Goal: Task Accomplishment & Management: Use online tool/utility

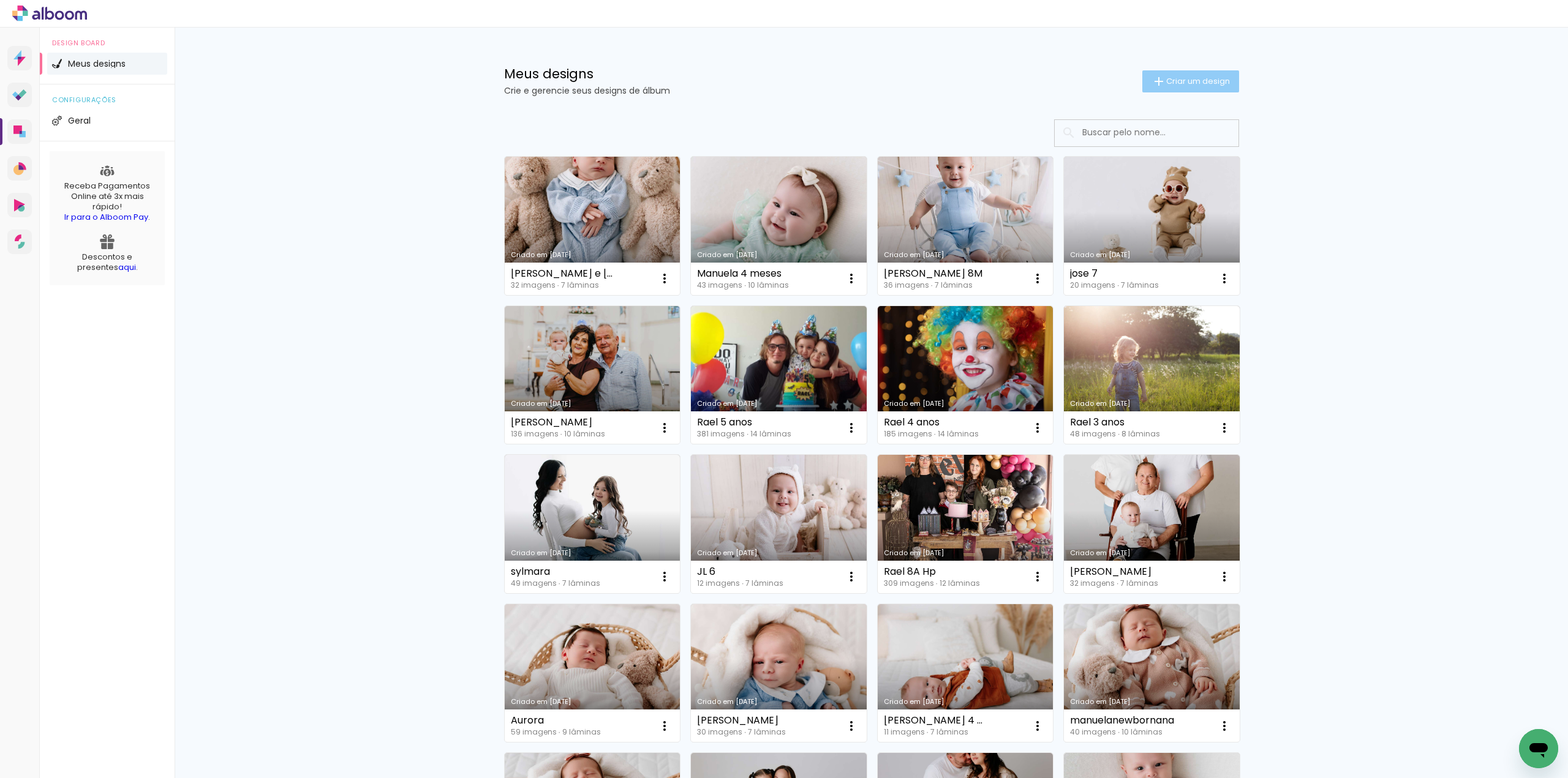
click at [1209, 78] on span "Criar um design" at bounding box center [1198, 81] width 64 height 8
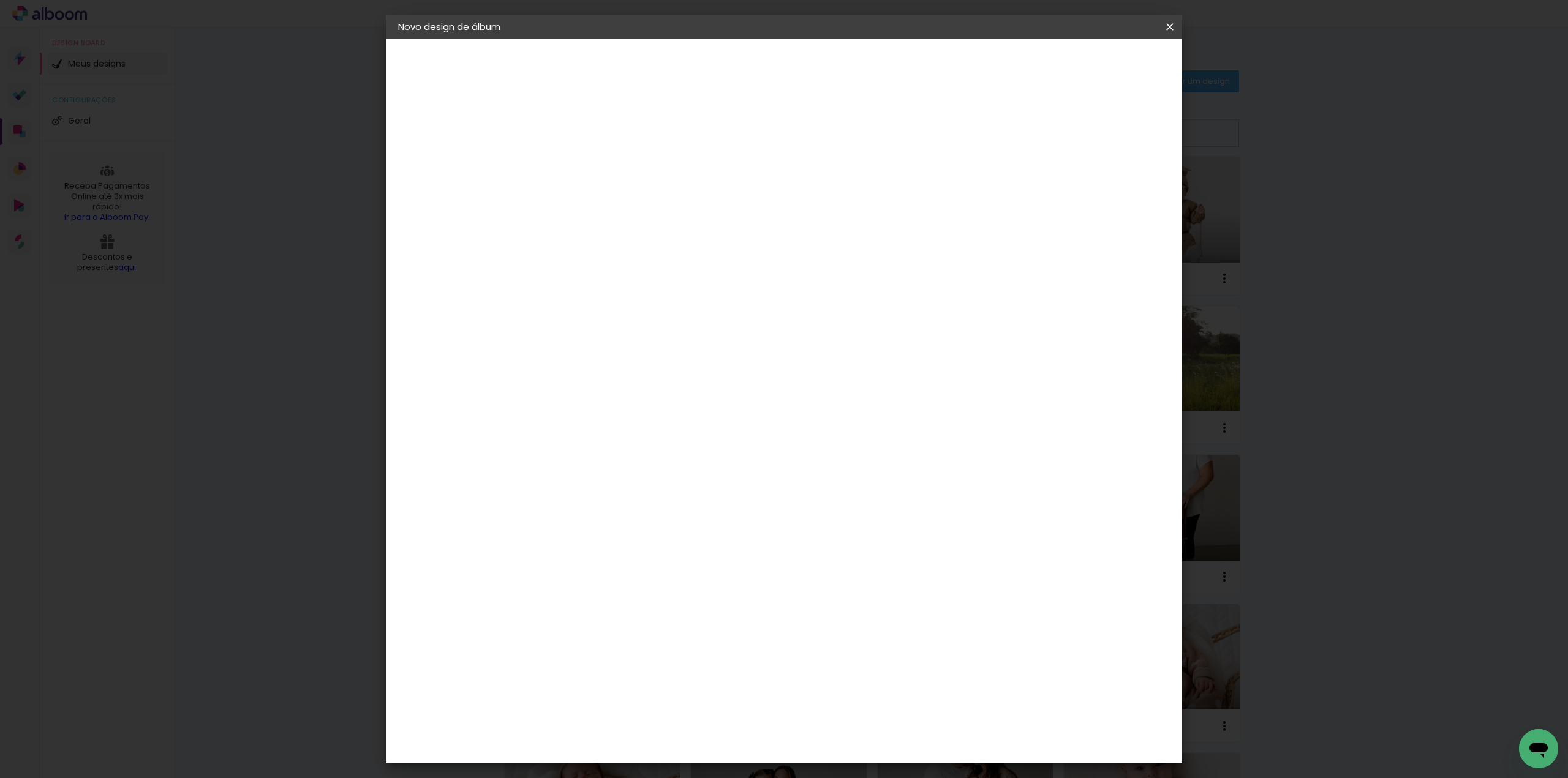
click at [634, 192] on div at bounding box center [598, 165] width 70 height 92
click at [598, 163] on input at bounding box center [598, 164] width 0 height 19
type input "[PERSON_NAME]"
type paper-input "[PERSON_NAME]"
click at [0, 0] on slot "Avançar" at bounding box center [0, 0] width 0 height 0
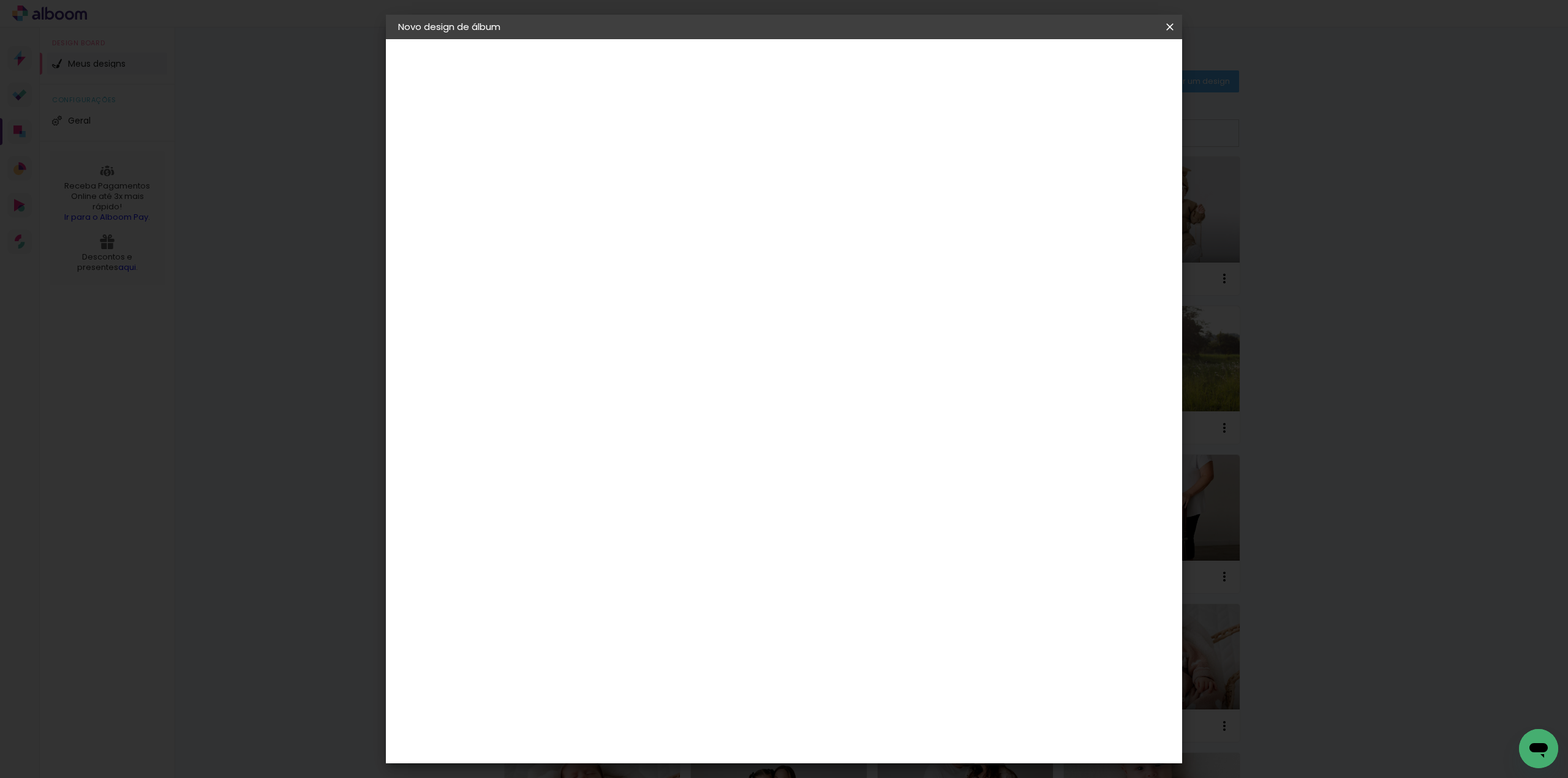
click at [623, 236] on input at bounding box center [629, 233] width 124 height 15
type input "red"
type paper-input "red"
click at [626, 276] on div "RedLab" at bounding box center [608, 277] width 36 height 10
click at [0, 0] on slot "Avançar" at bounding box center [0, 0] width 0 height 0
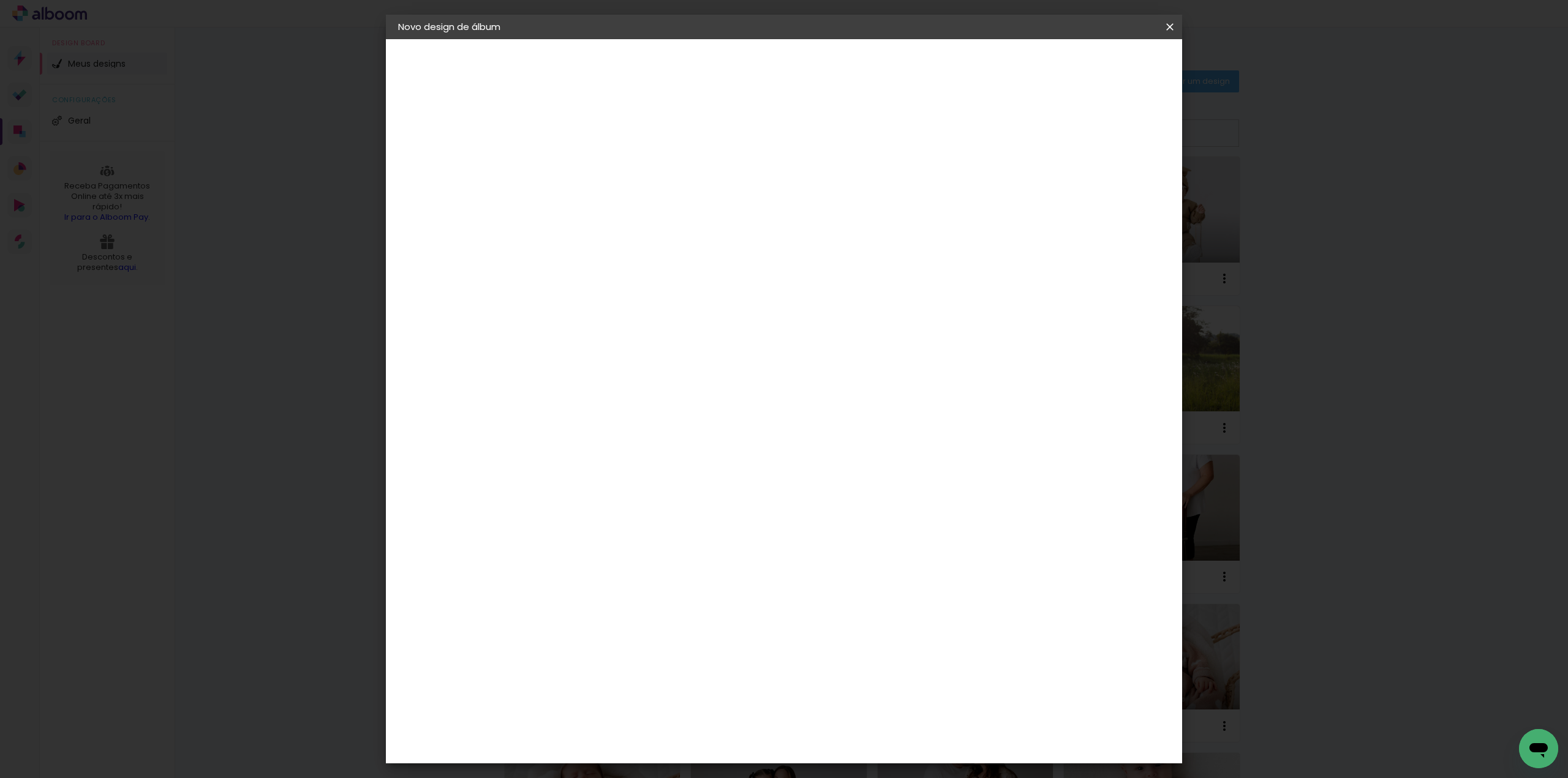
click at [682, 518] on span "20 × 20" at bounding box center [652, 534] width 57 height 32
click at [0, 0] on slot "Avançar" at bounding box center [0, 0] width 0 height 0
click at [1093, 64] on span "Iniciar design" at bounding box center [1065, 65] width 56 height 9
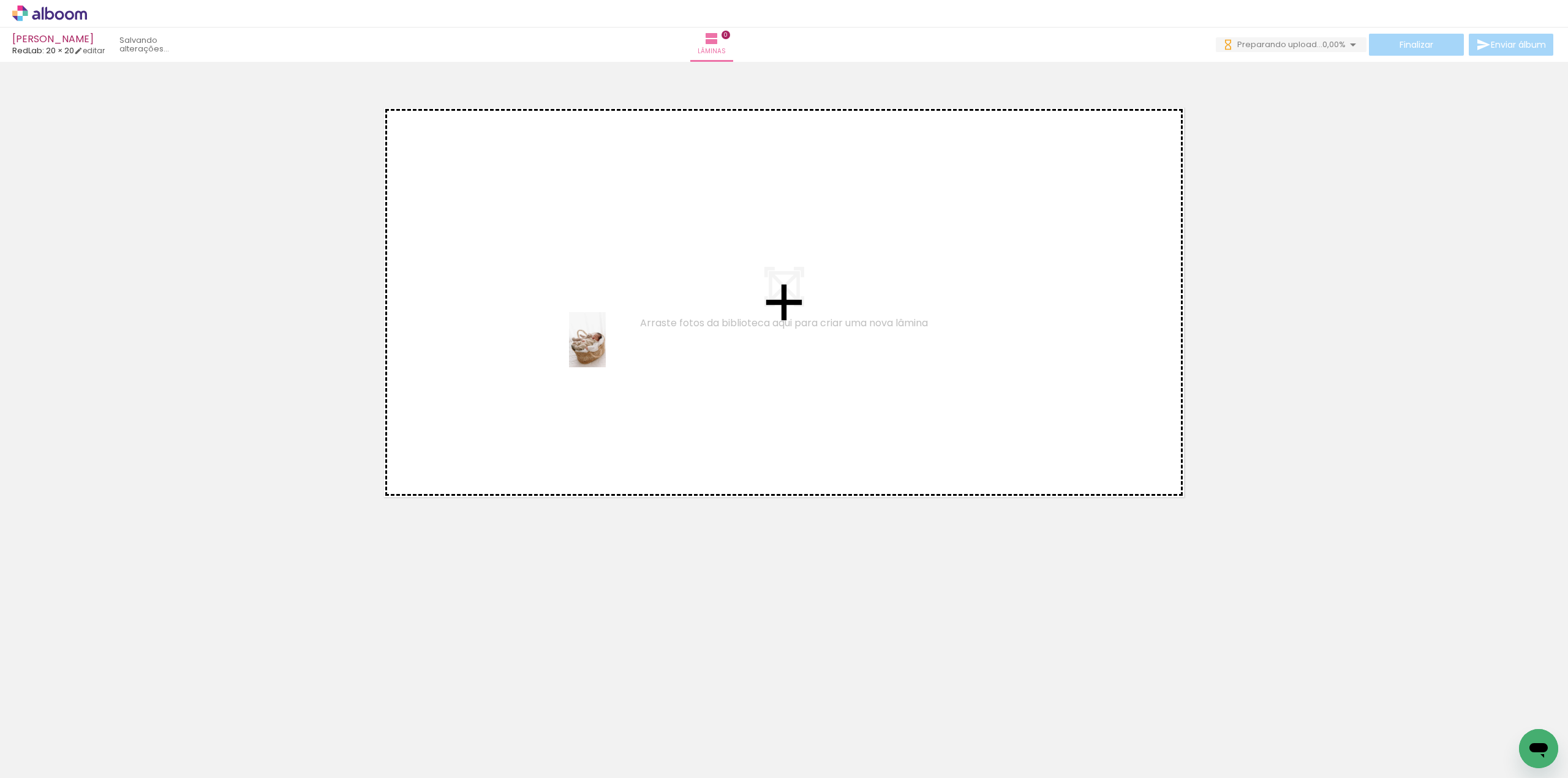
drag, startPoint x: 125, startPoint y: 738, endPoint x: 483, endPoint y: 472, distance: 446.0
click at [638, 300] on quentale-workspace at bounding box center [784, 389] width 1568 height 778
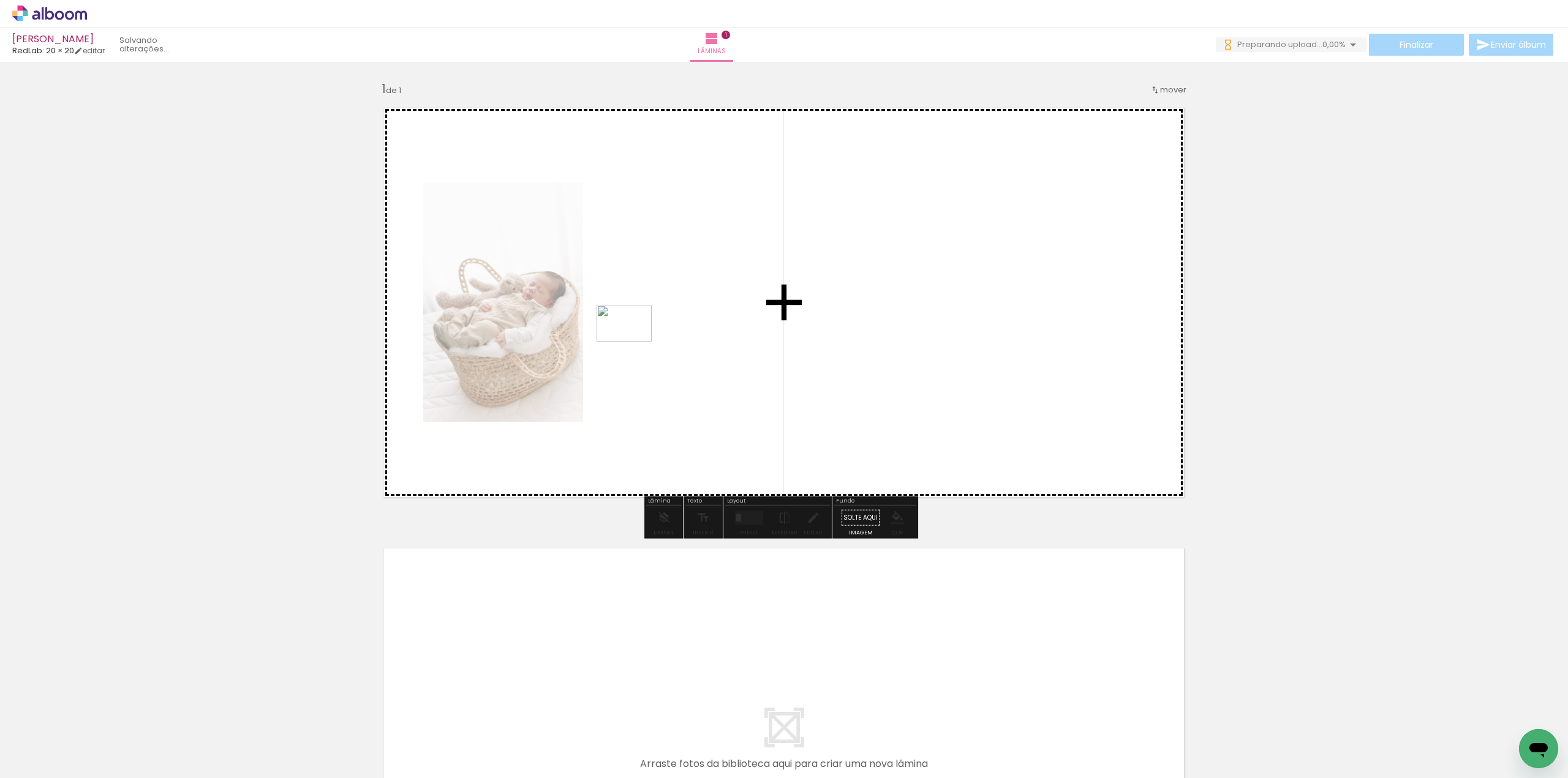
drag, startPoint x: 201, startPoint y: 744, endPoint x: 651, endPoint y: 317, distance: 620.3
click at [651, 317] on quentale-workspace at bounding box center [784, 389] width 1568 height 778
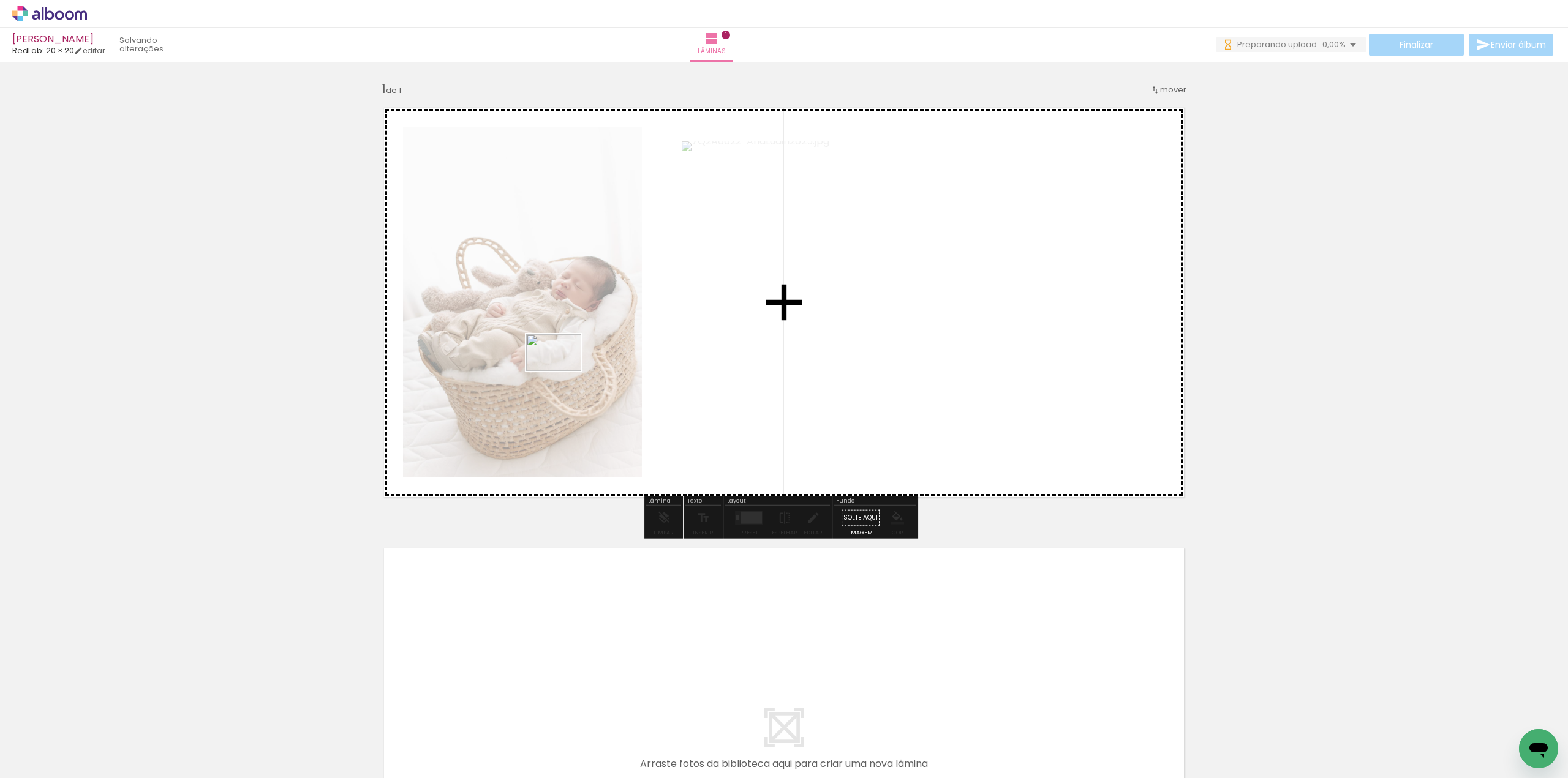
drag, startPoint x: 280, startPoint y: 743, endPoint x: 570, endPoint y: 362, distance: 478.8
click at [570, 362] on quentale-workspace at bounding box center [784, 389] width 1568 height 778
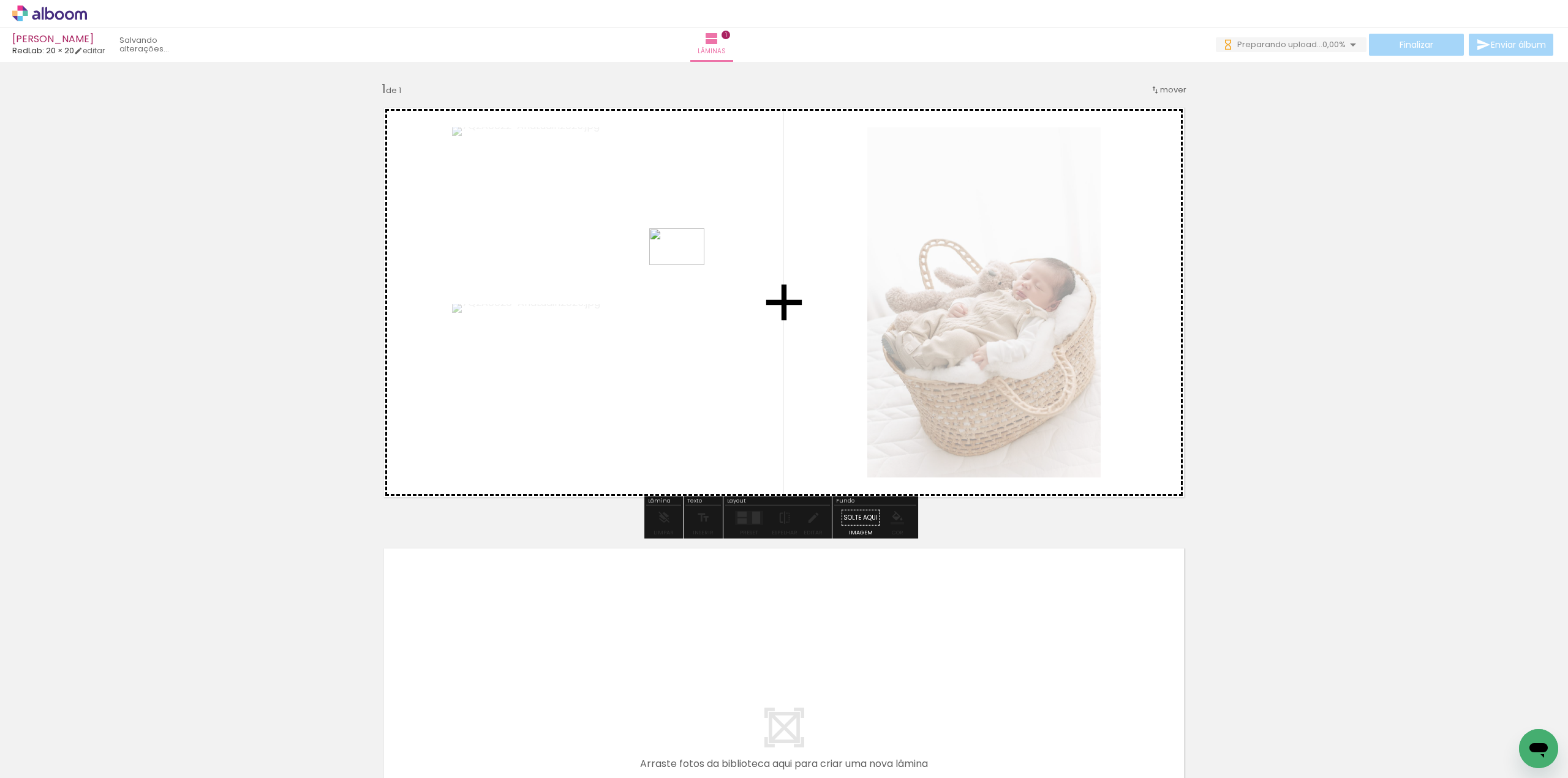
drag, startPoint x: 345, startPoint y: 745, endPoint x: 686, endPoint y: 265, distance: 588.8
click at [686, 265] on quentale-workspace at bounding box center [784, 389] width 1568 height 778
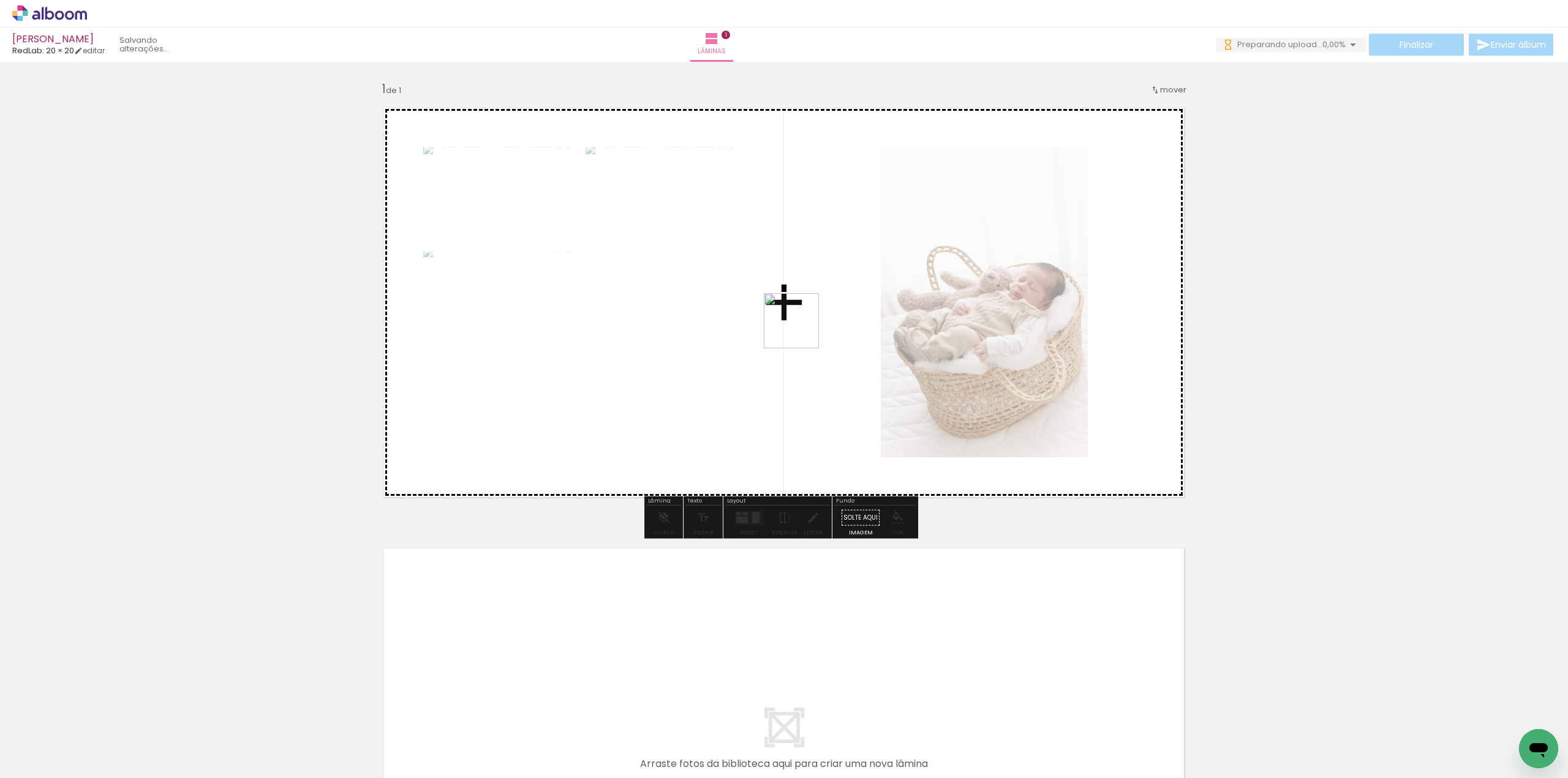
drag, startPoint x: 423, startPoint y: 729, endPoint x: 656, endPoint y: 526, distance: 309.0
click at [842, 291] on quentale-workspace at bounding box center [784, 389] width 1568 height 778
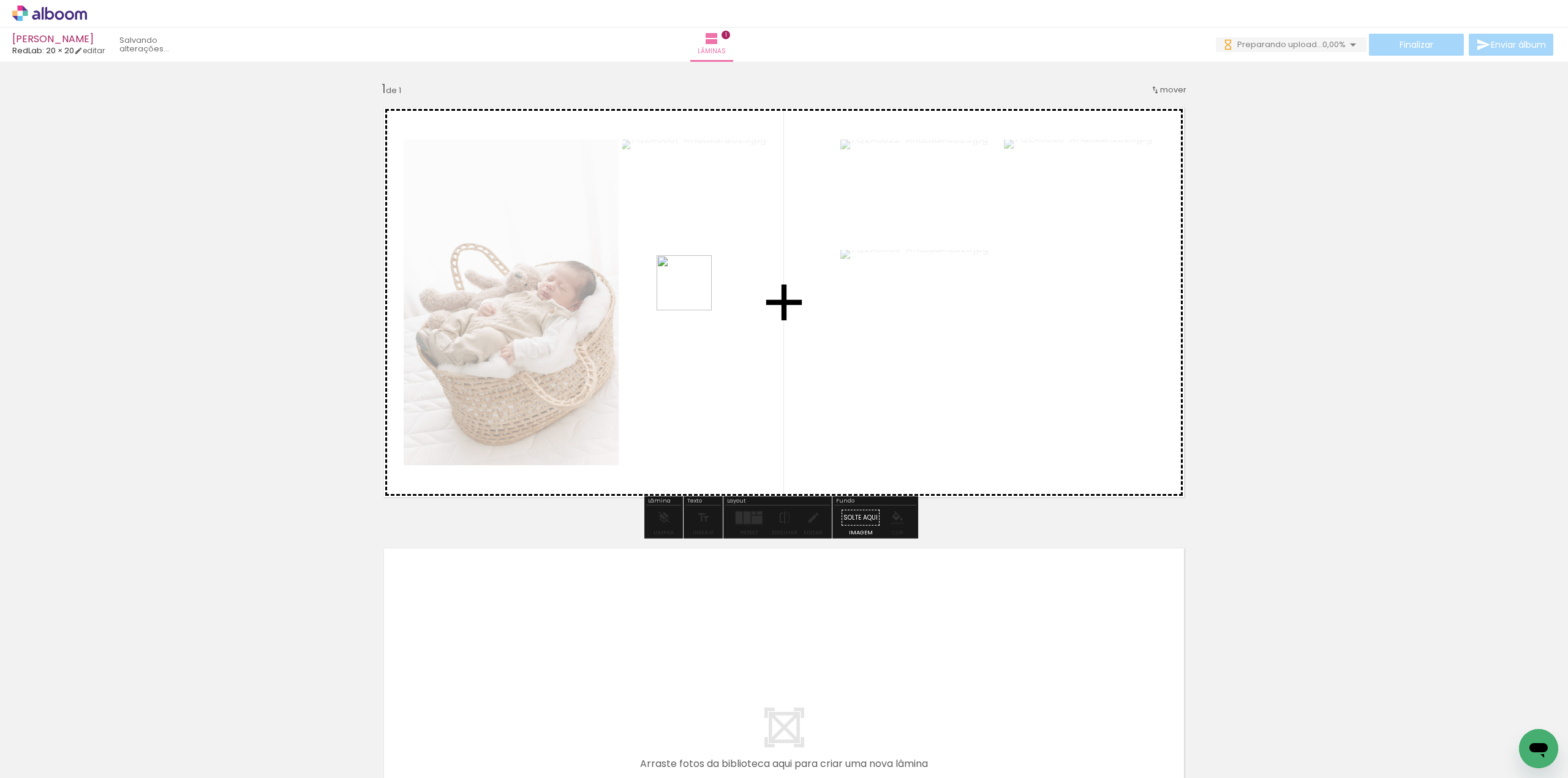
drag, startPoint x: 535, startPoint y: 635, endPoint x: 694, endPoint y: 292, distance: 378.1
click at [694, 292] on quentale-workspace at bounding box center [784, 389] width 1568 height 778
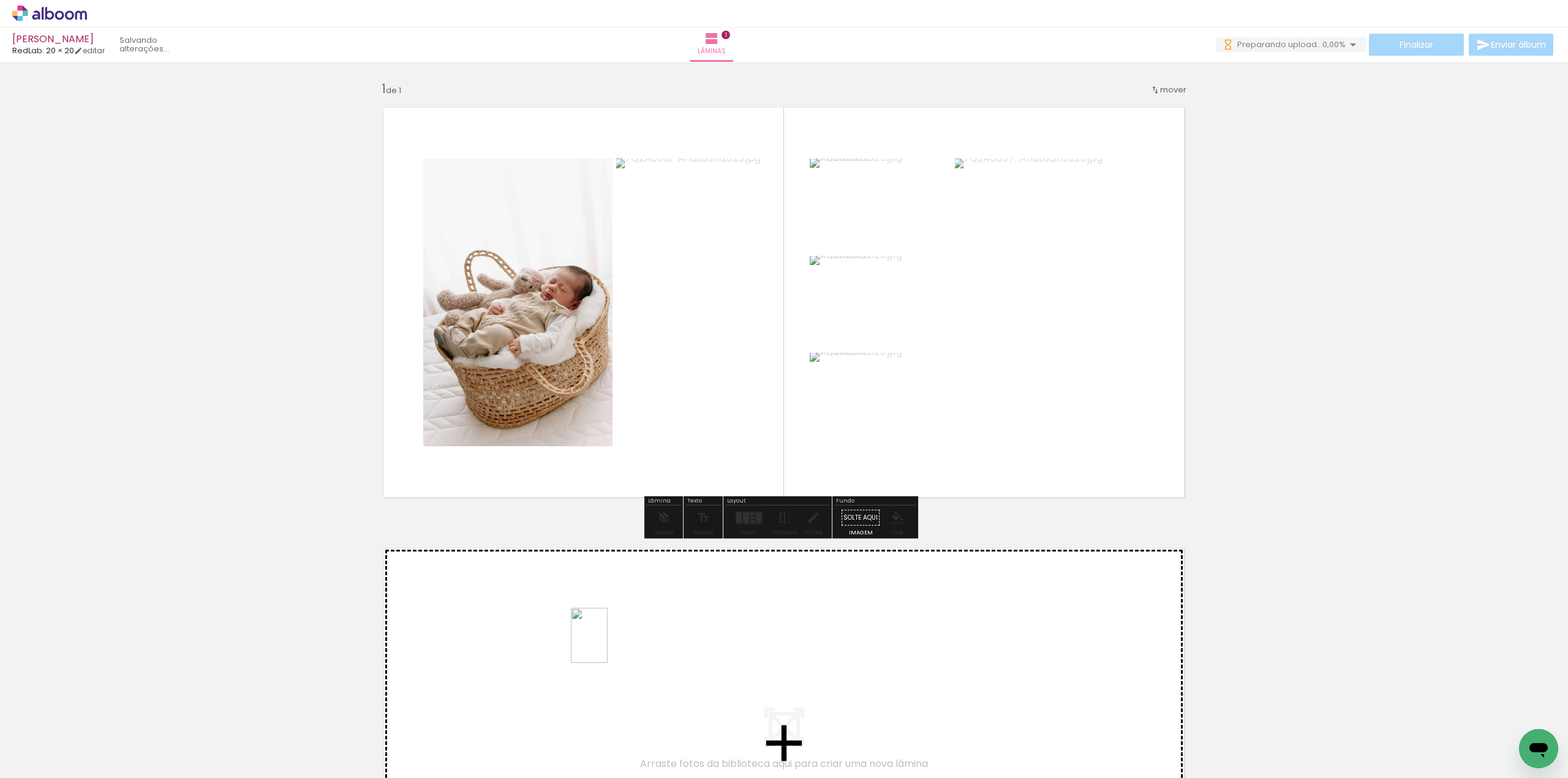
drag, startPoint x: 652, startPoint y: 591, endPoint x: 608, endPoint y: 643, distance: 68.1
click at [608, 643] on quentale-workspace at bounding box center [784, 389] width 1568 height 778
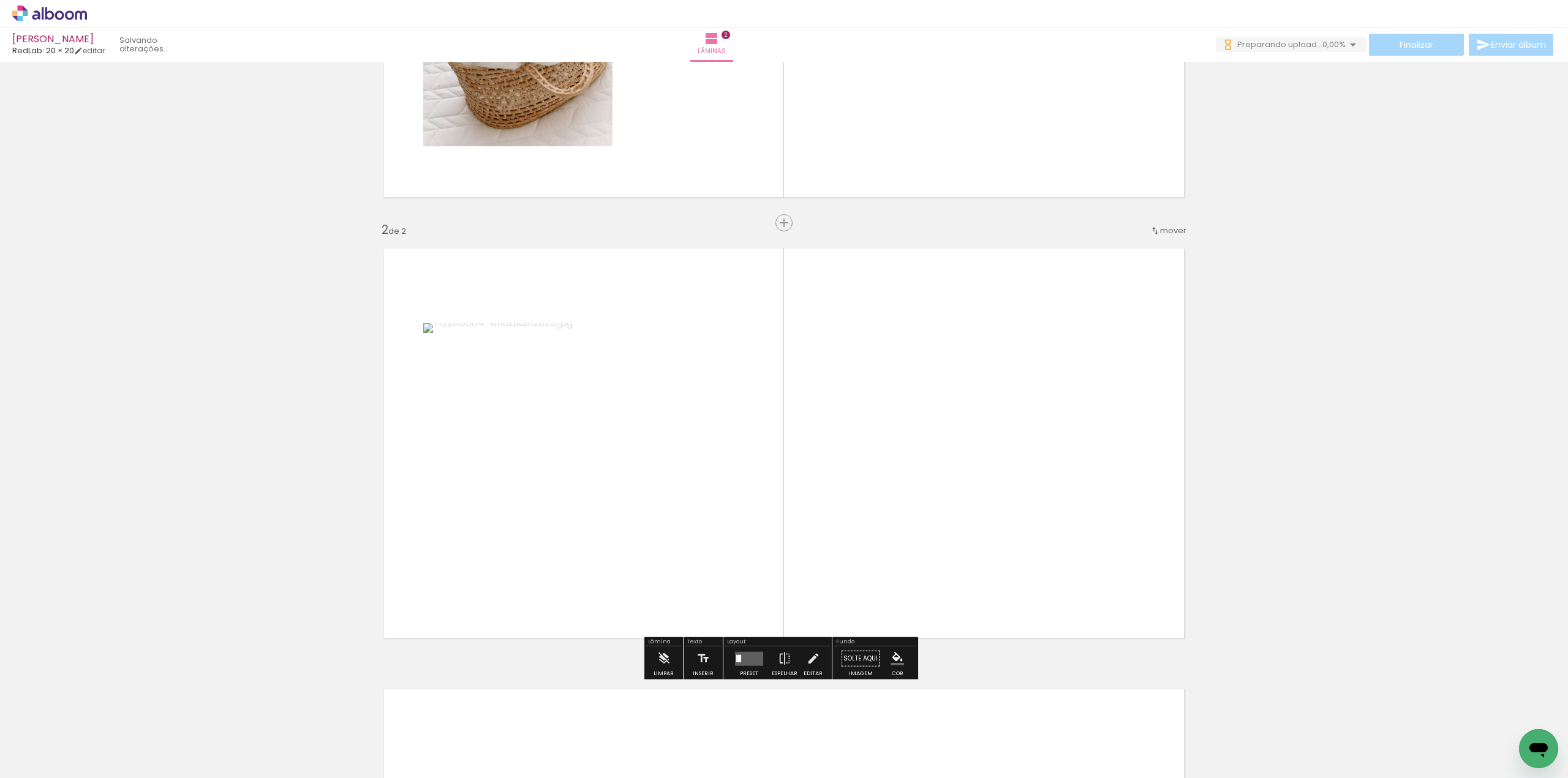
scroll to position [361, 0]
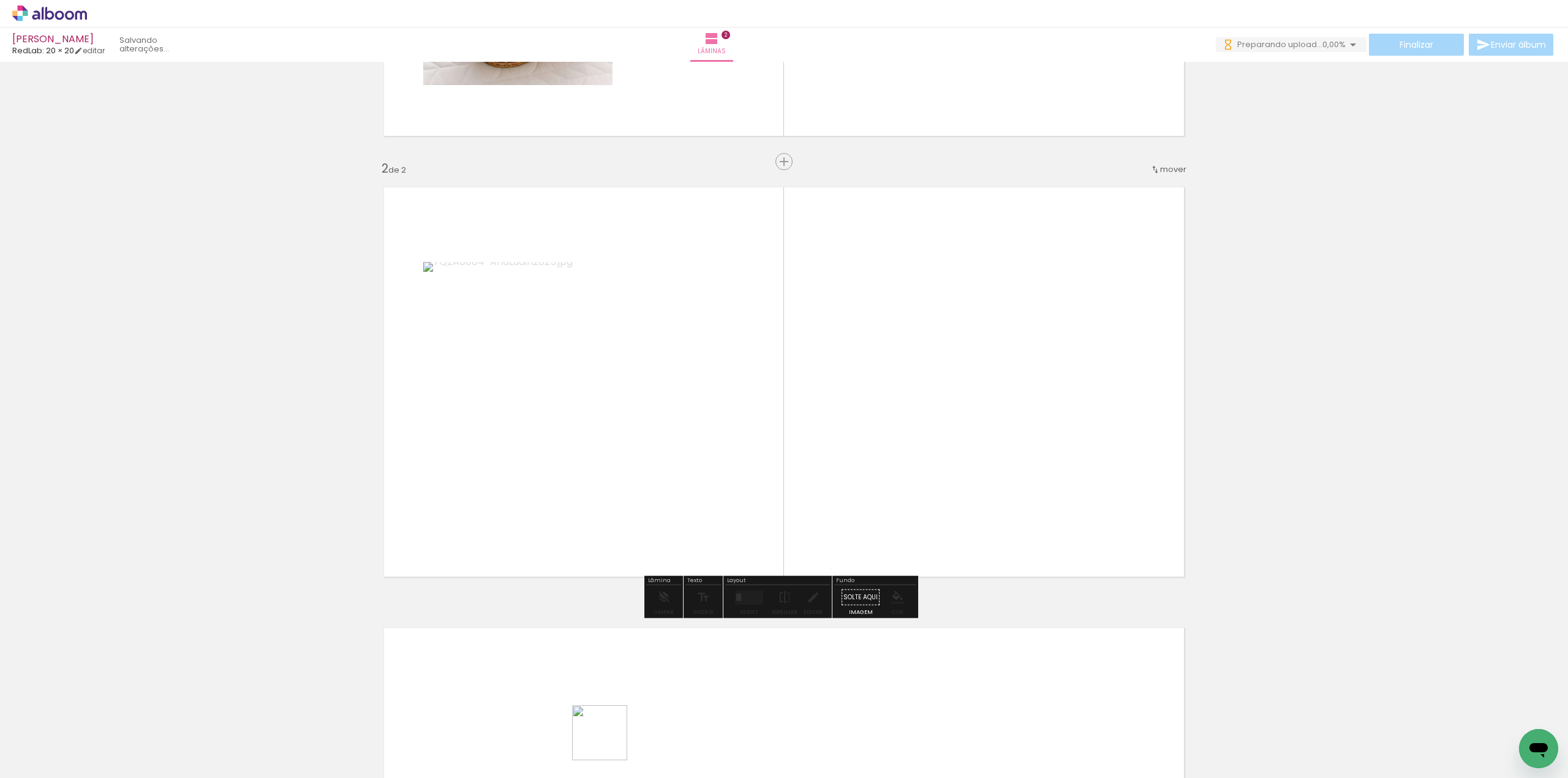
drag, startPoint x: 603, startPoint y: 750, endPoint x: 701, endPoint y: 395, distance: 368.3
click at [701, 395] on quentale-workspace at bounding box center [784, 389] width 1568 height 778
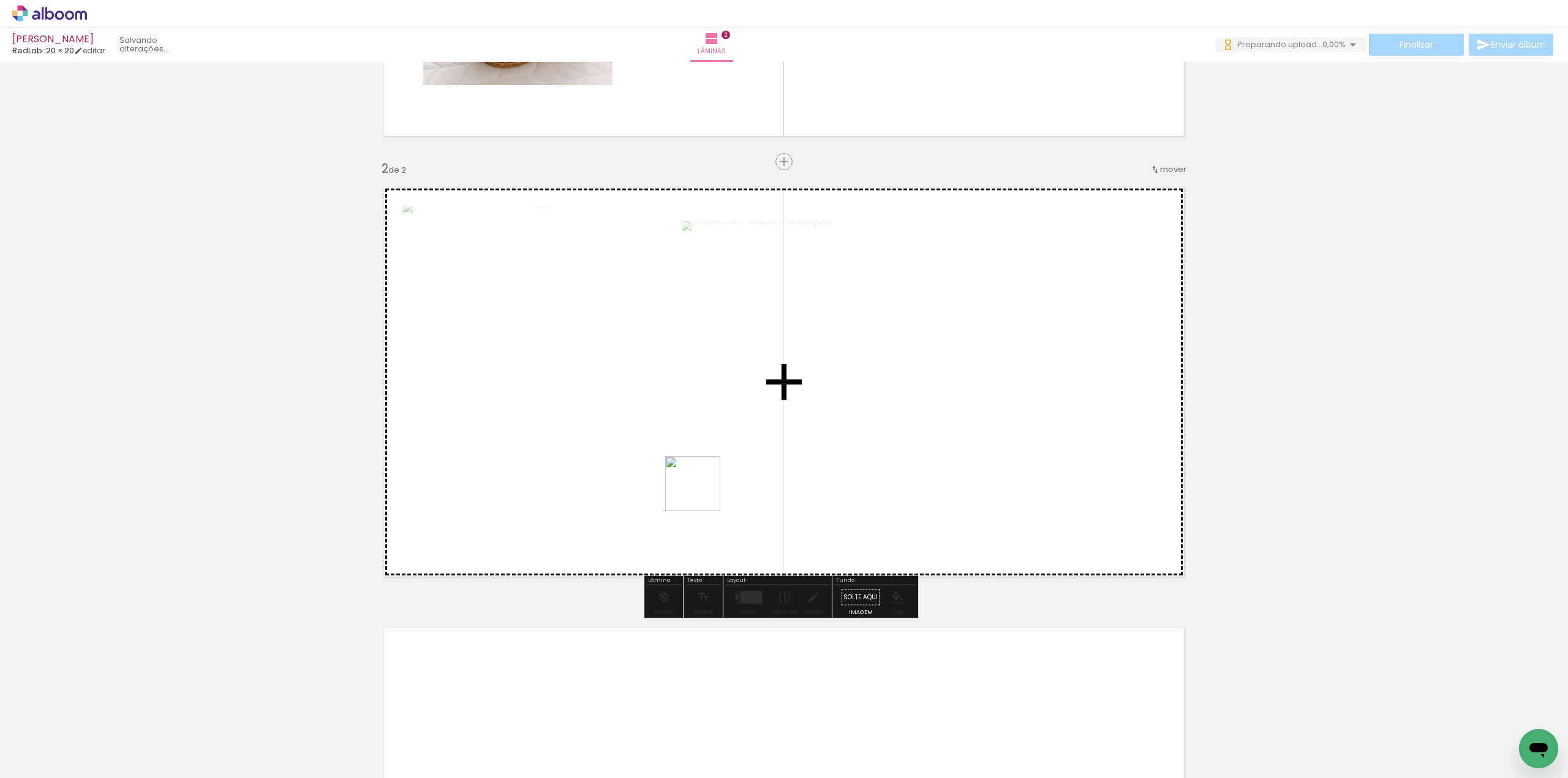
drag, startPoint x: 682, startPoint y: 740, endPoint x: 777, endPoint y: 639, distance: 138.7
click at [704, 461] on quentale-workspace at bounding box center [784, 389] width 1568 height 778
drag, startPoint x: 767, startPoint y: 751, endPoint x: 815, endPoint y: 681, distance: 84.9
click at [797, 507] on quentale-workspace at bounding box center [784, 389] width 1568 height 778
drag, startPoint x: 829, startPoint y: 743, endPoint x: 864, endPoint y: 469, distance: 276.2
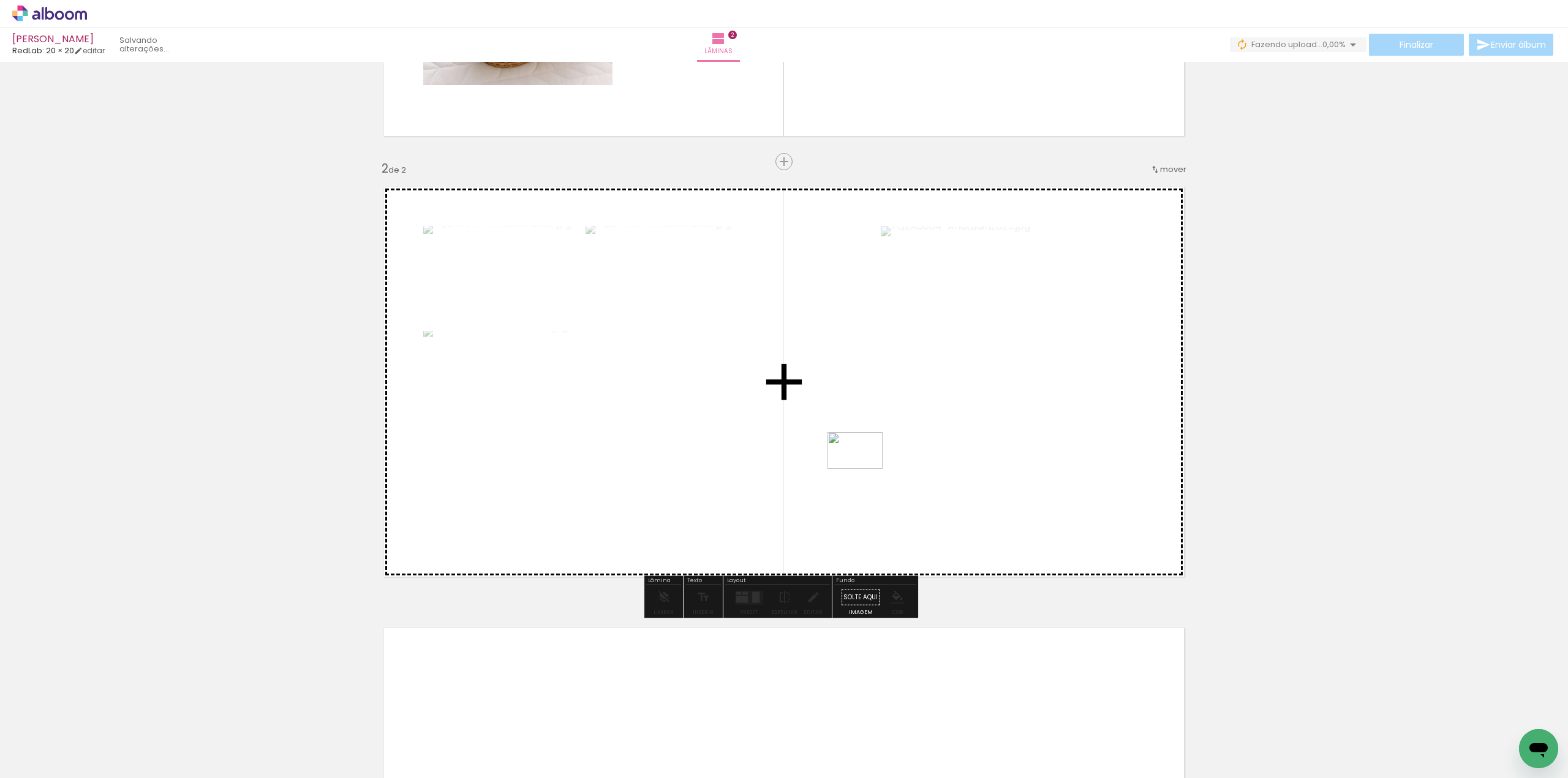
click at [864, 469] on quentale-workspace at bounding box center [784, 389] width 1568 height 778
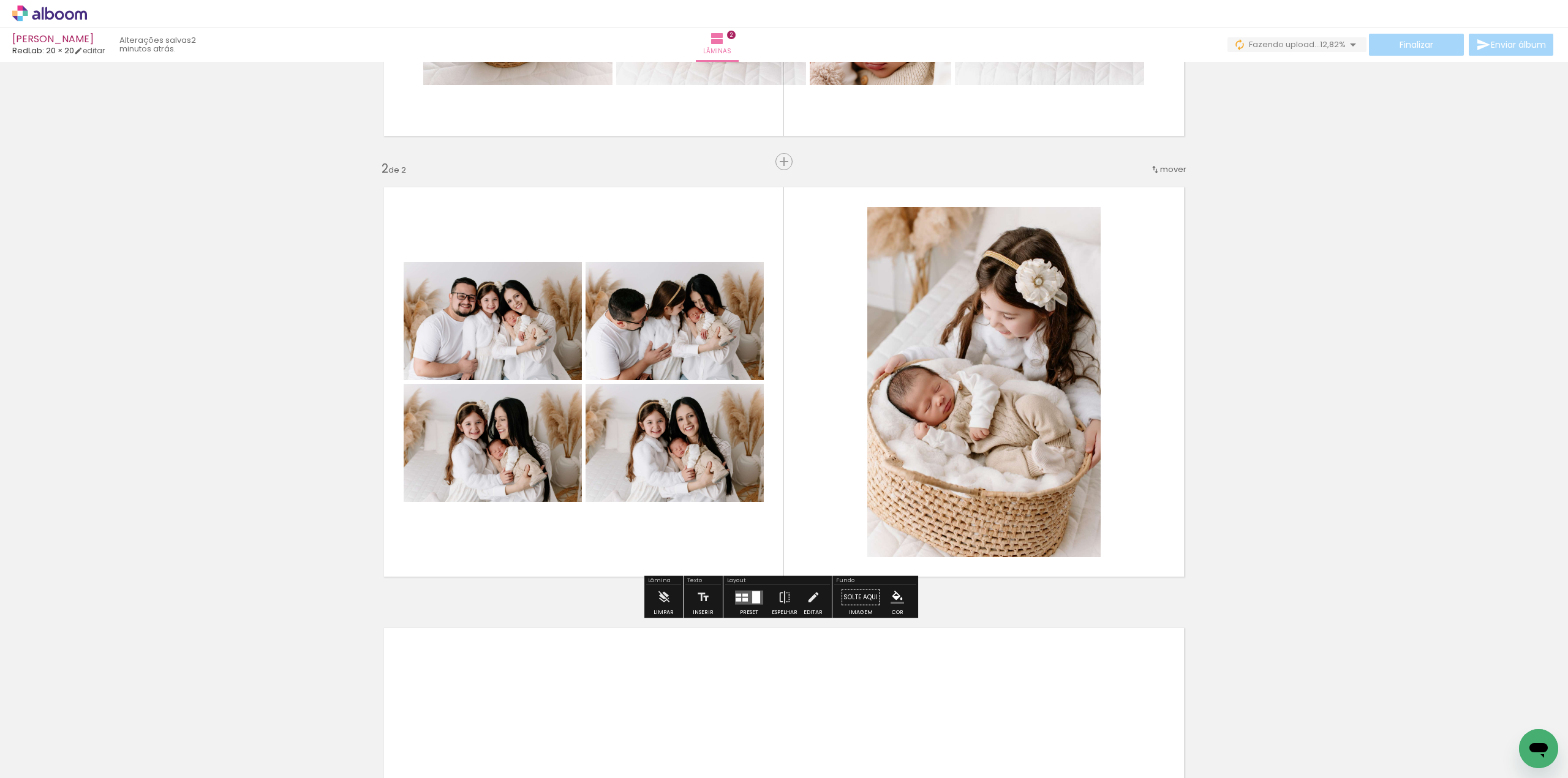
click at [745, 602] on quentale-layouter at bounding box center [749, 597] width 28 height 14
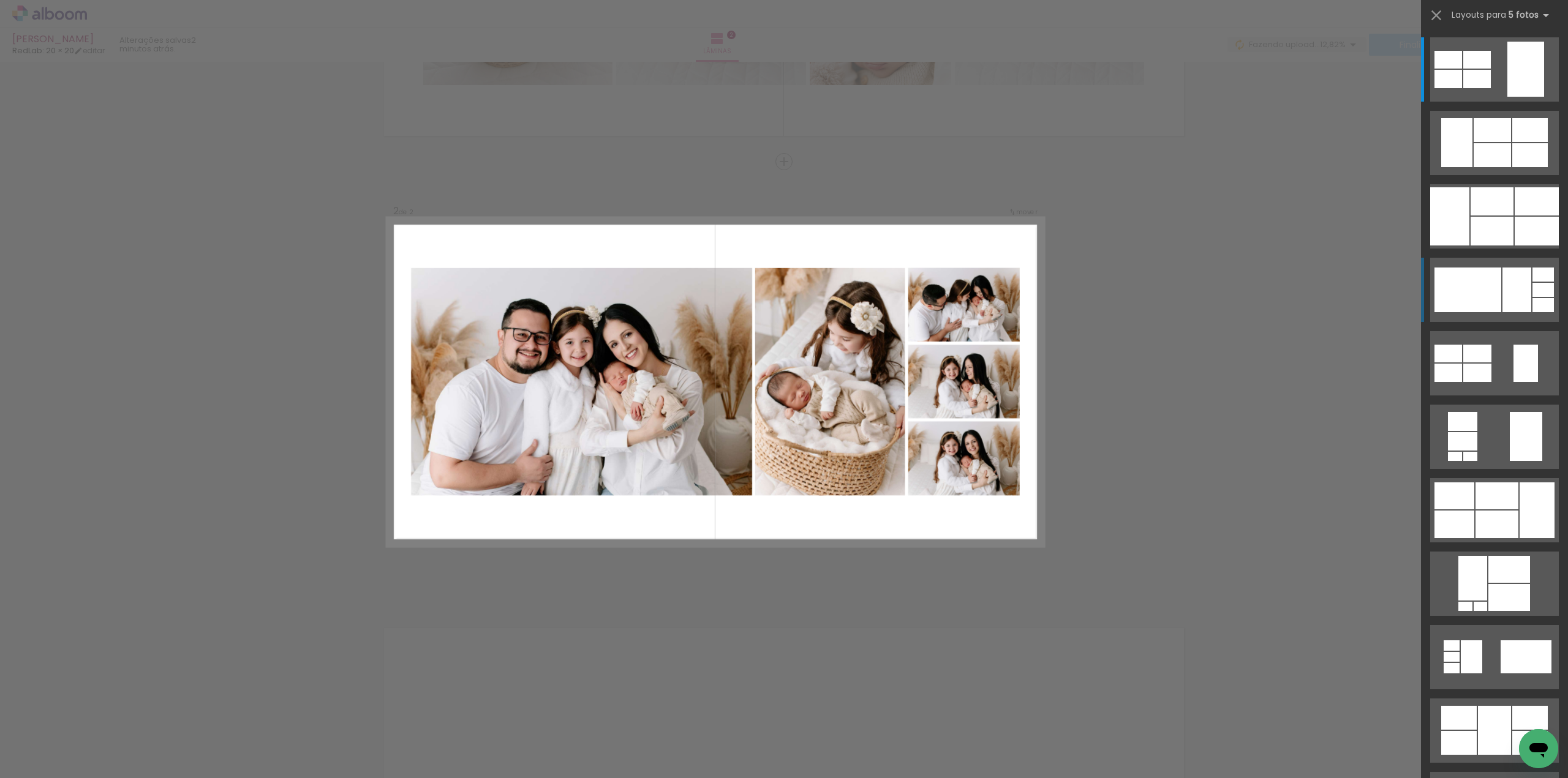
click at [1518, 287] on div at bounding box center [1517, 290] width 29 height 44
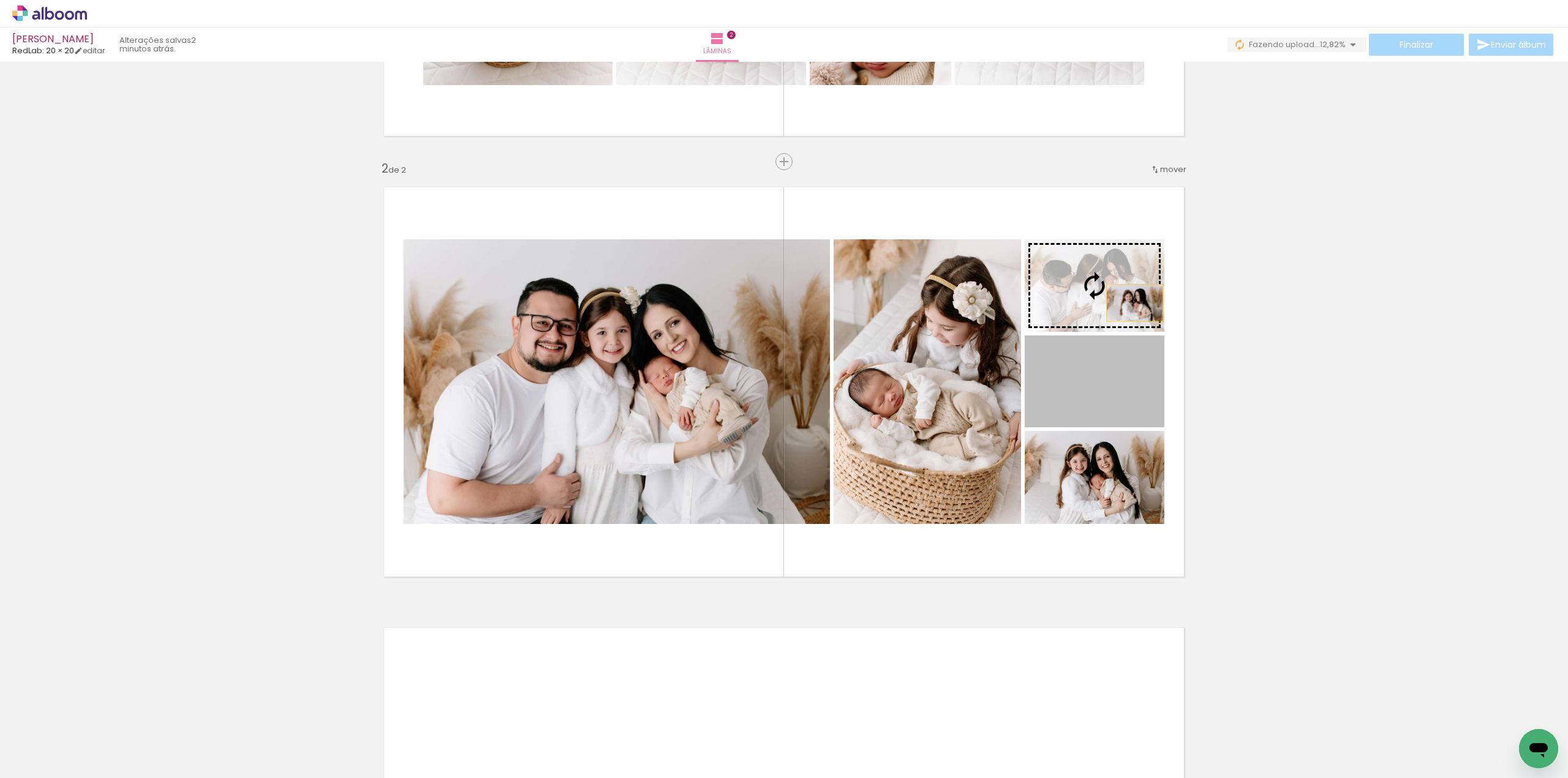
drag, startPoint x: 1112, startPoint y: 403, endPoint x: 1131, endPoint y: 299, distance: 105.7
click at [0, 0] on slot at bounding box center [0, 0] width 0 height 0
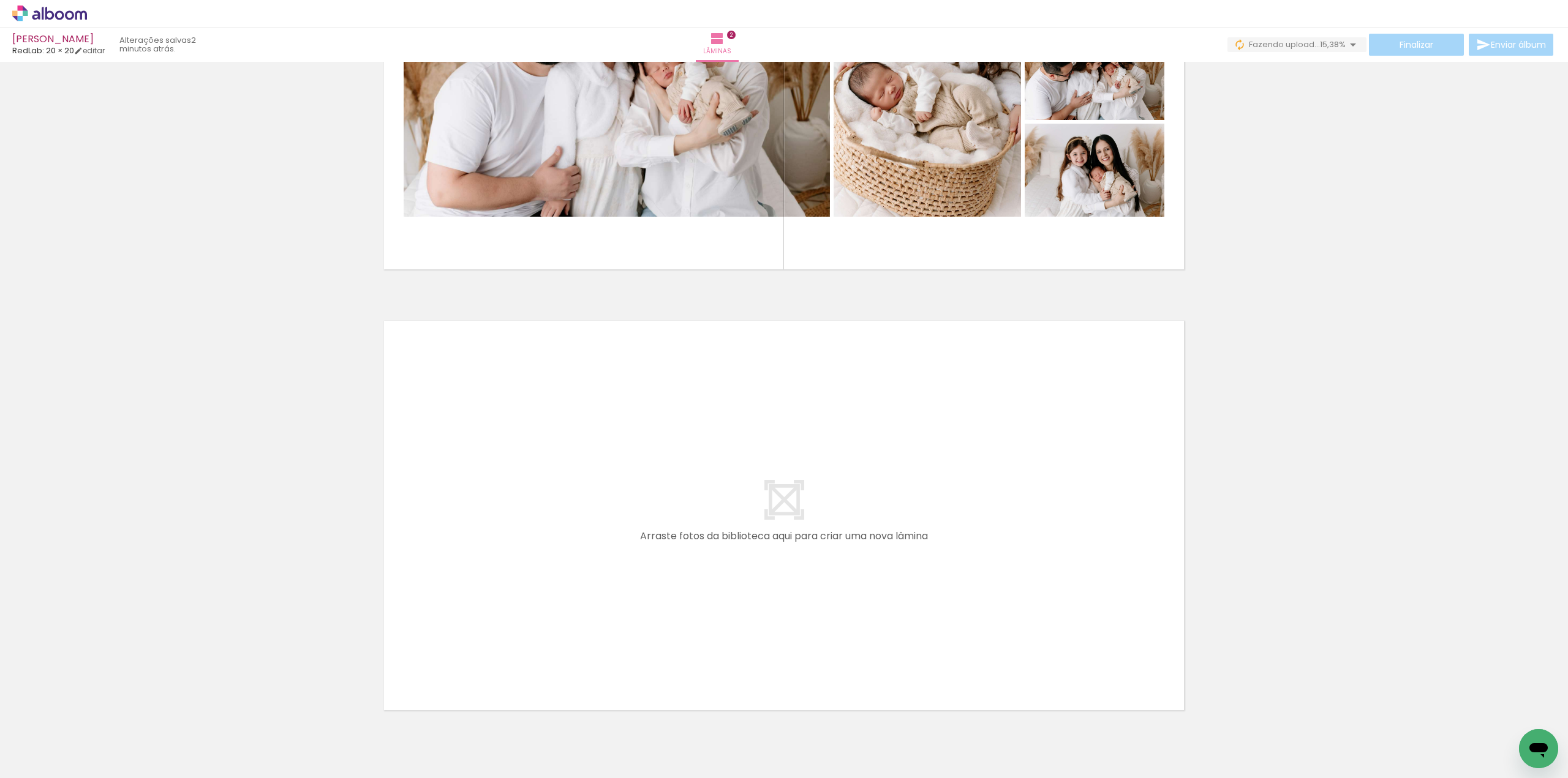
scroll to position [730, 0]
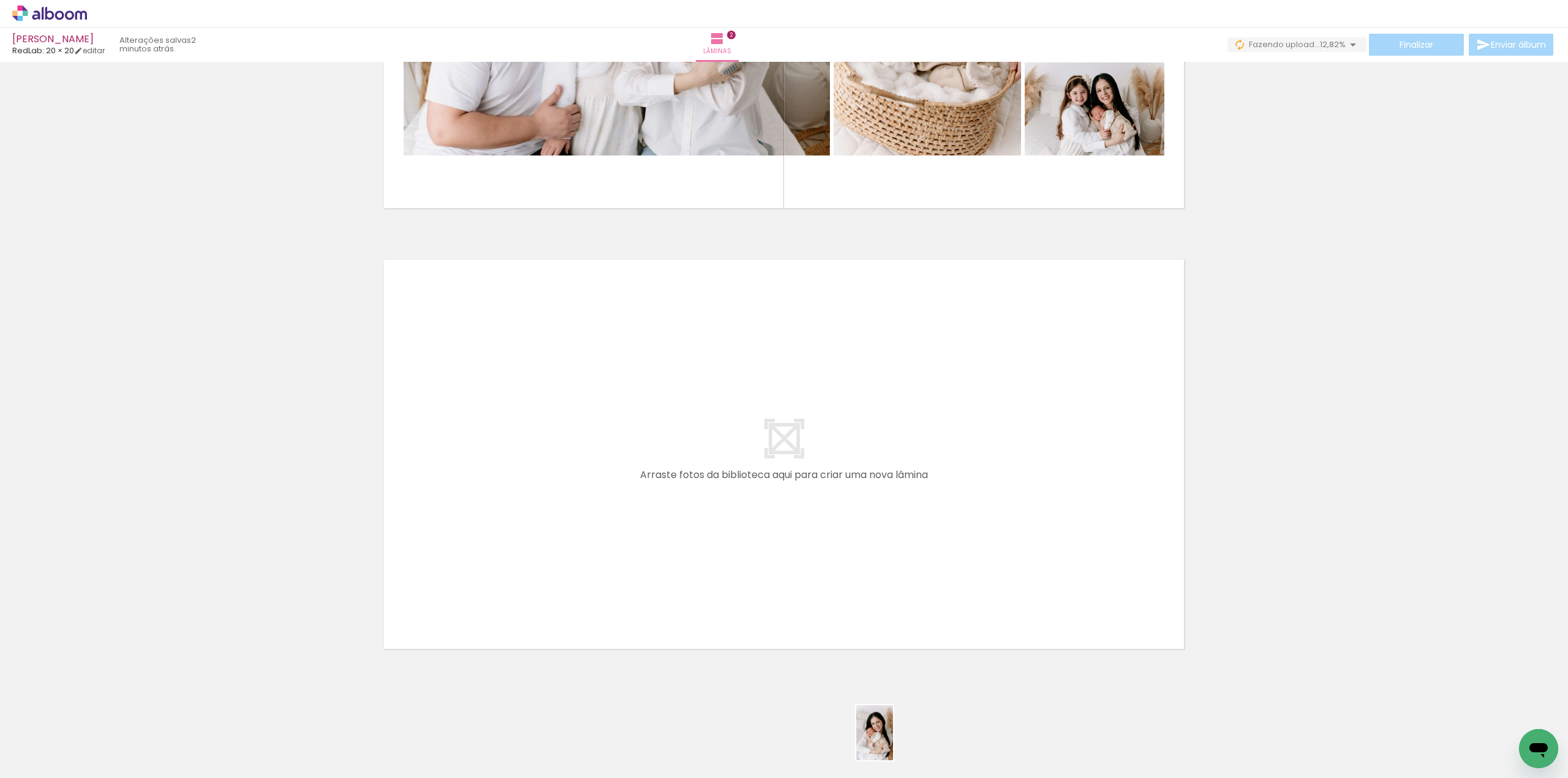
drag, startPoint x: 880, startPoint y: 736, endPoint x: 894, endPoint y: 743, distance: 15.7
click at [894, 743] on div at bounding box center [877, 736] width 40 height 61
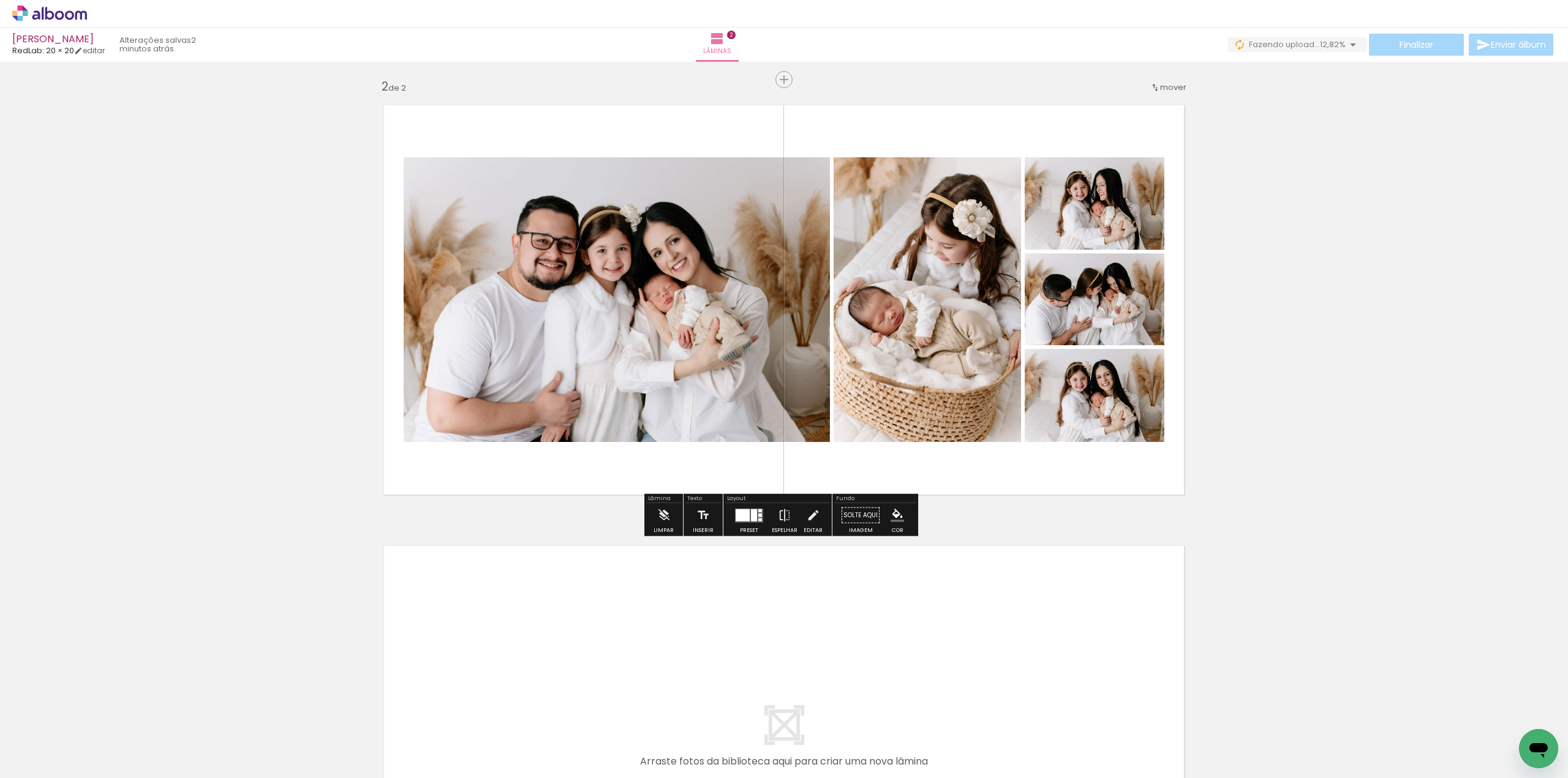
scroll to position [424, 0]
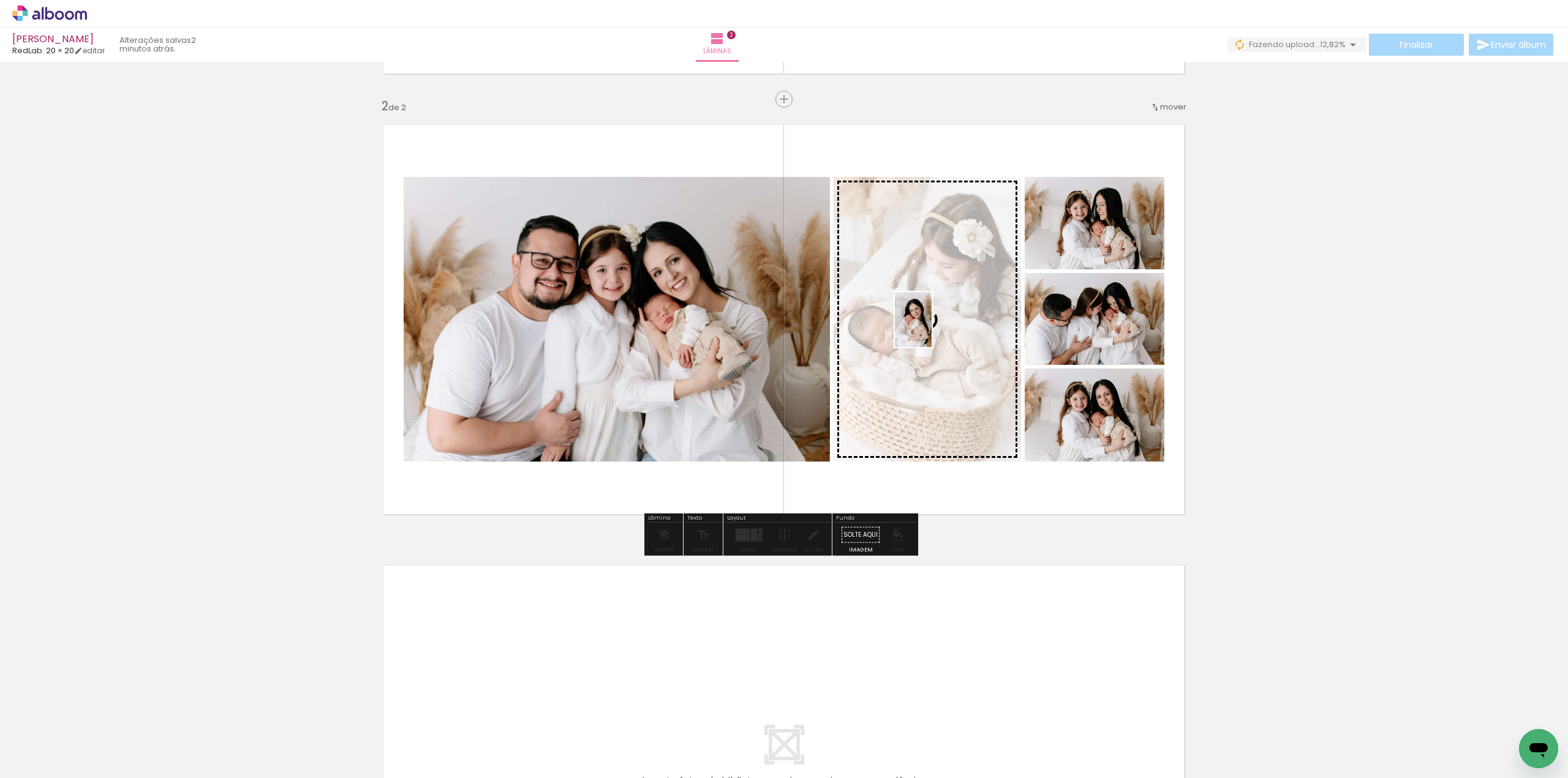
drag, startPoint x: 892, startPoint y: 722, endPoint x: 932, endPoint y: 329, distance: 395.0
click at [932, 329] on quentale-workspace at bounding box center [784, 389] width 1568 height 778
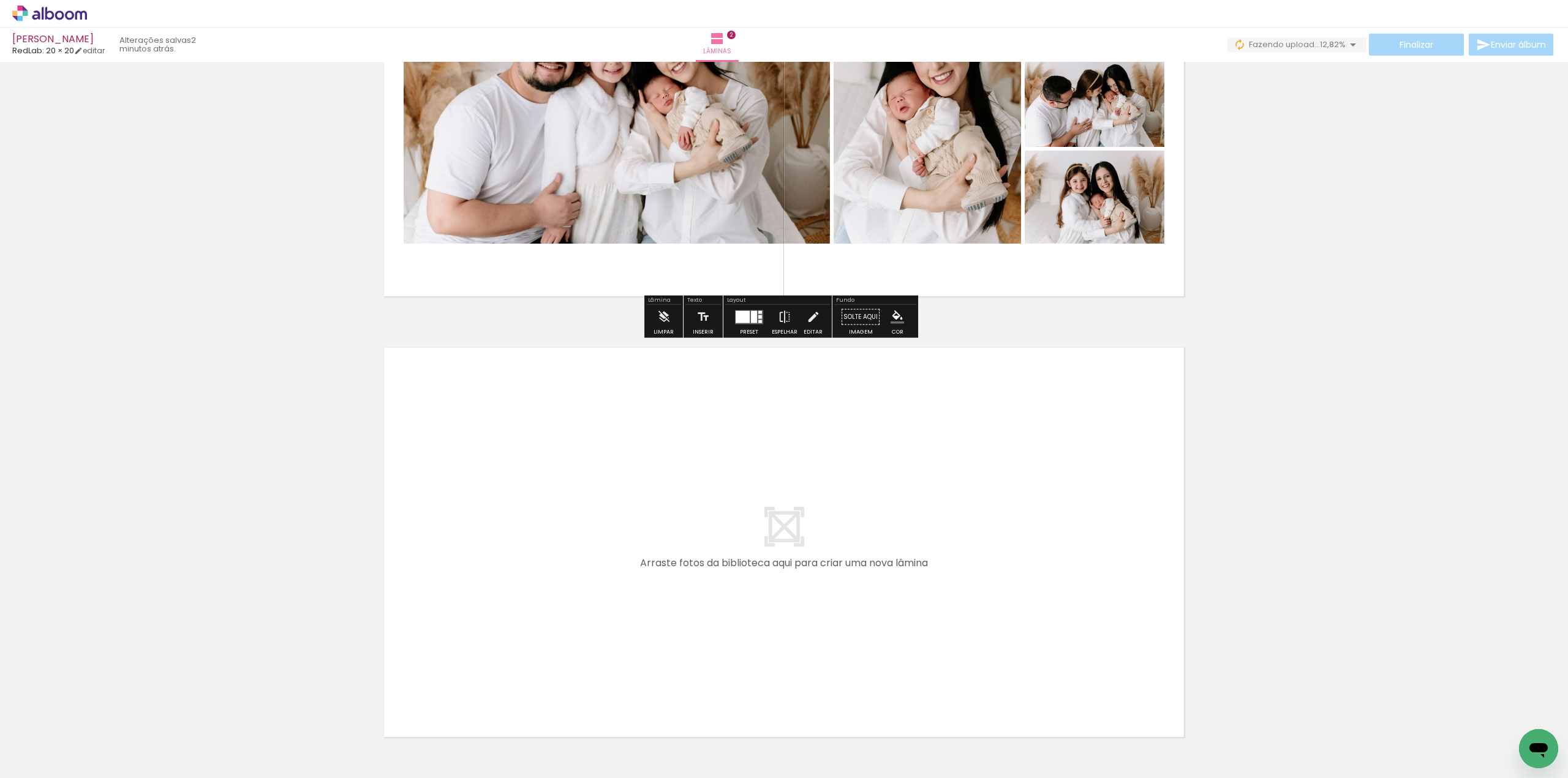
scroll to position [730, 0]
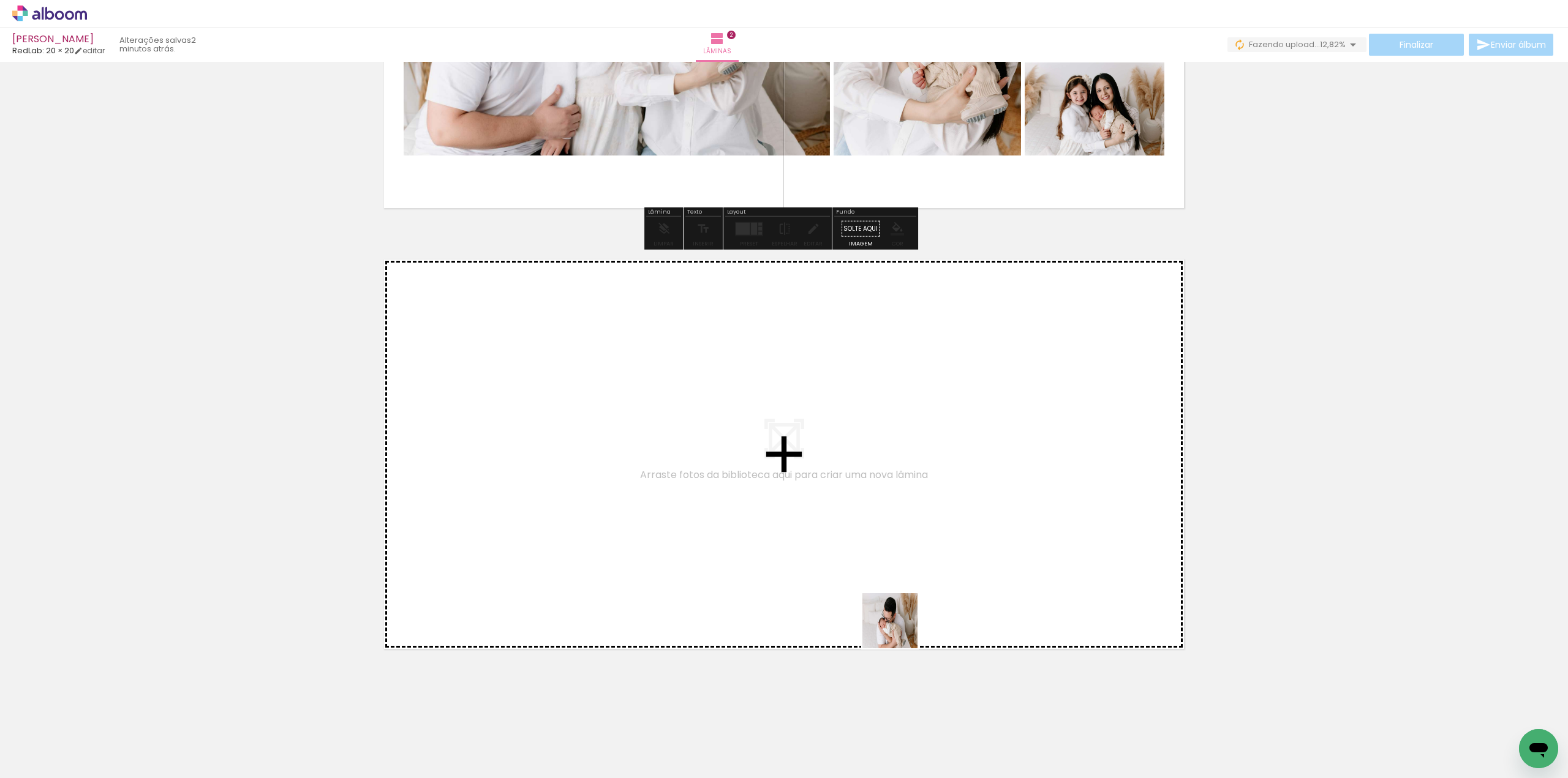
drag, startPoint x: 938, startPoint y: 739, endPoint x: 838, endPoint y: 477, distance: 280.4
click at [838, 477] on quentale-workspace at bounding box center [784, 389] width 1568 height 778
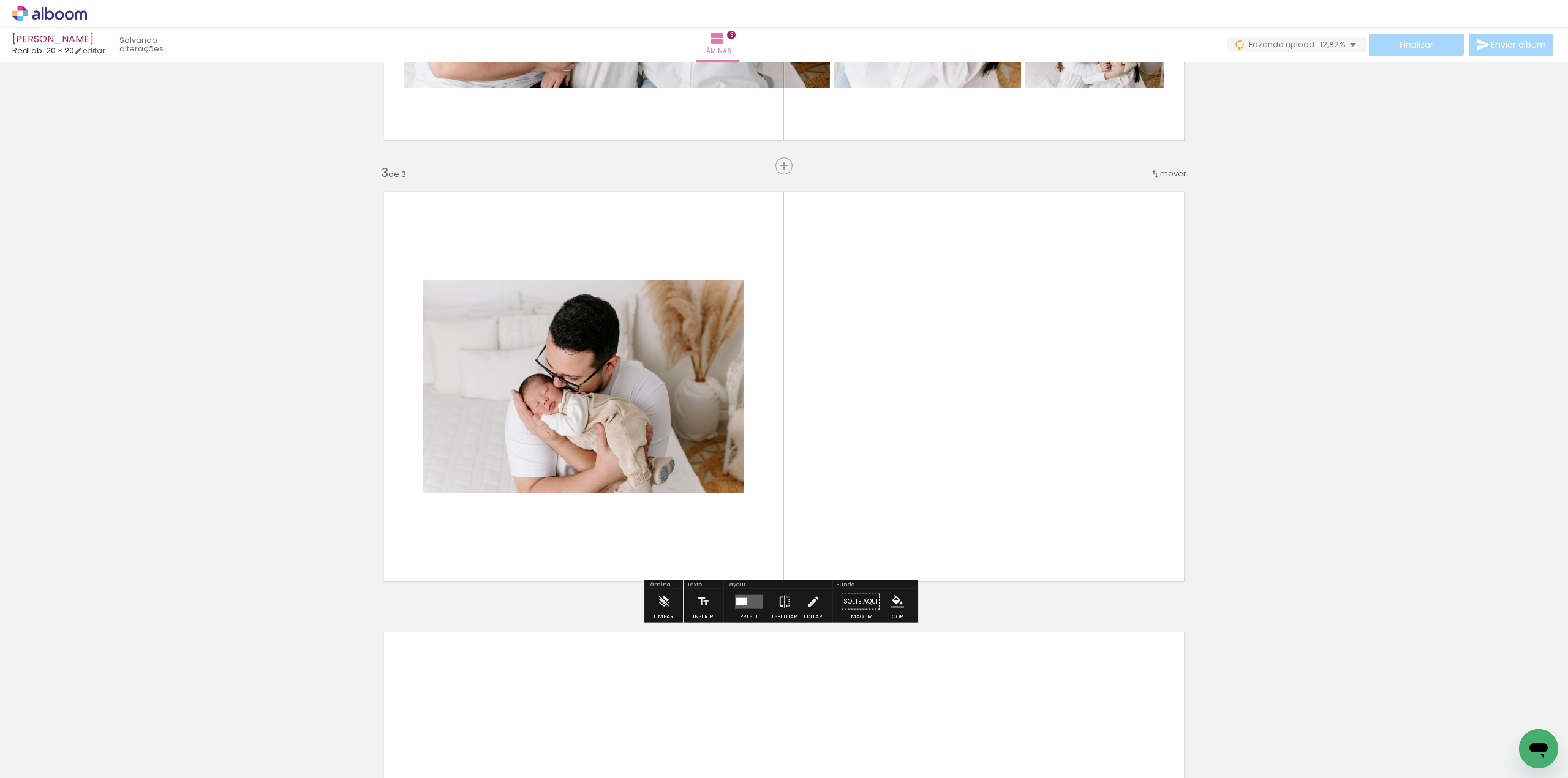
scroll to position [802, 0]
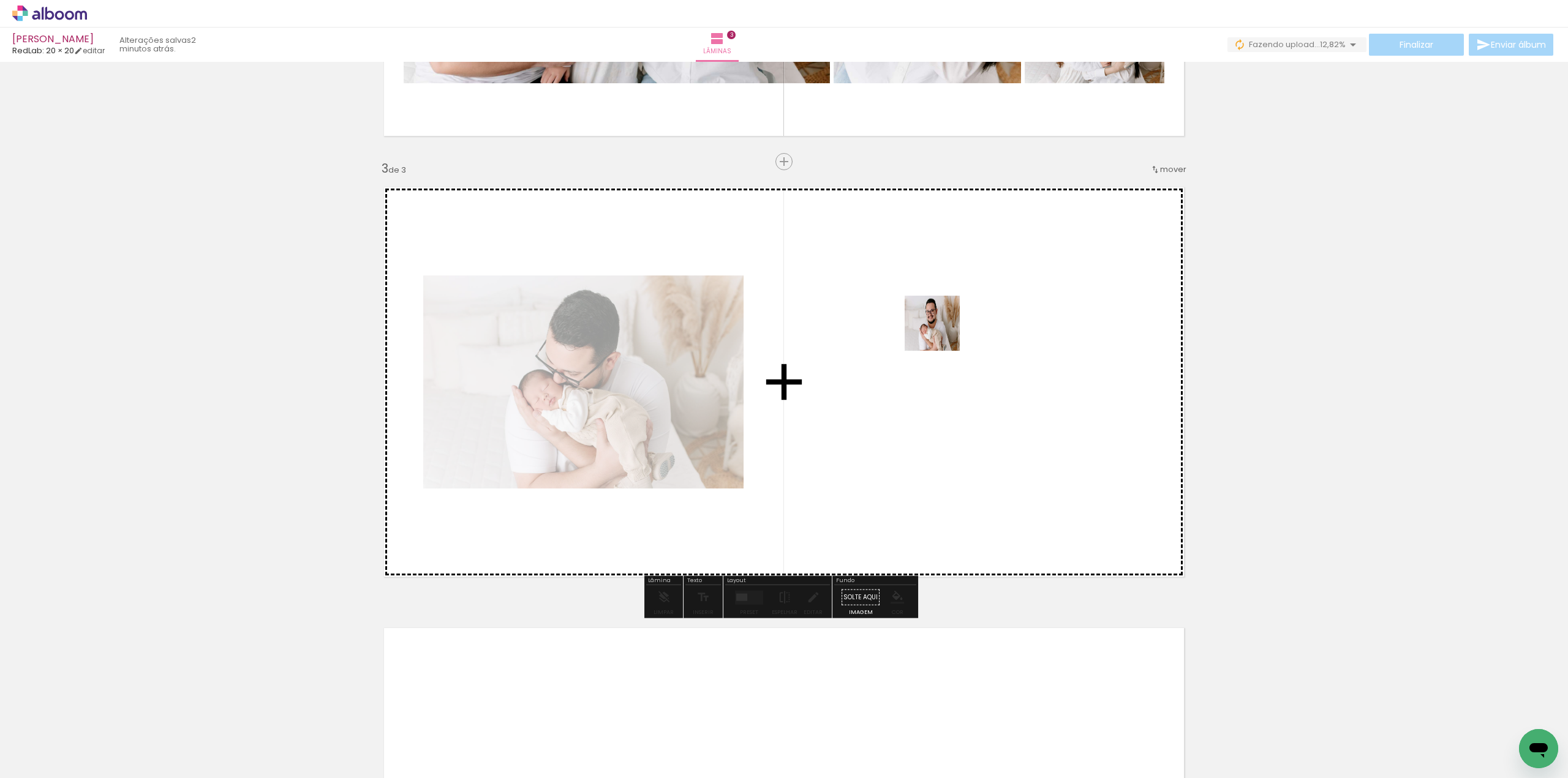
drag, startPoint x: 962, startPoint y: 458, endPoint x: 1181, endPoint y: 715, distance: 337.7
click at [943, 334] on quentale-workspace at bounding box center [784, 389] width 1568 height 778
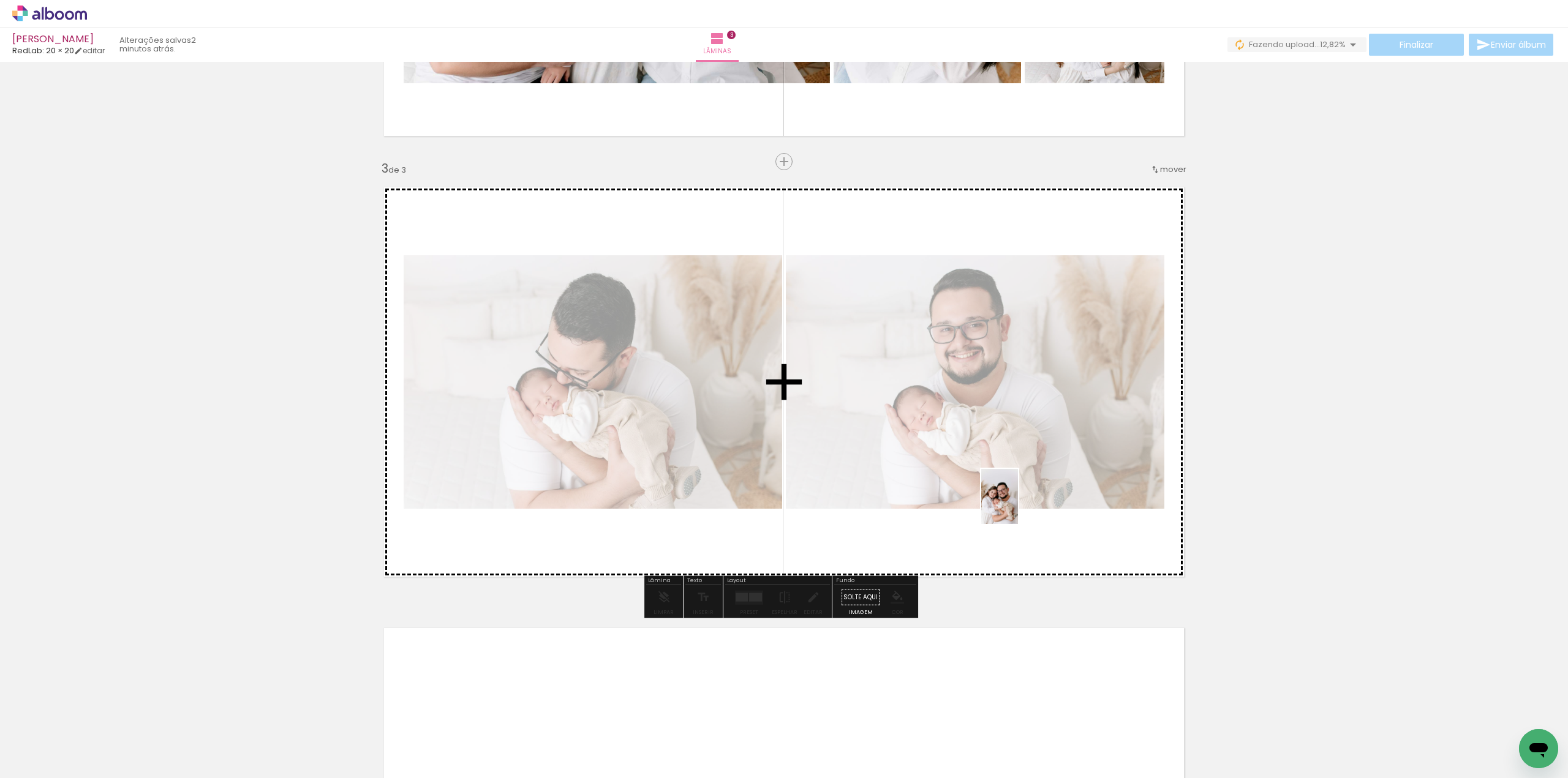
drag, startPoint x: 1083, startPoint y: 683, endPoint x: 508, endPoint y: 771, distance: 581.7
click at [1018, 506] on quentale-workspace at bounding box center [784, 389] width 1568 height 778
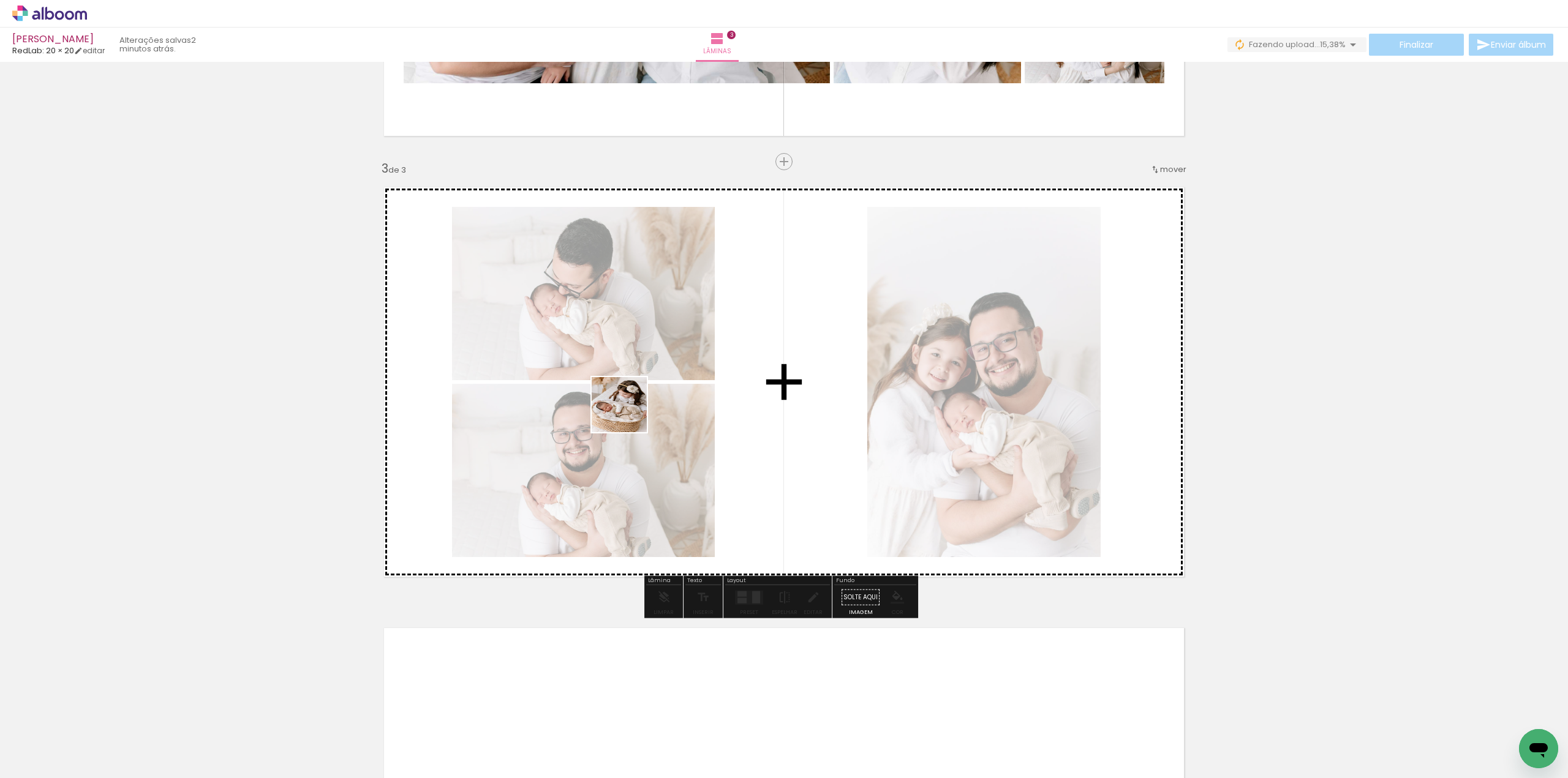
drag, startPoint x: 538, startPoint y: 736, endPoint x: 634, endPoint y: 395, distance: 354.3
click at [634, 395] on quentale-workspace at bounding box center [784, 389] width 1568 height 778
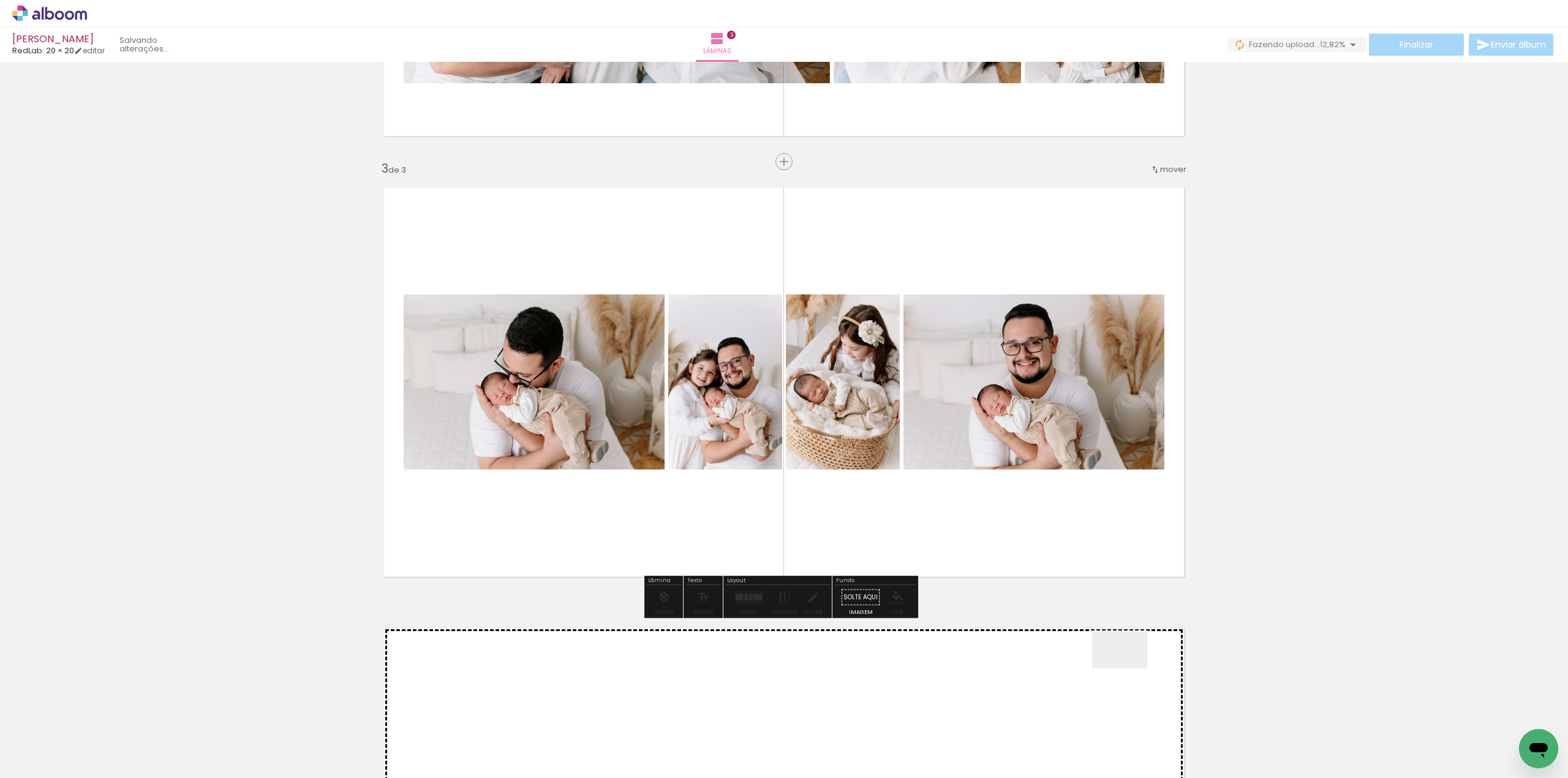
drag, startPoint x: 1153, startPoint y: 729, endPoint x: 1081, endPoint y: 573, distance: 171.8
click at [983, 399] on quentale-workspace at bounding box center [784, 389] width 1568 height 778
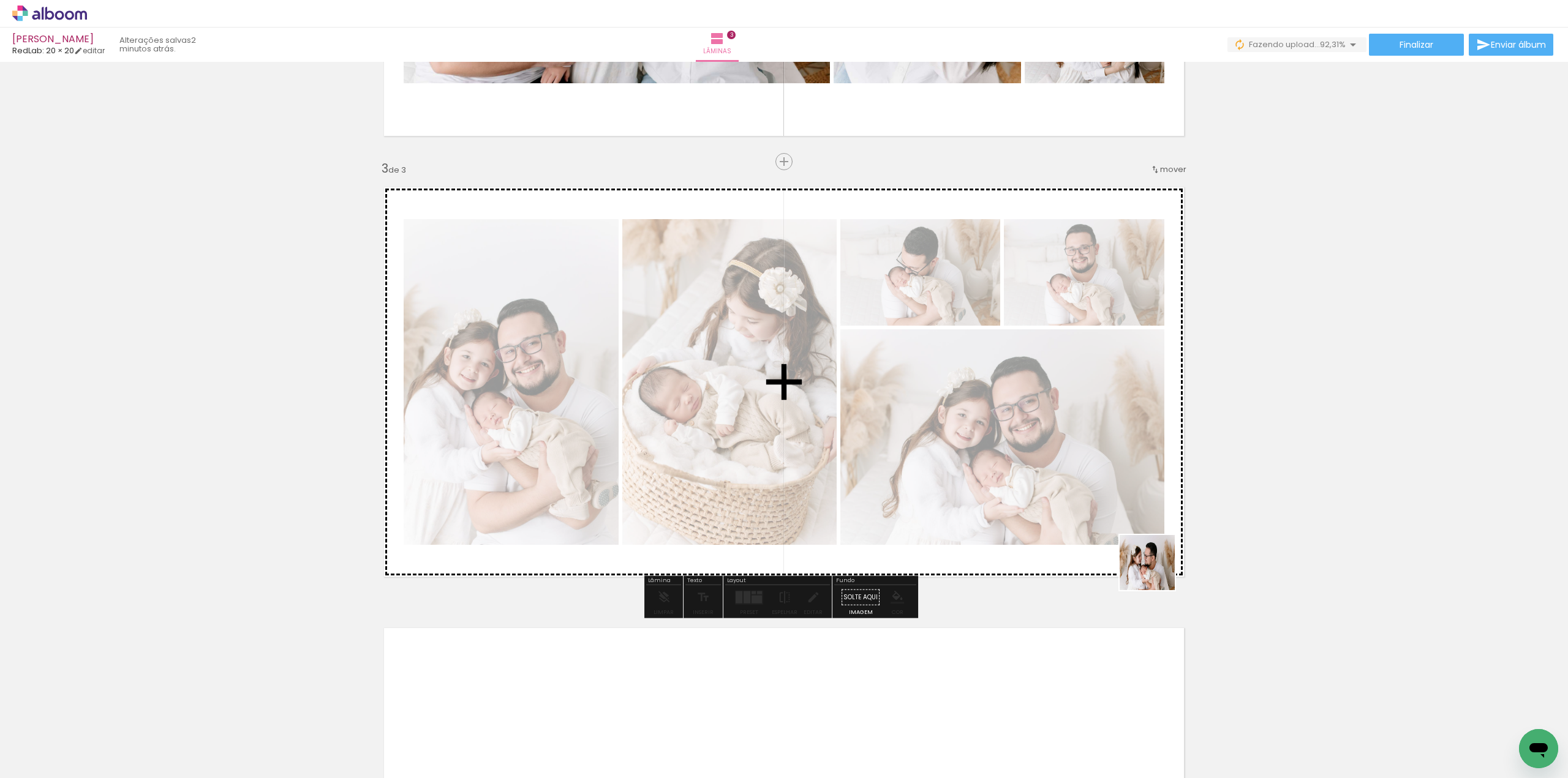
drag, startPoint x: 1228, startPoint y: 741, endPoint x: 1098, endPoint y: 415, distance: 351.0
click at [1098, 415] on quentale-workspace at bounding box center [784, 389] width 1568 height 778
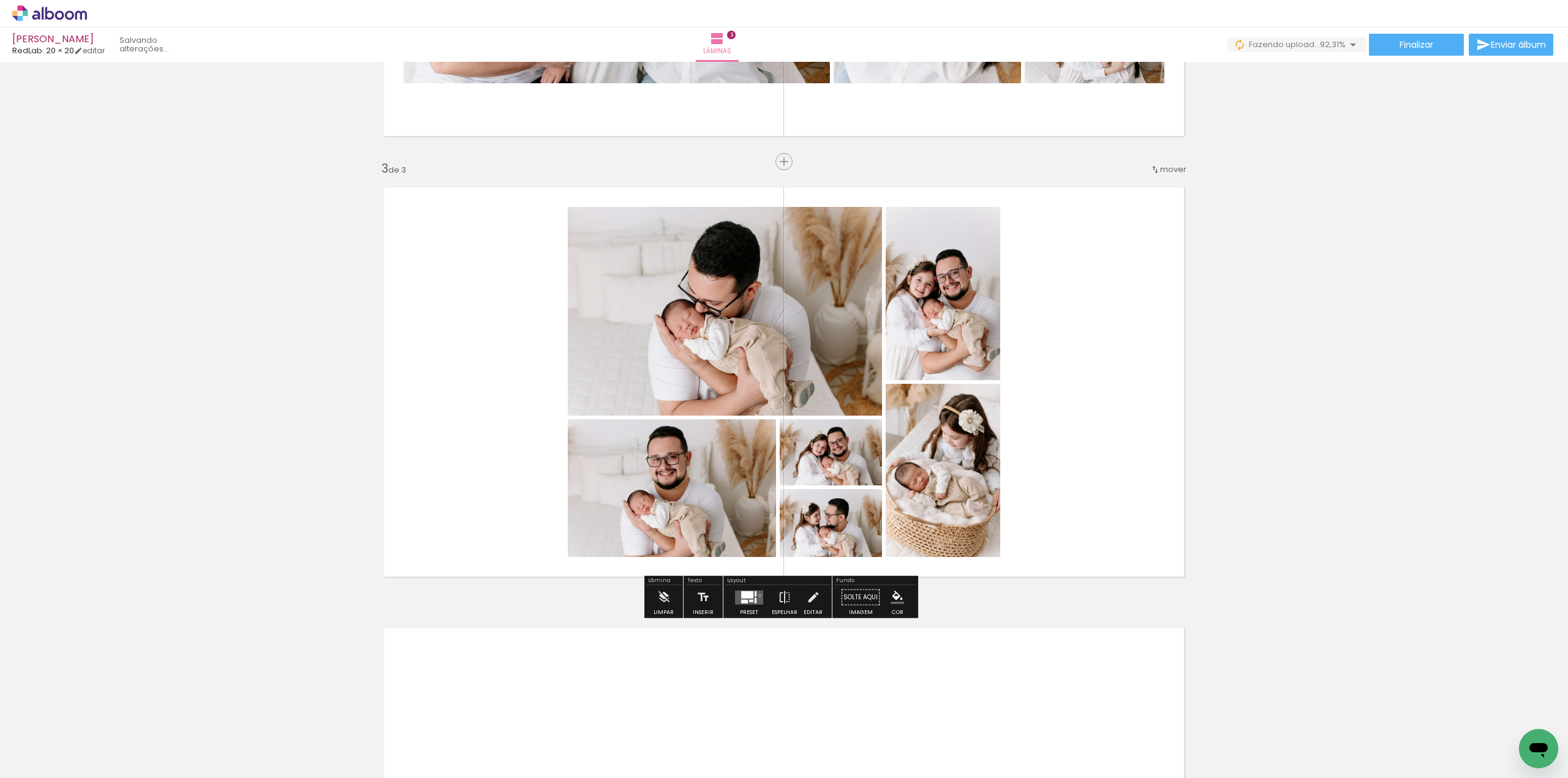
click at [757, 595] on quentale-layouter at bounding box center [749, 597] width 28 height 14
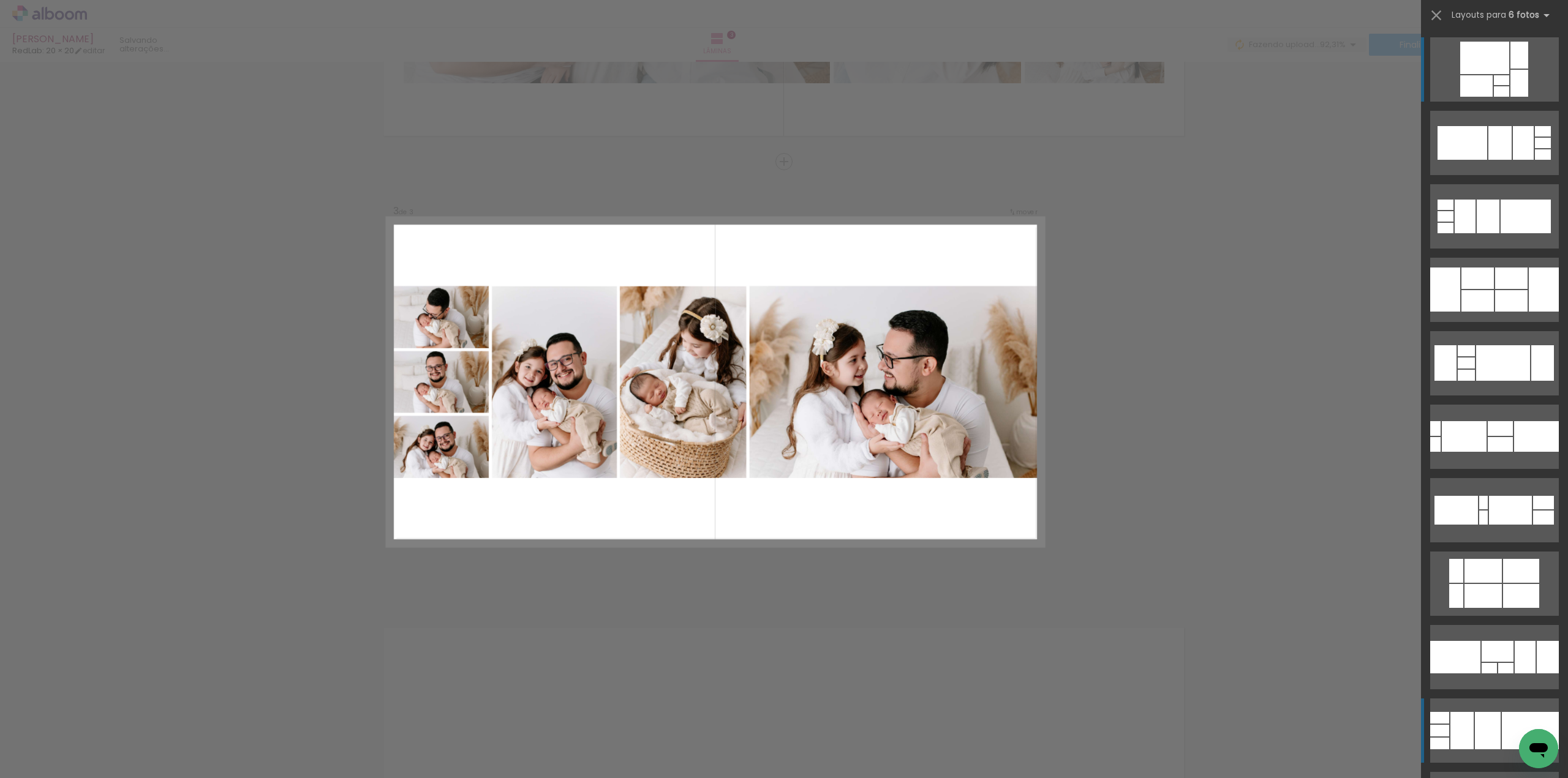
click at [1475, 728] on div at bounding box center [1488, 731] width 26 height 37
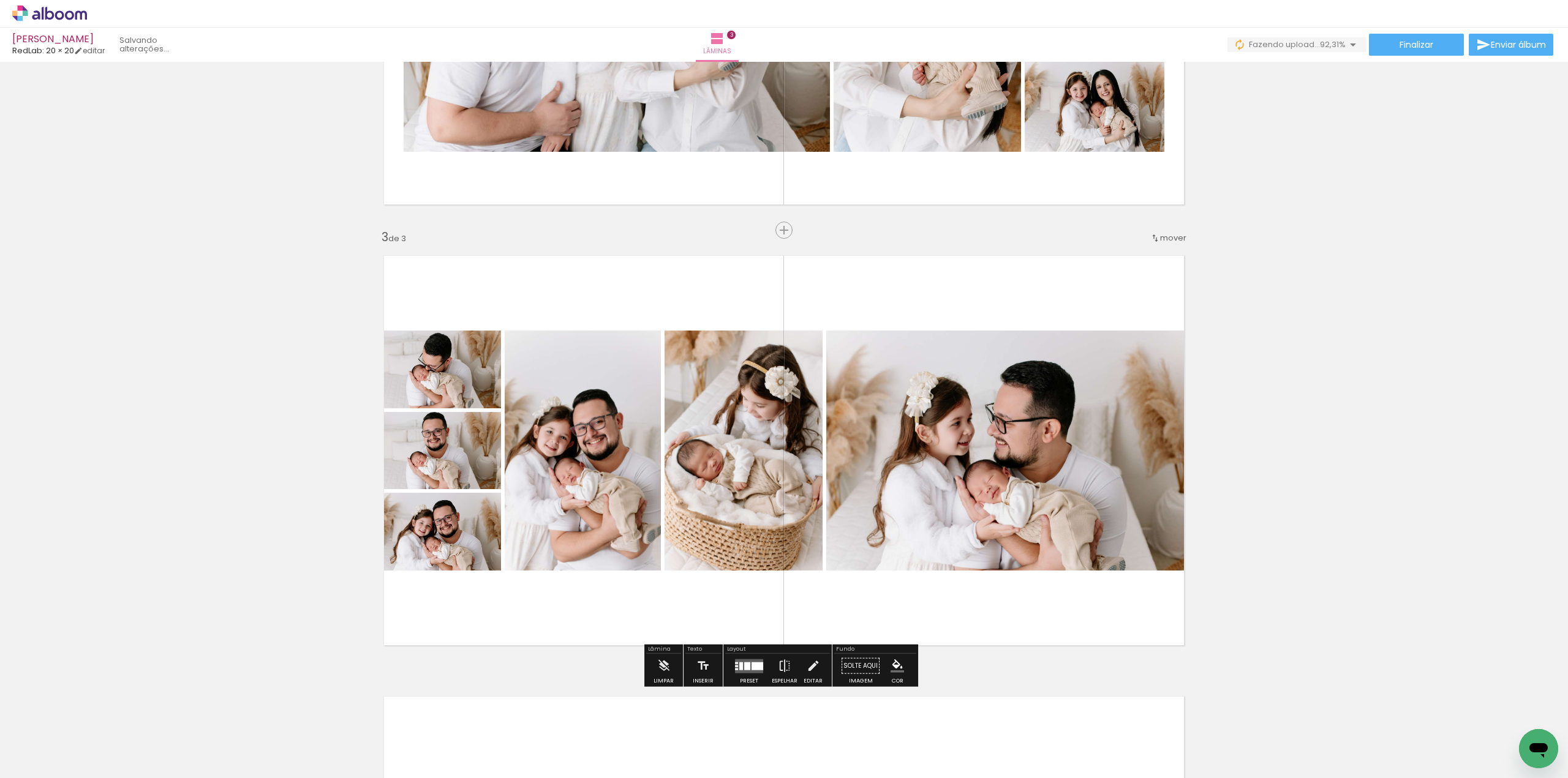
scroll to position [741, 0]
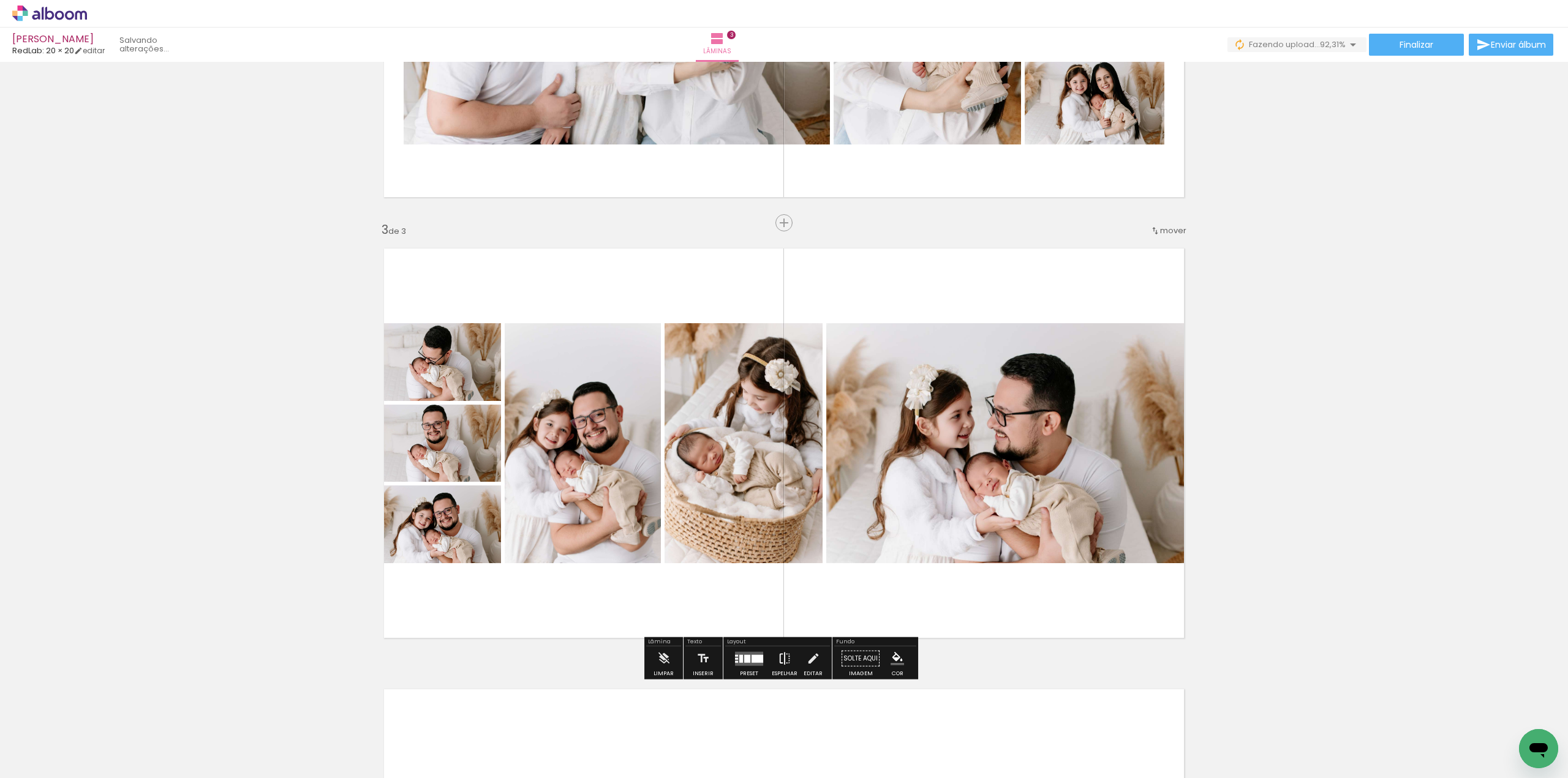
click at [783, 660] on iron-icon at bounding box center [785, 659] width 14 height 24
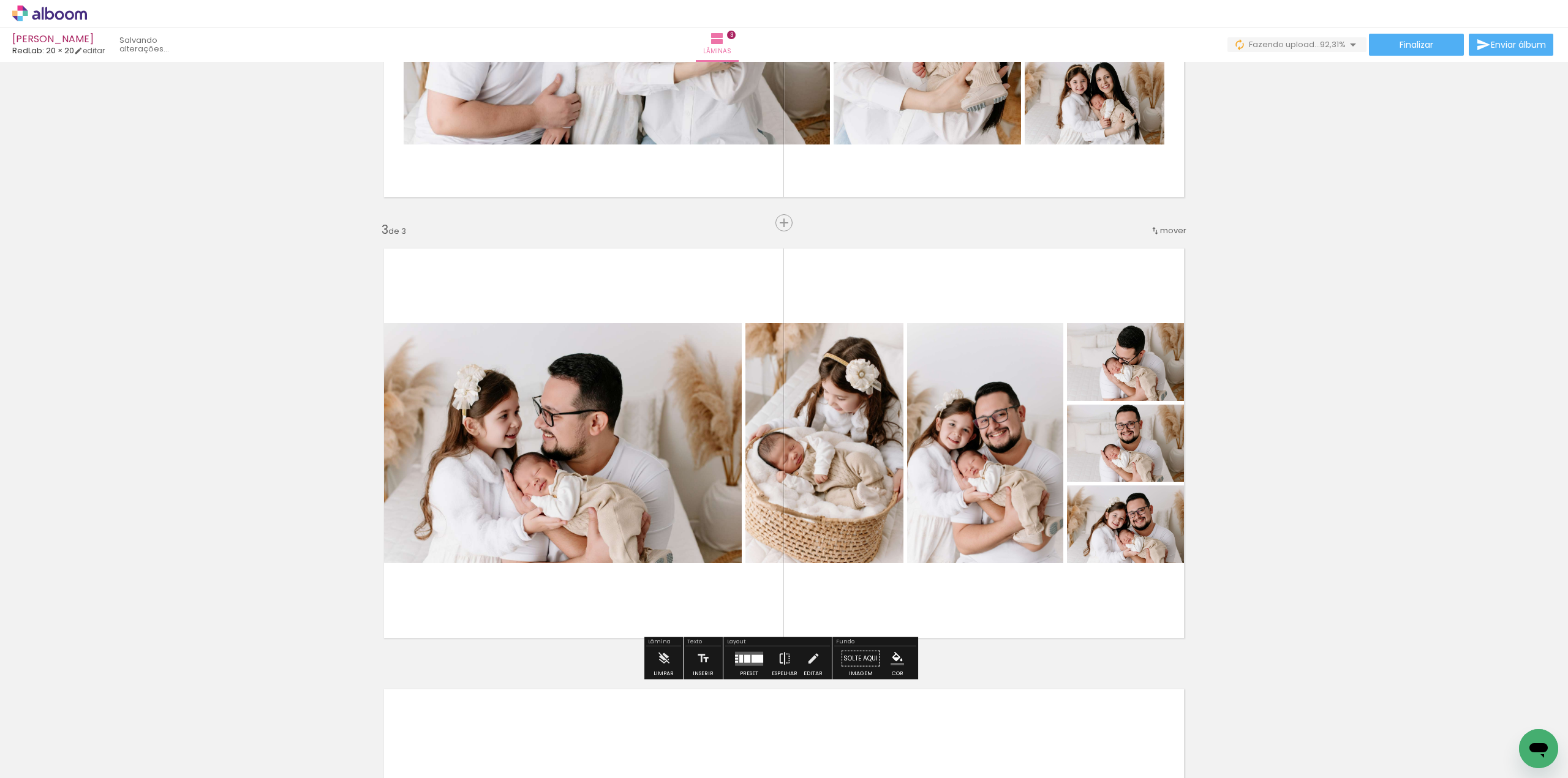
click at [783, 660] on iron-icon at bounding box center [785, 659] width 14 height 24
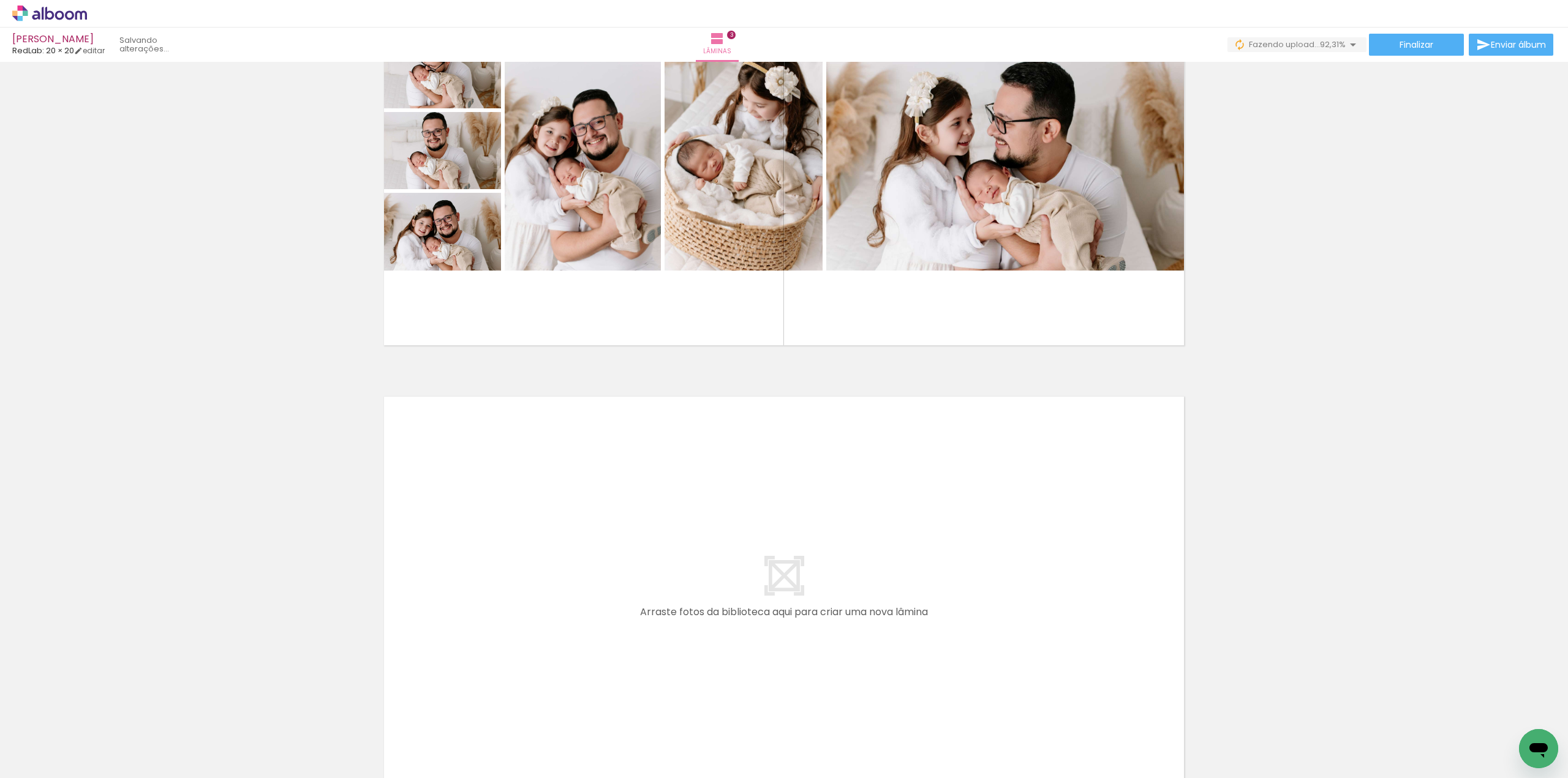
scroll to position [1171, 0]
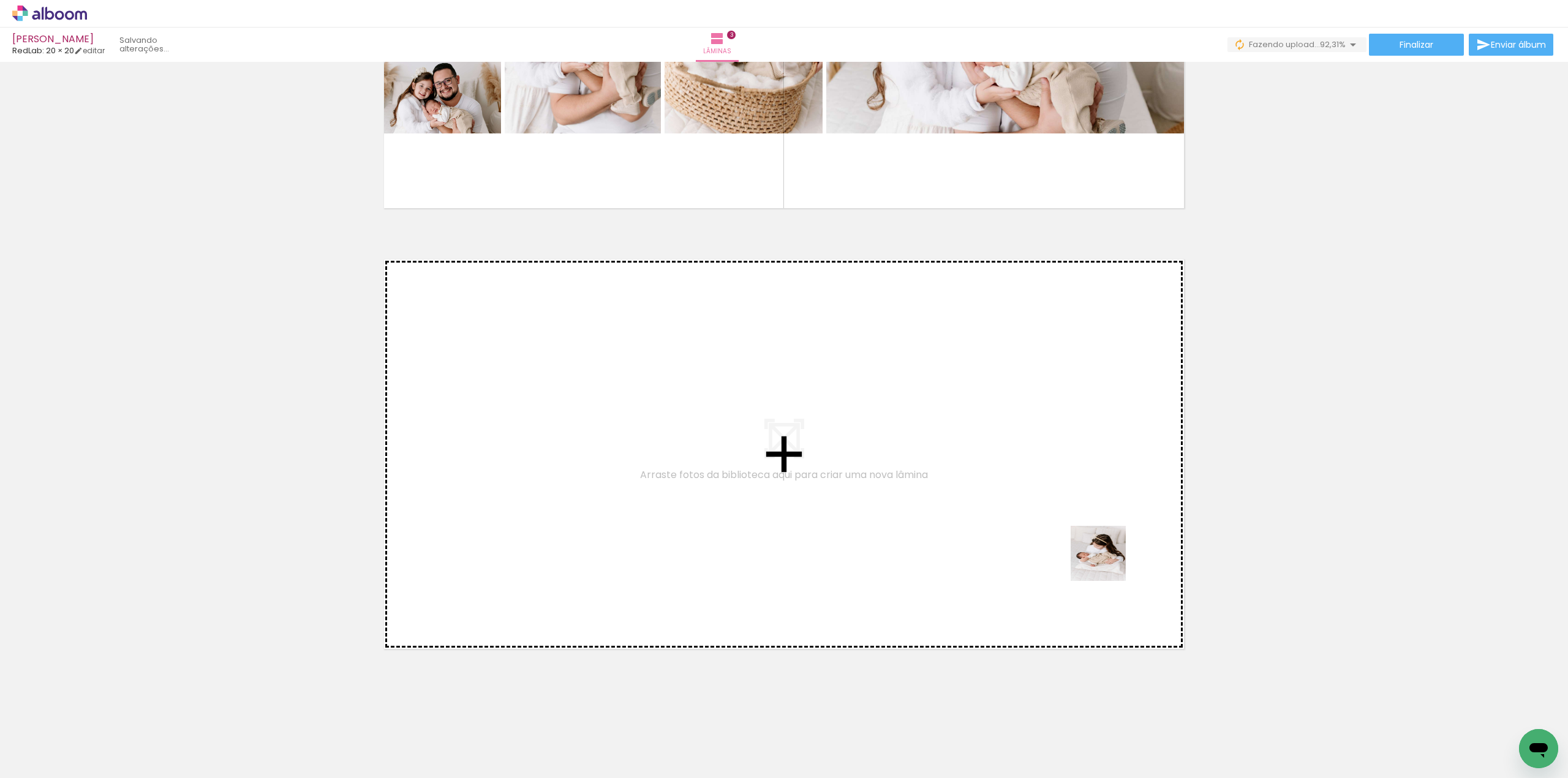
drag, startPoint x: 1293, startPoint y: 739, endPoint x: 970, endPoint y: 487, distance: 409.7
click at [970, 487] on quentale-workspace at bounding box center [784, 389] width 1568 height 778
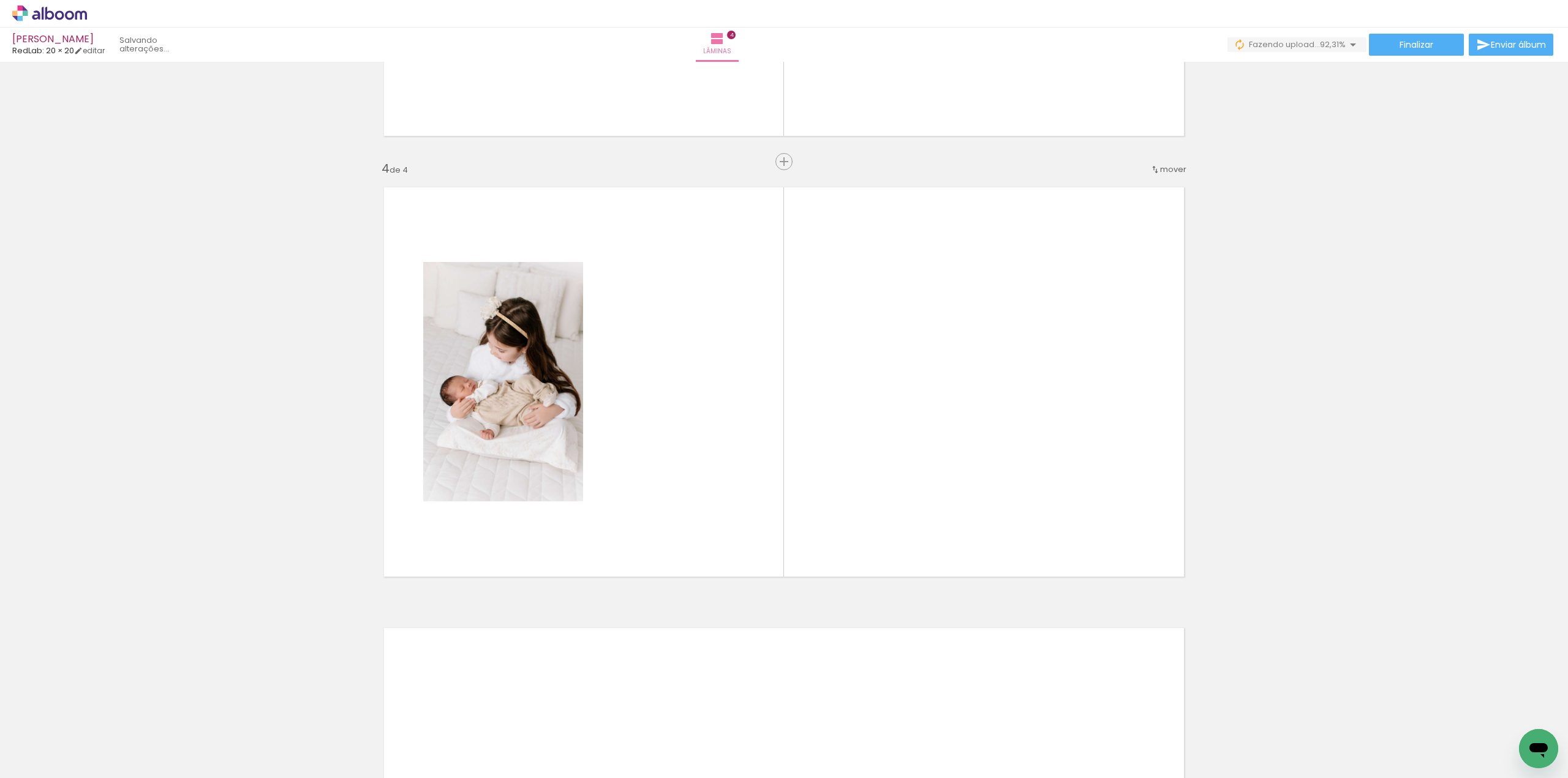
scroll to position [0, 690]
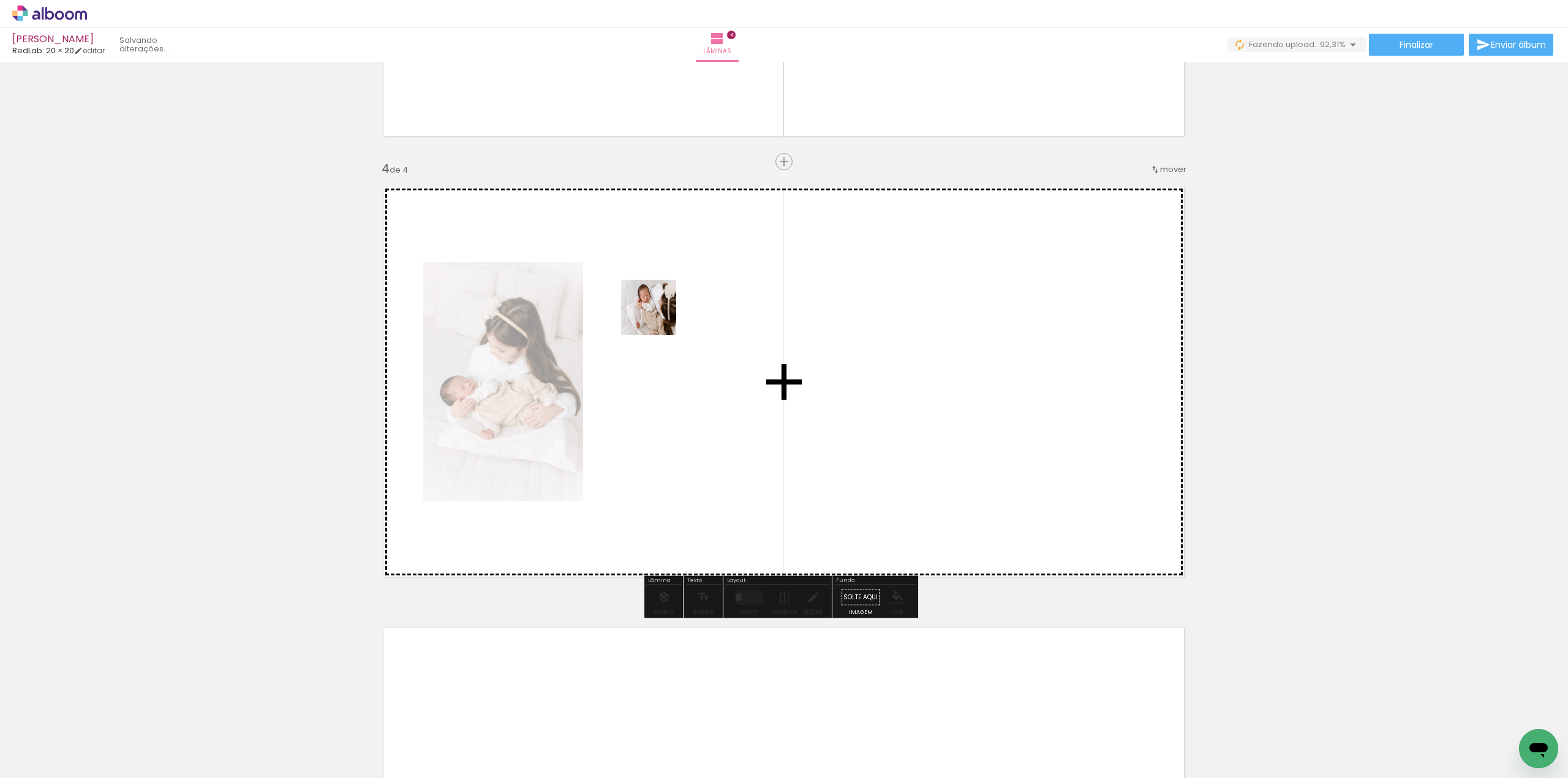
drag, startPoint x: 663, startPoint y: 580, endPoint x: 656, endPoint y: 310, distance: 270.1
click at [656, 310] on quentale-workspace at bounding box center [784, 389] width 1568 height 778
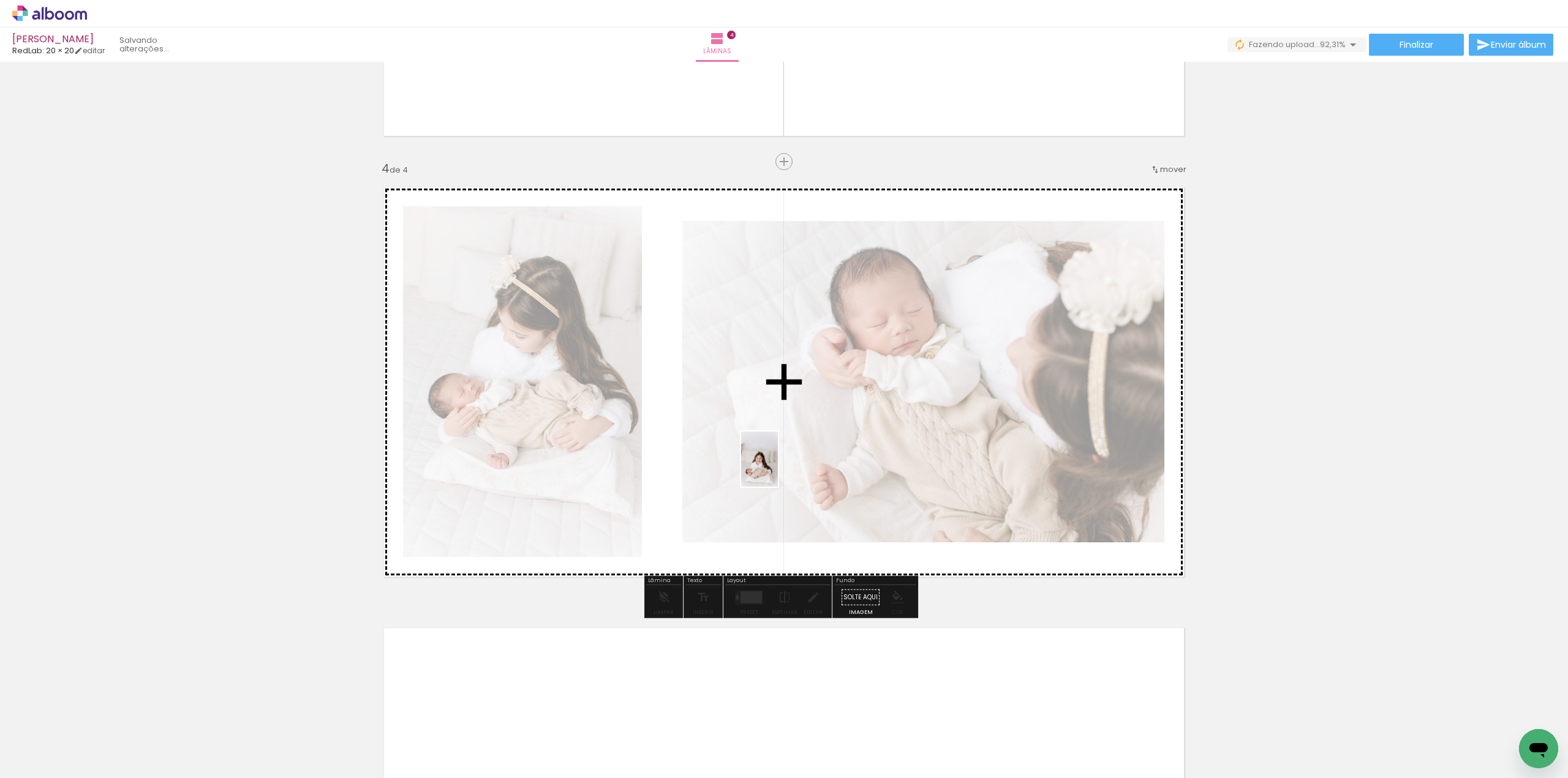
drag, startPoint x: 743, startPoint y: 753, endPoint x: 778, endPoint y: 469, distance: 286.1
click at [778, 469] on quentale-workspace at bounding box center [784, 389] width 1568 height 778
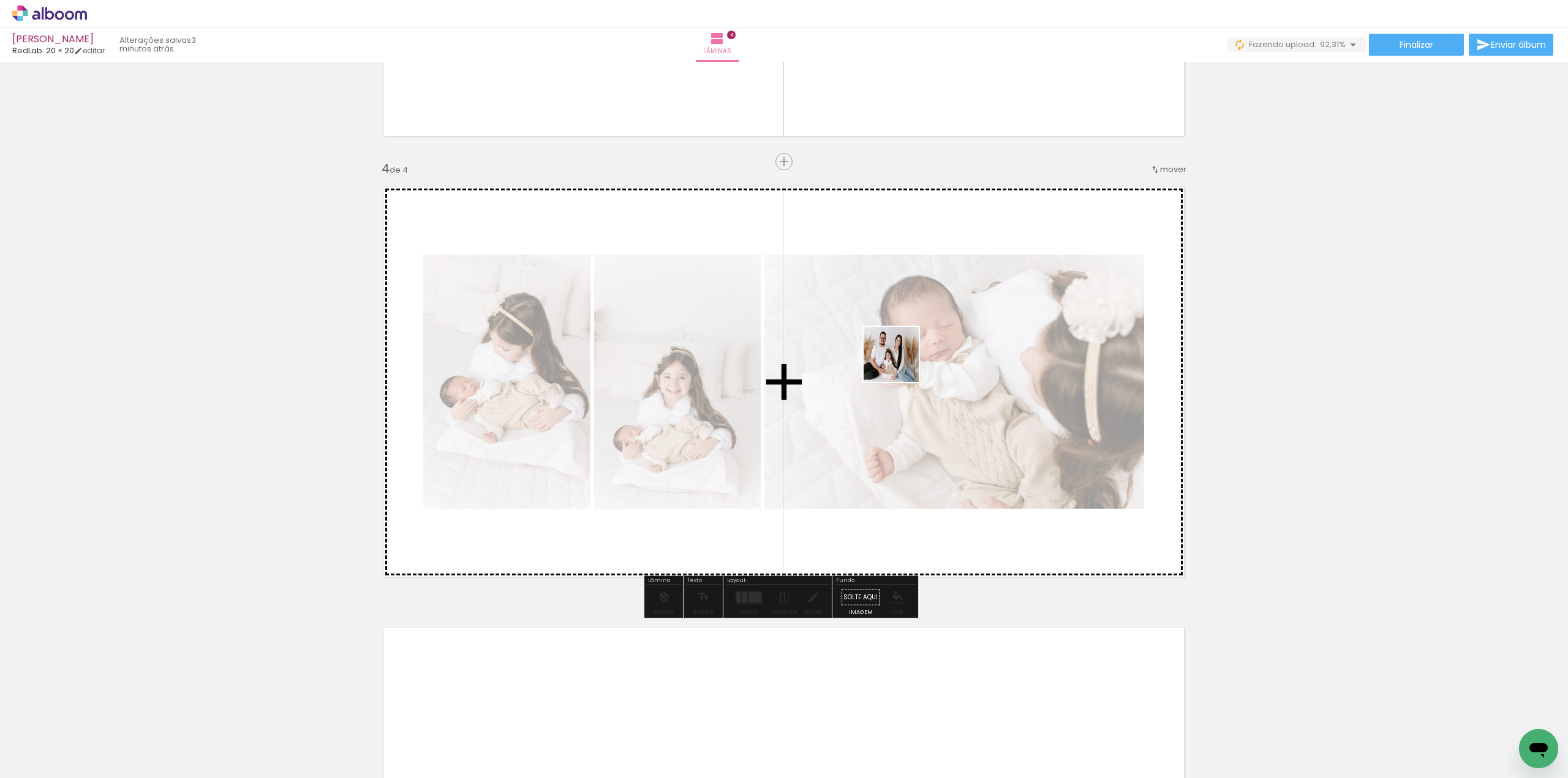
drag, startPoint x: 810, startPoint y: 751, endPoint x: 901, endPoint y: 424, distance: 339.4
click at [899, 356] on quentale-workspace at bounding box center [784, 389] width 1568 height 778
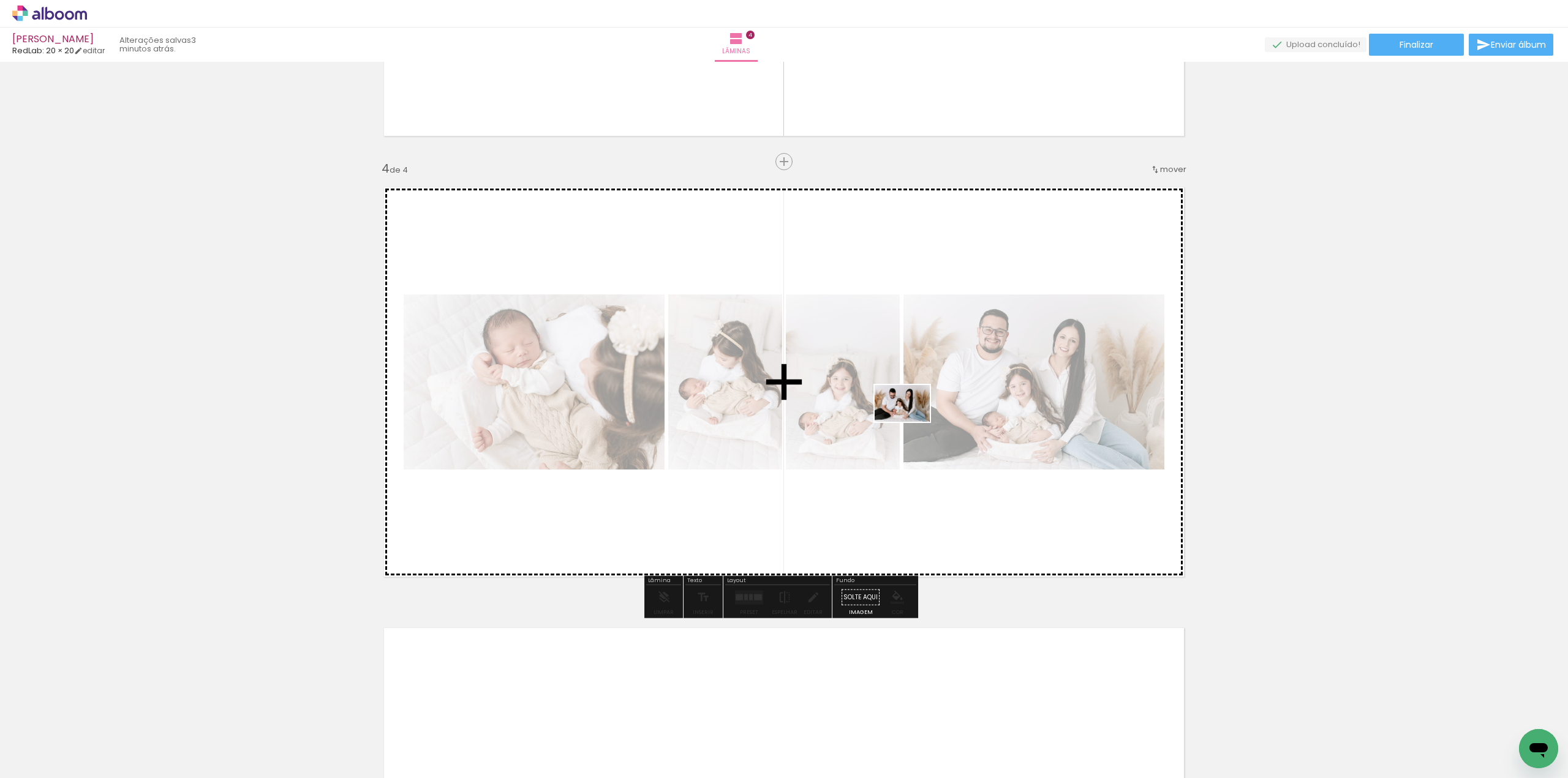
drag, startPoint x: 866, startPoint y: 725, endPoint x: 912, endPoint y: 422, distance: 306.5
click at [912, 422] on quentale-workspace at bounding box center [784, 389] width 1568 height 778
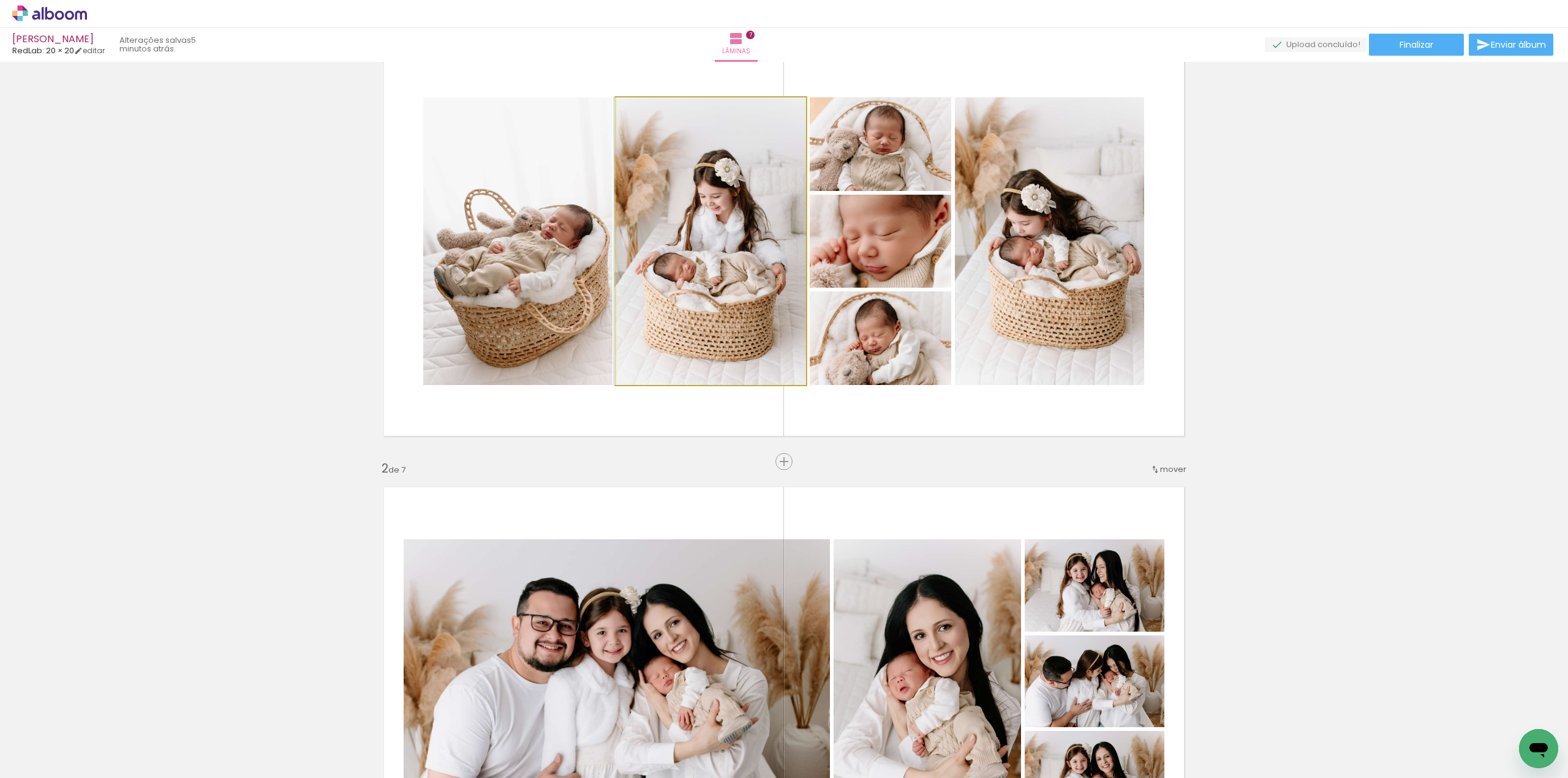
scroll to position [0, 1212]
drag, startPoint x: 709, startPoint y: 332, endPoint x: 693, endPoint y: 332, distance: 16.0
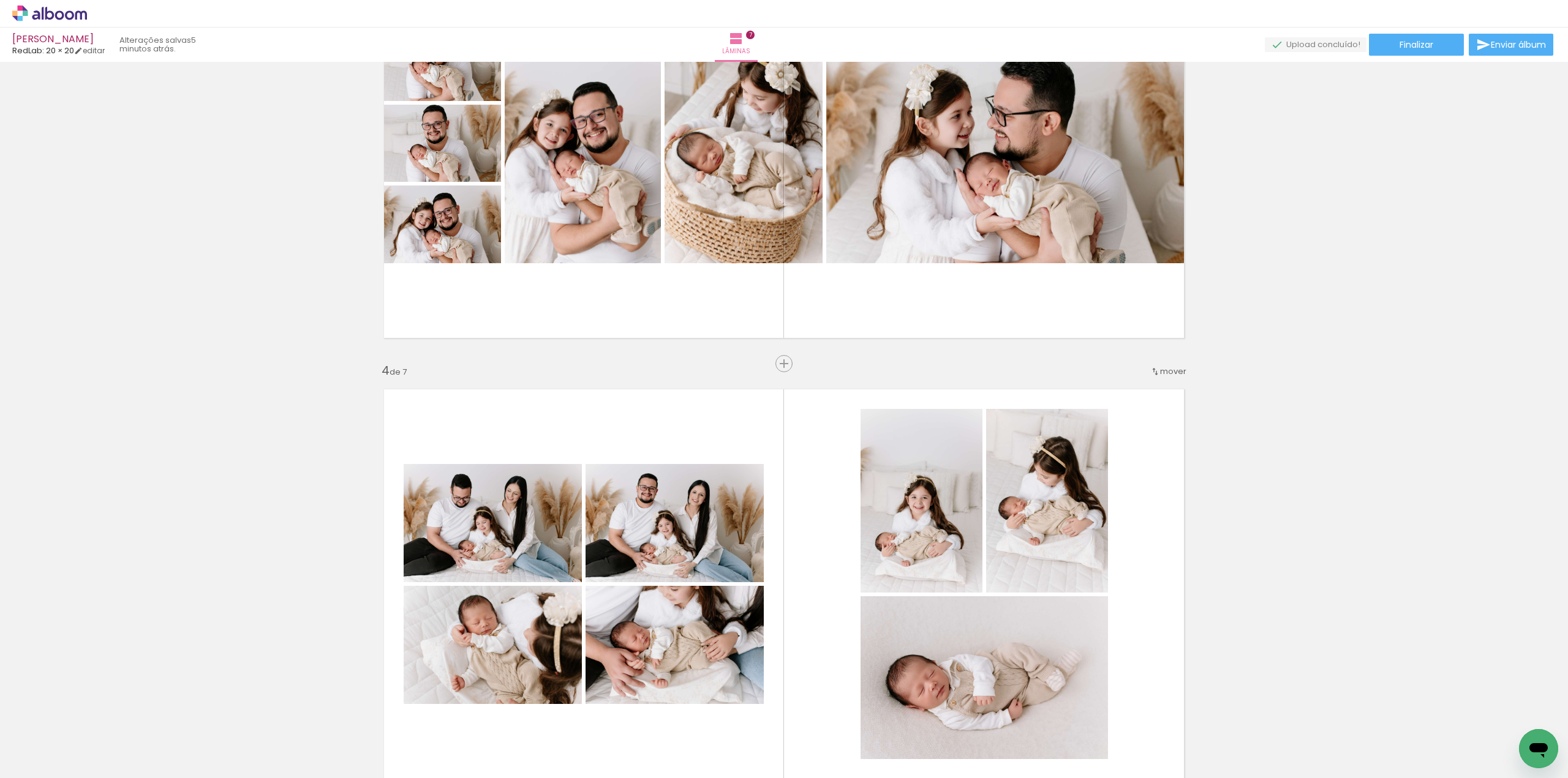
scroll to position [980, 0]
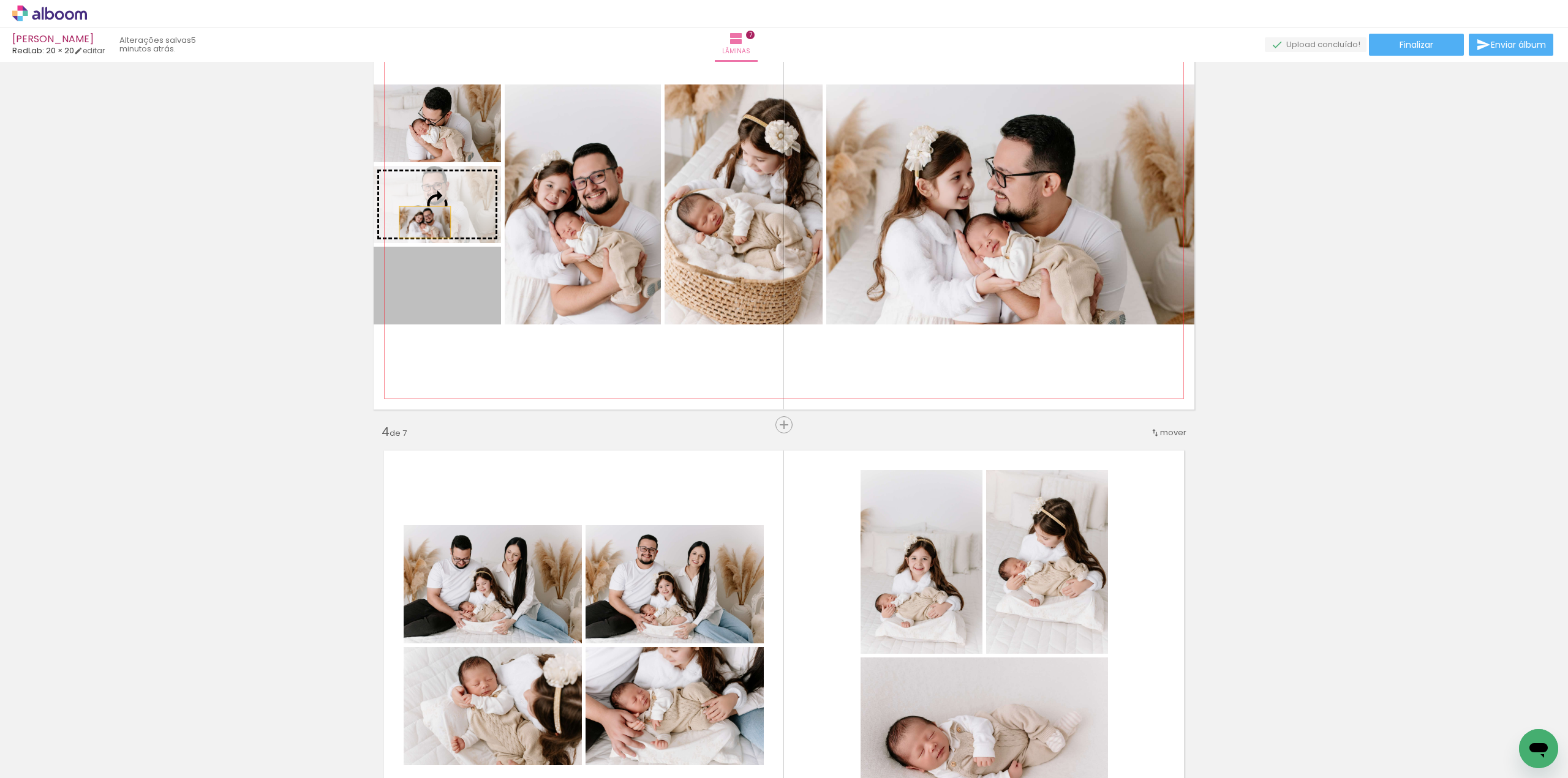
drag, startPoint x: 432, startPoint y: 302, endPoint x: 420, endPoint y: 219, distance: 83.9
click at [0, 0] on slot at bounding box center [0, 0] width 0 height 0
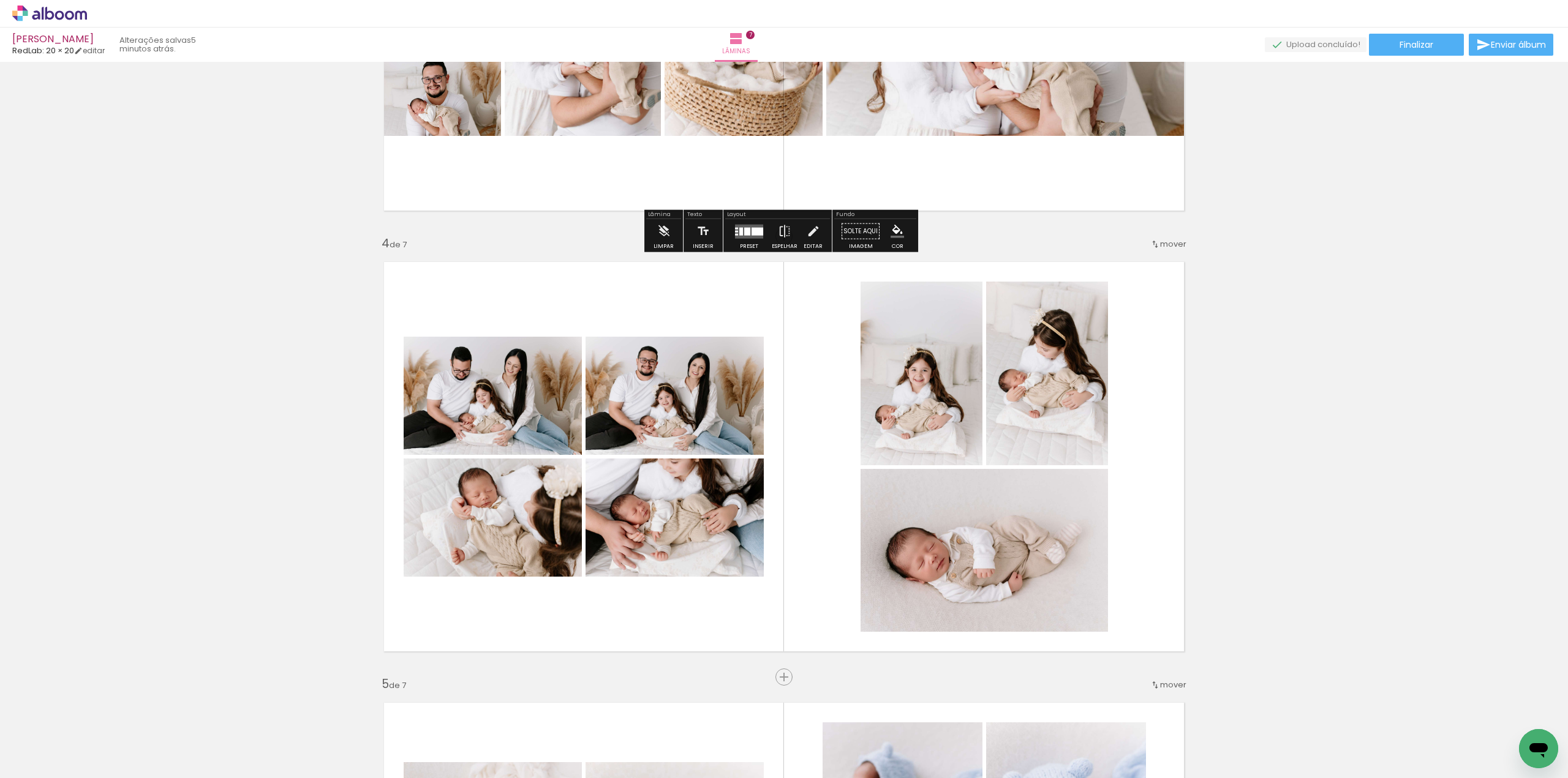
scroll to position [1286, 0]
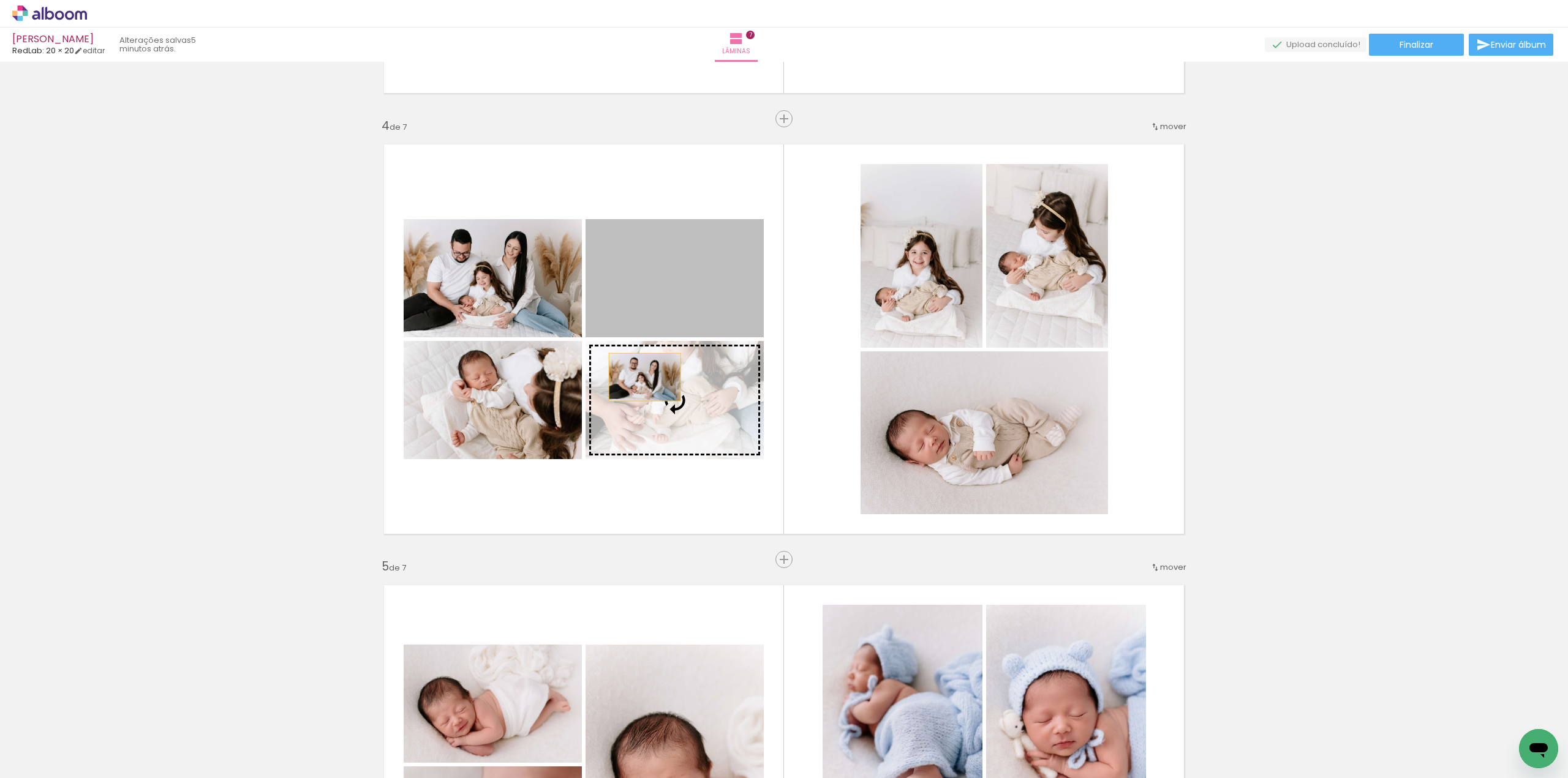
drag, startPoint x: 646, startPoint y: 268, endPoint x: 639, endPoint y: 380, distance: 112.2
click at [0, 0] on slot at bounding box center [0, 0] width 0 height 0
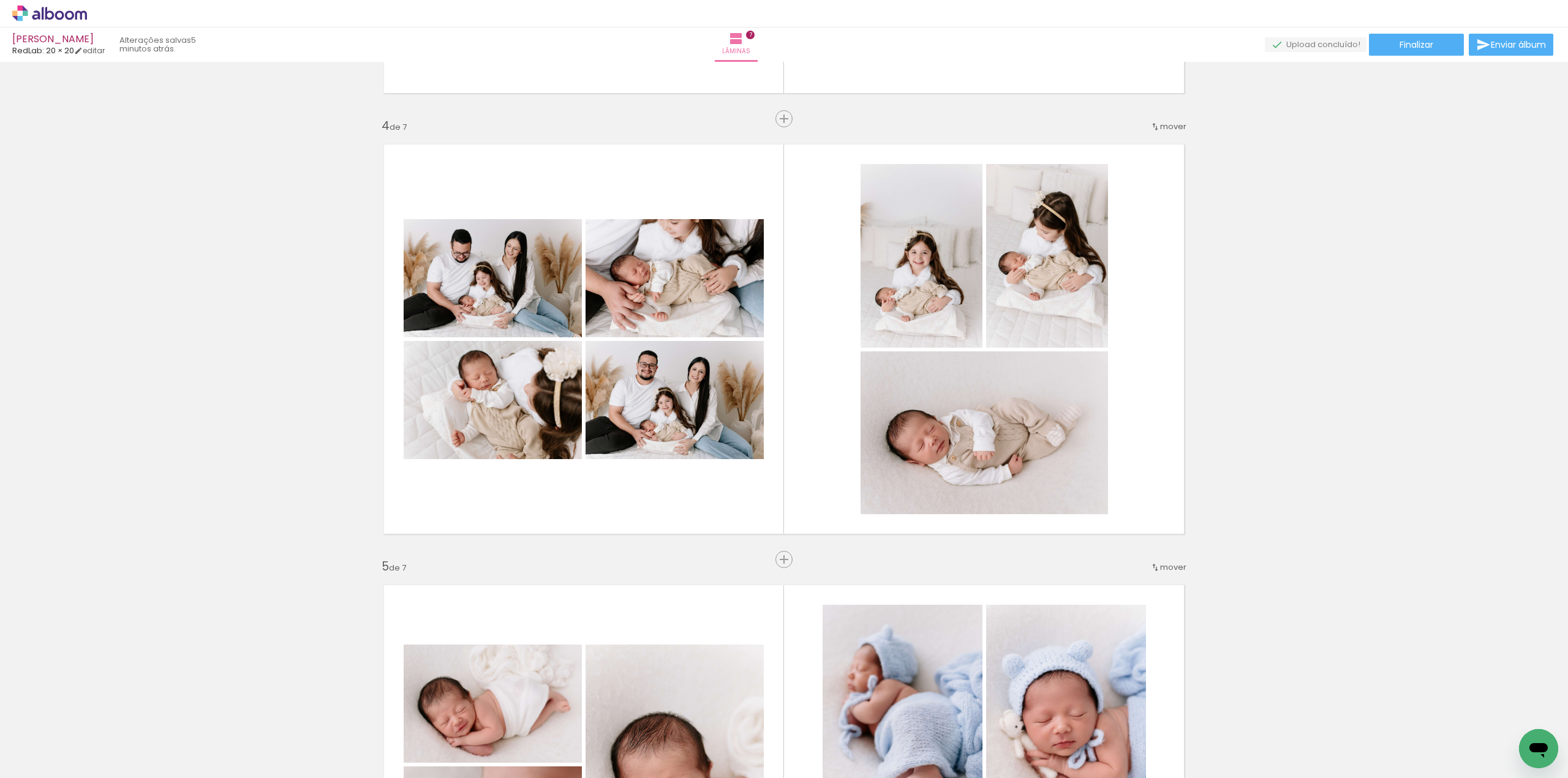
click at [1510, 374] on div "Inserir lâmina 1 de 7 Inserir lâmina 2 de 7 Inserir lâmina 3 de 7 Inserir lâmin…" at bounding box center [784, 544] width 1568 height 3528
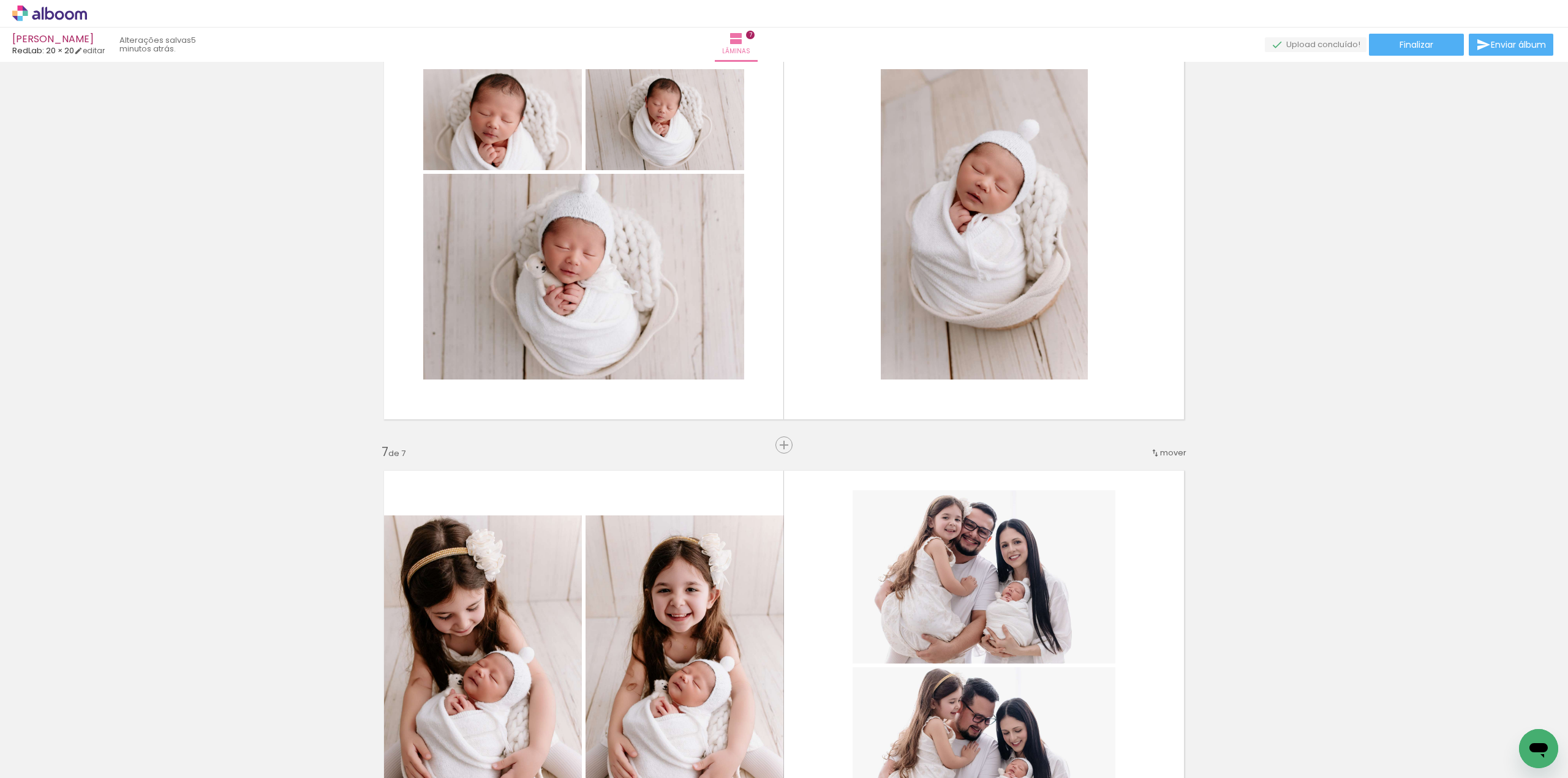
scroll to position [2204, 0]
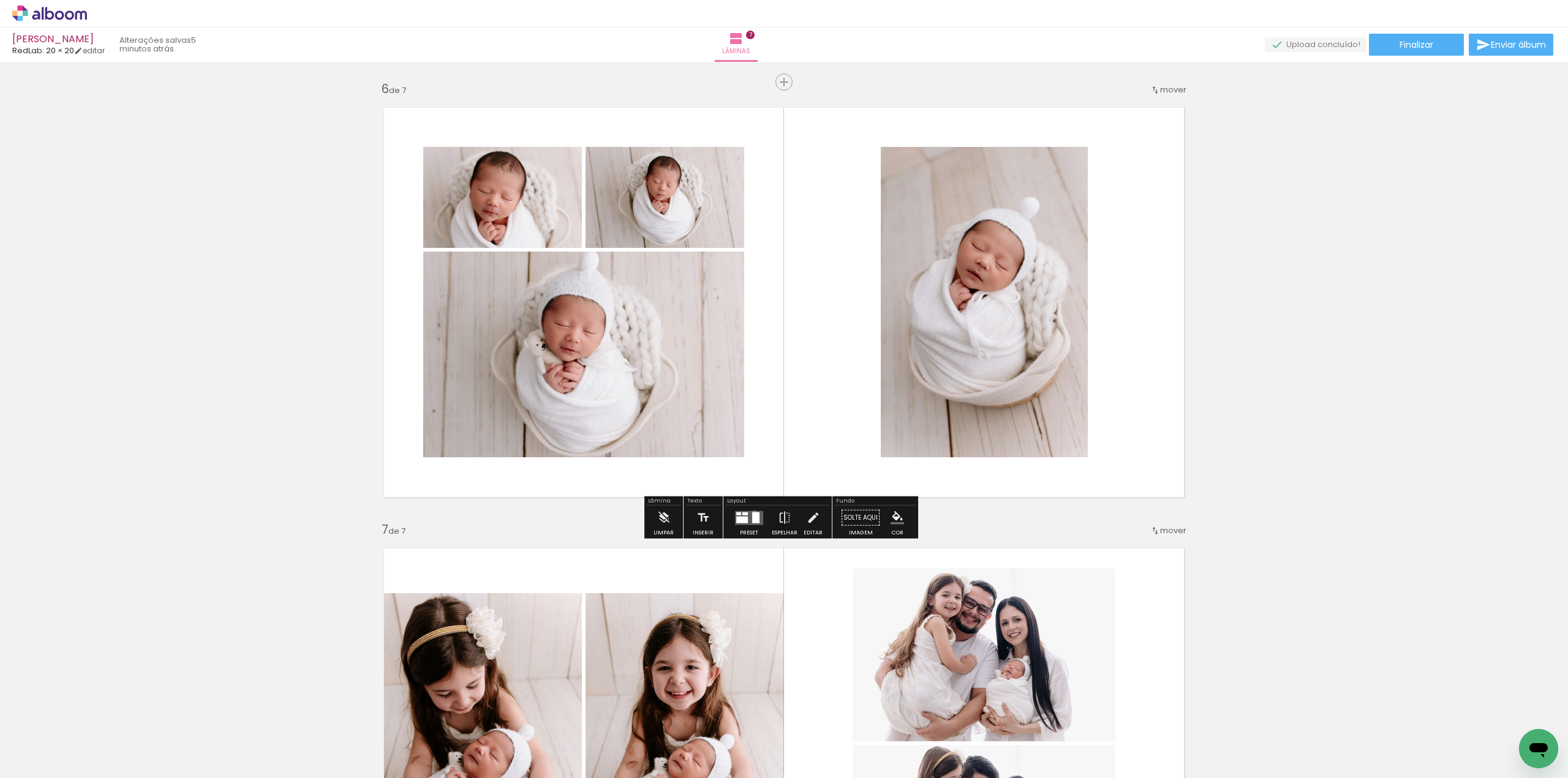
click at [752, 512] on div at bounding box center [756, 517] width 7 height 11
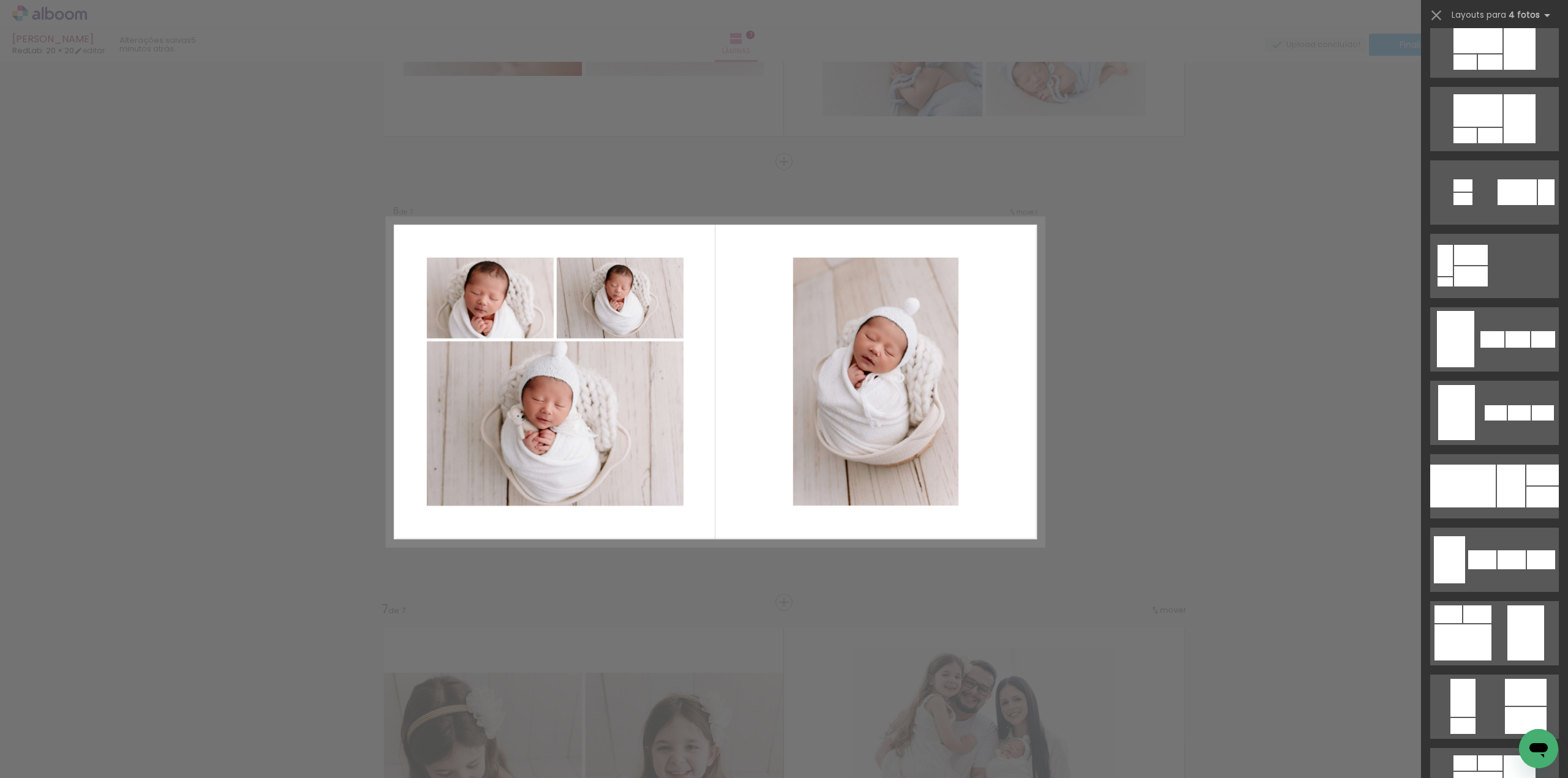
scroll to position [613, 0]
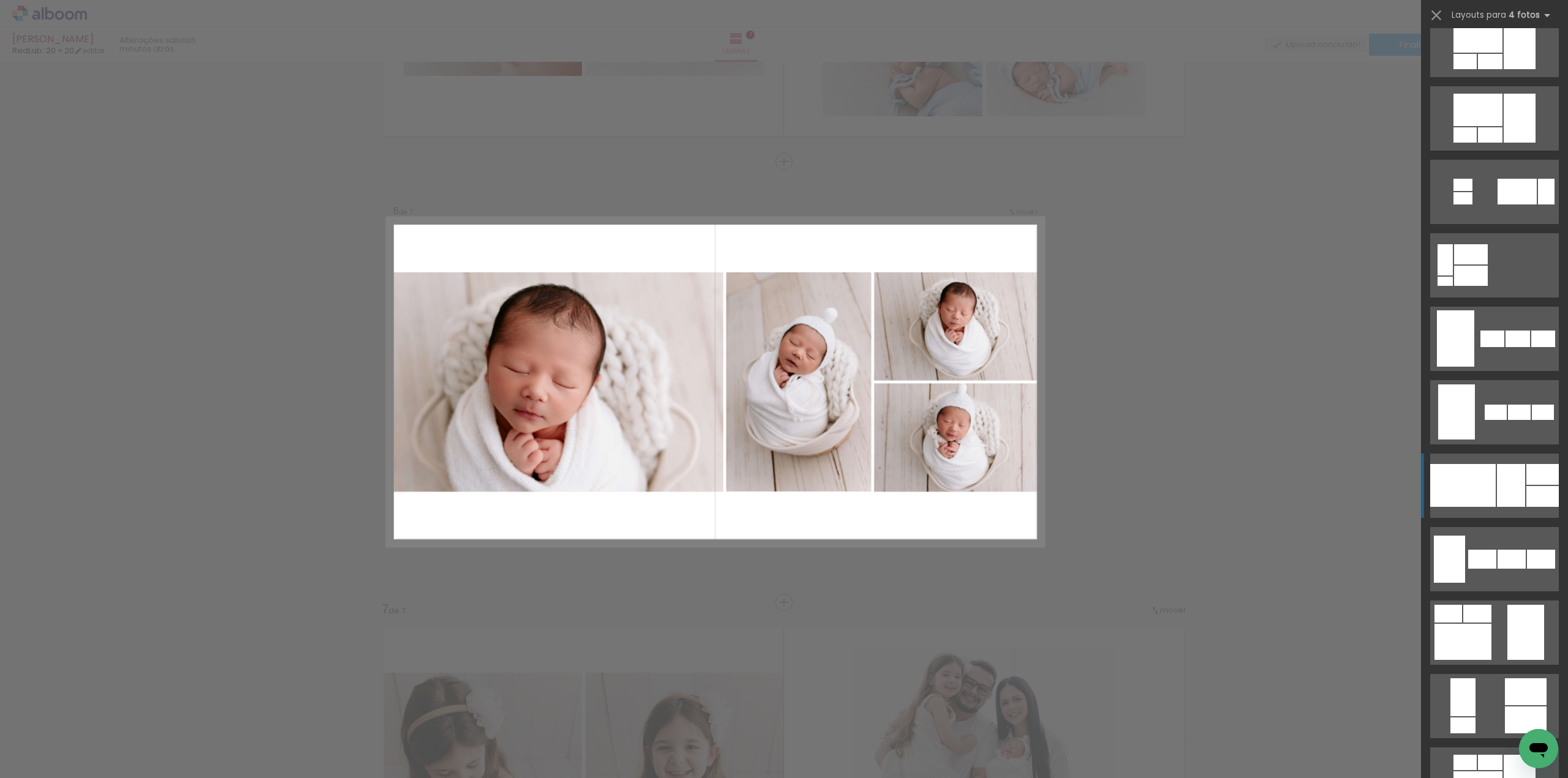
click at [1511, 490] on div at bounding box center [1511, 486] width 28 height 43
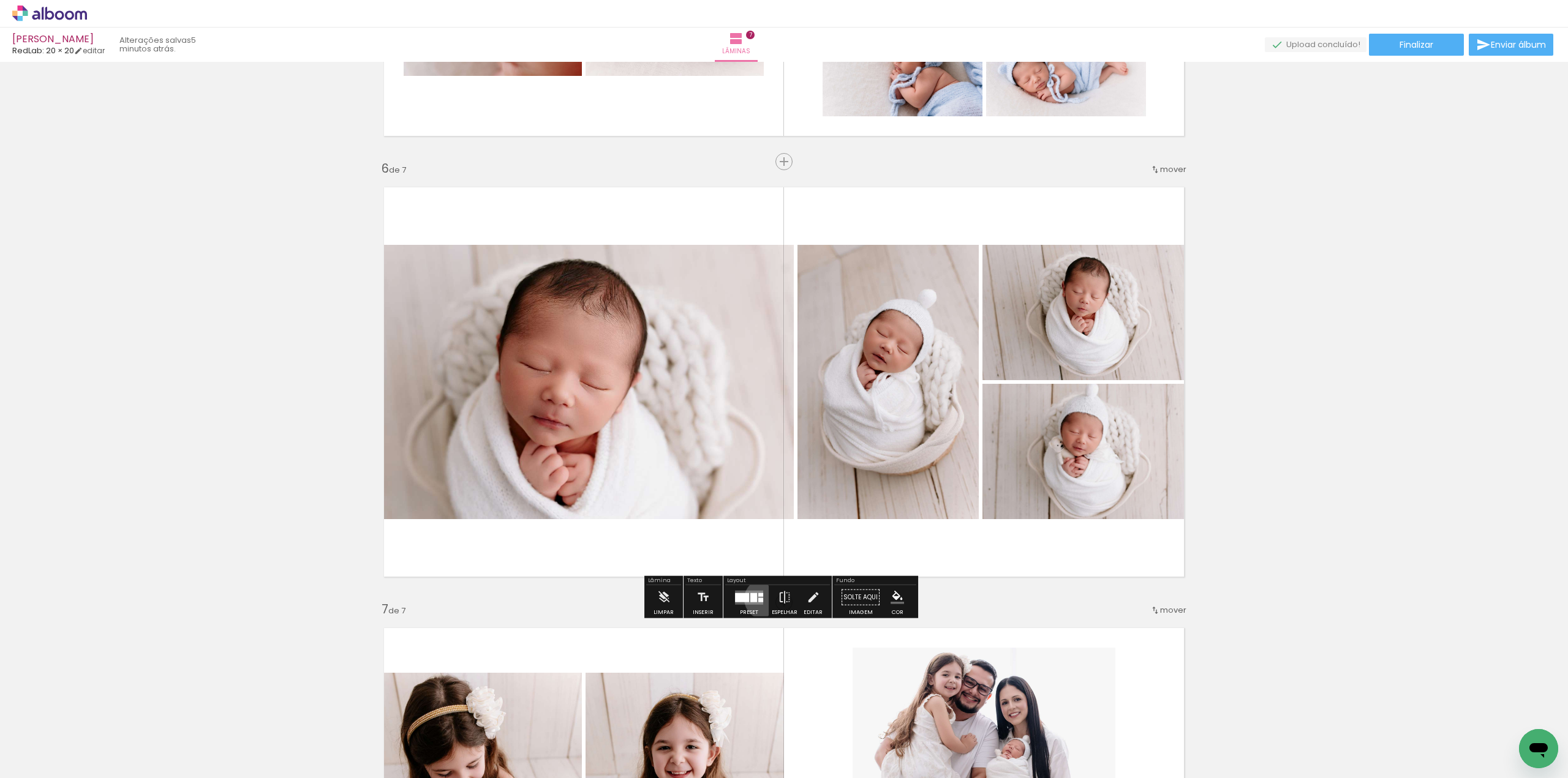
click at [762, 598] on div at bounding box center [749, 597] width 33 height 24
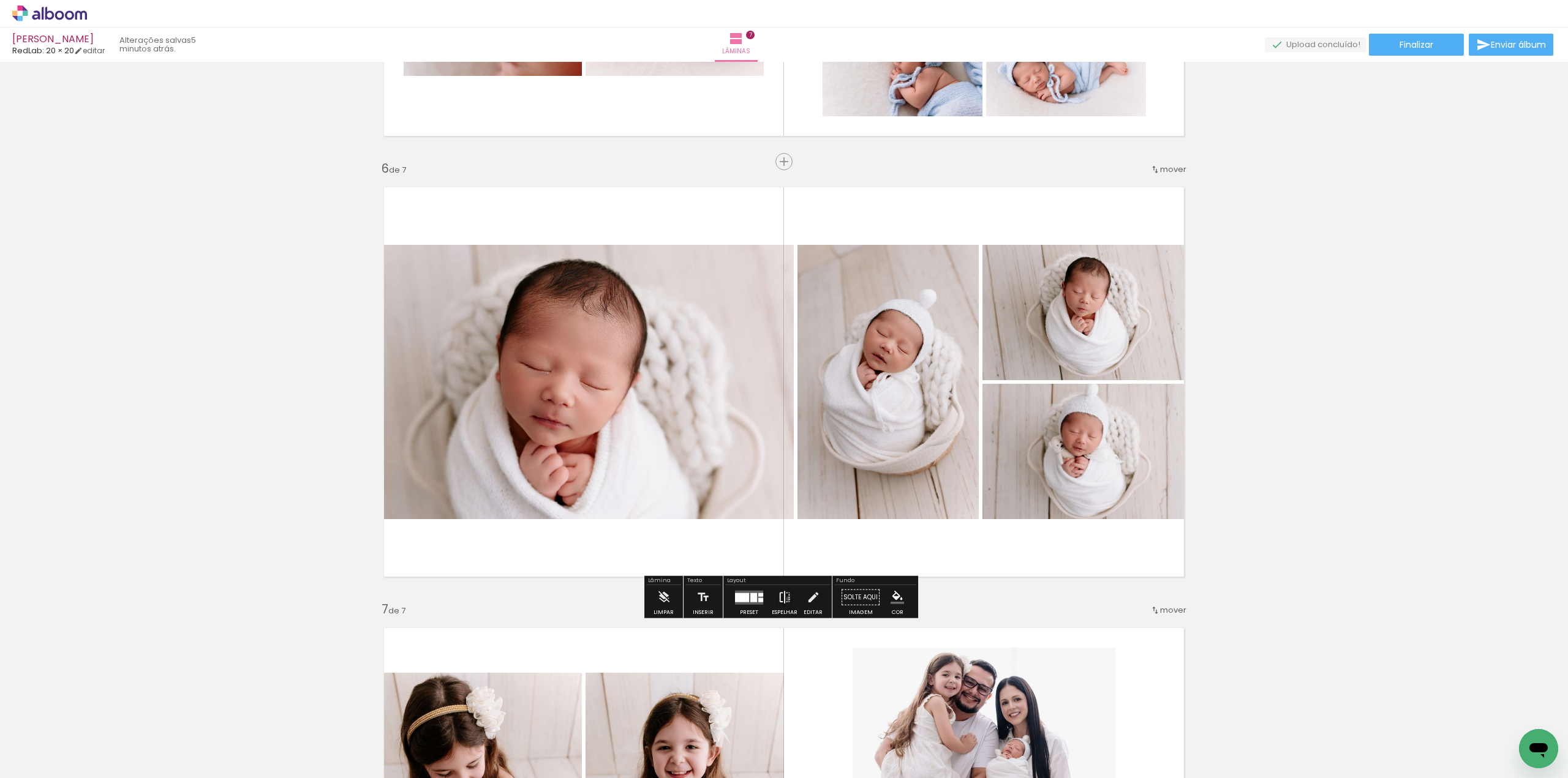
click at [785, 598] on iron-icon at bounding box center [785, 597] width 14 height 24
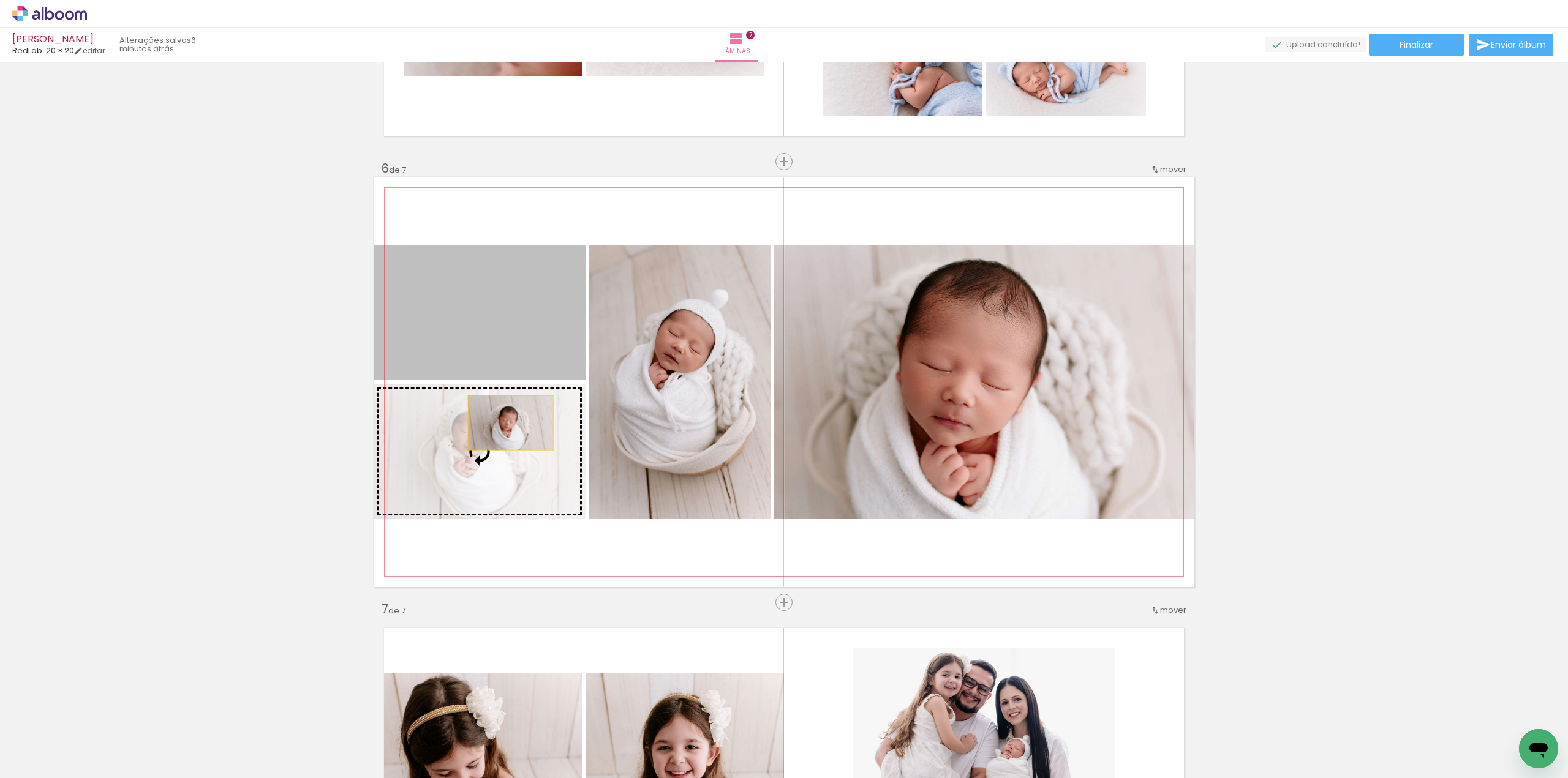
drag, startPoint x: 509, startPoint y: 330, endPoint x: 510, endPoint y: 435, distance: 105.0
click at [0, 0] on slot at bounding box center [0, 0] width 0 height 0
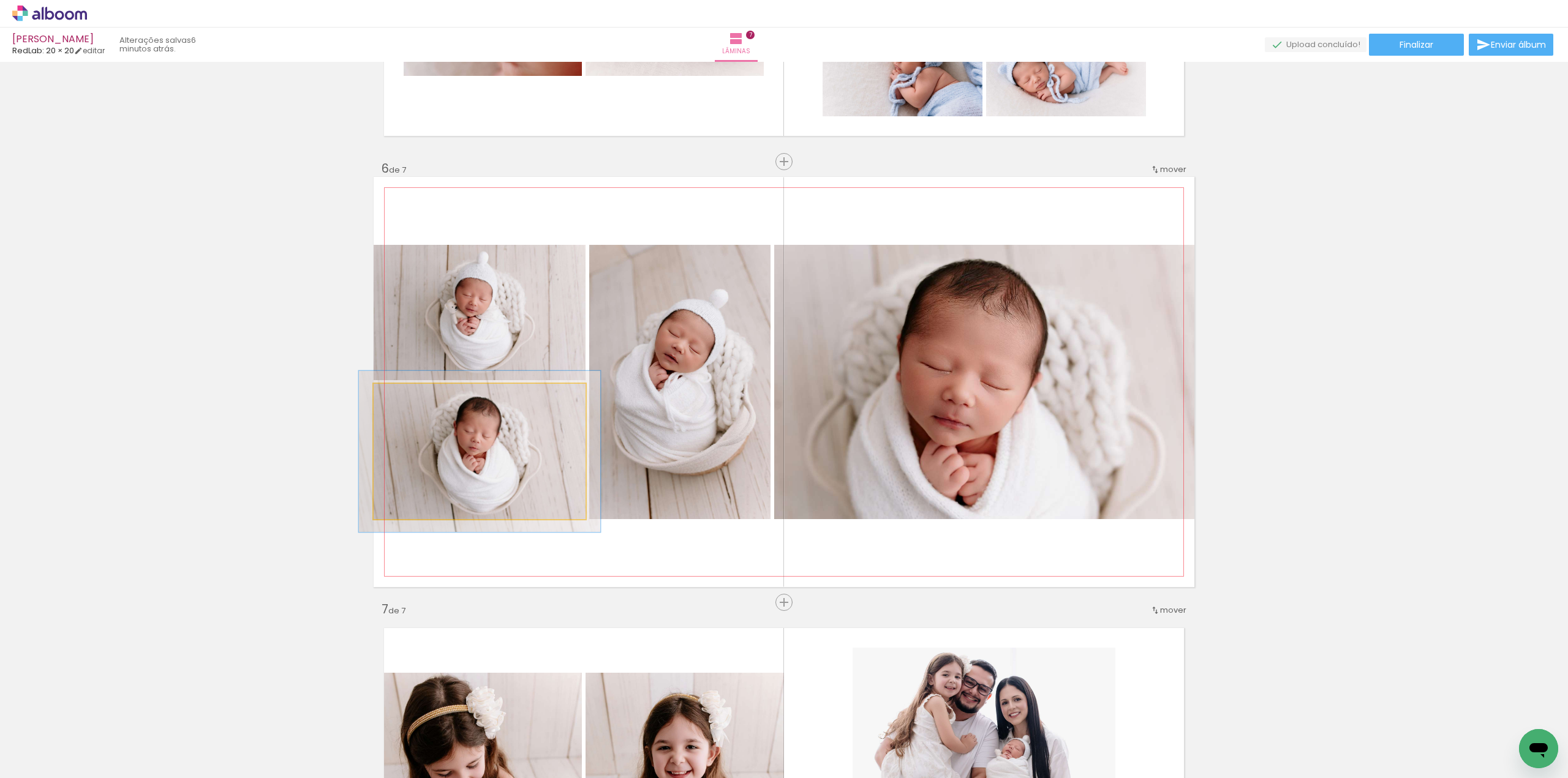
type paper-slider "114"
click at [411, 397] on div at bounding box center [408, 396] width 19 height 19
click at [480, 310] on quentale-photo at bounding box center [479, 312] width 212 height 135
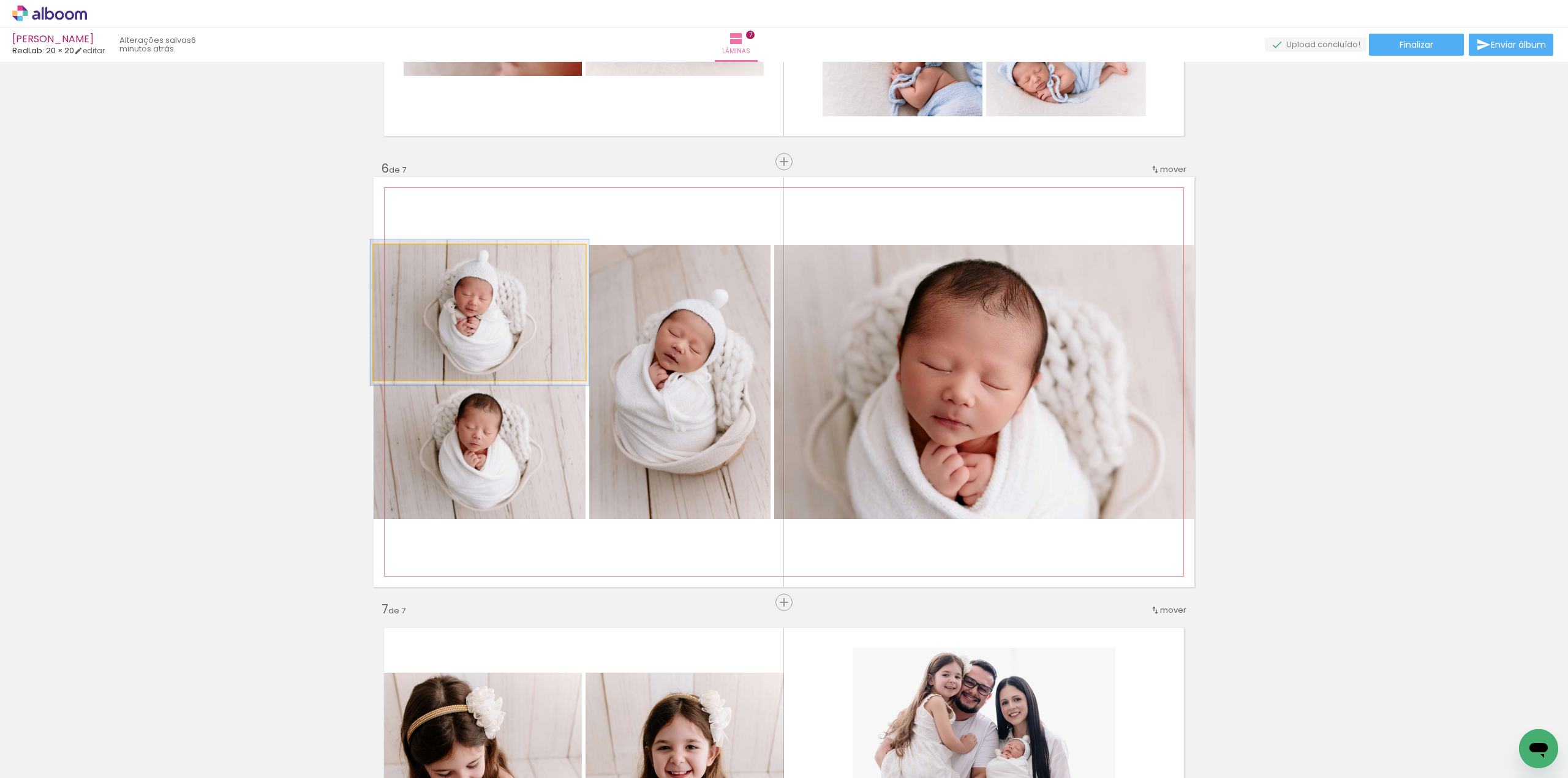
type paper-slider "103"
click at [401, 260] on div at bounding box center [403, 257] width 11 height 11
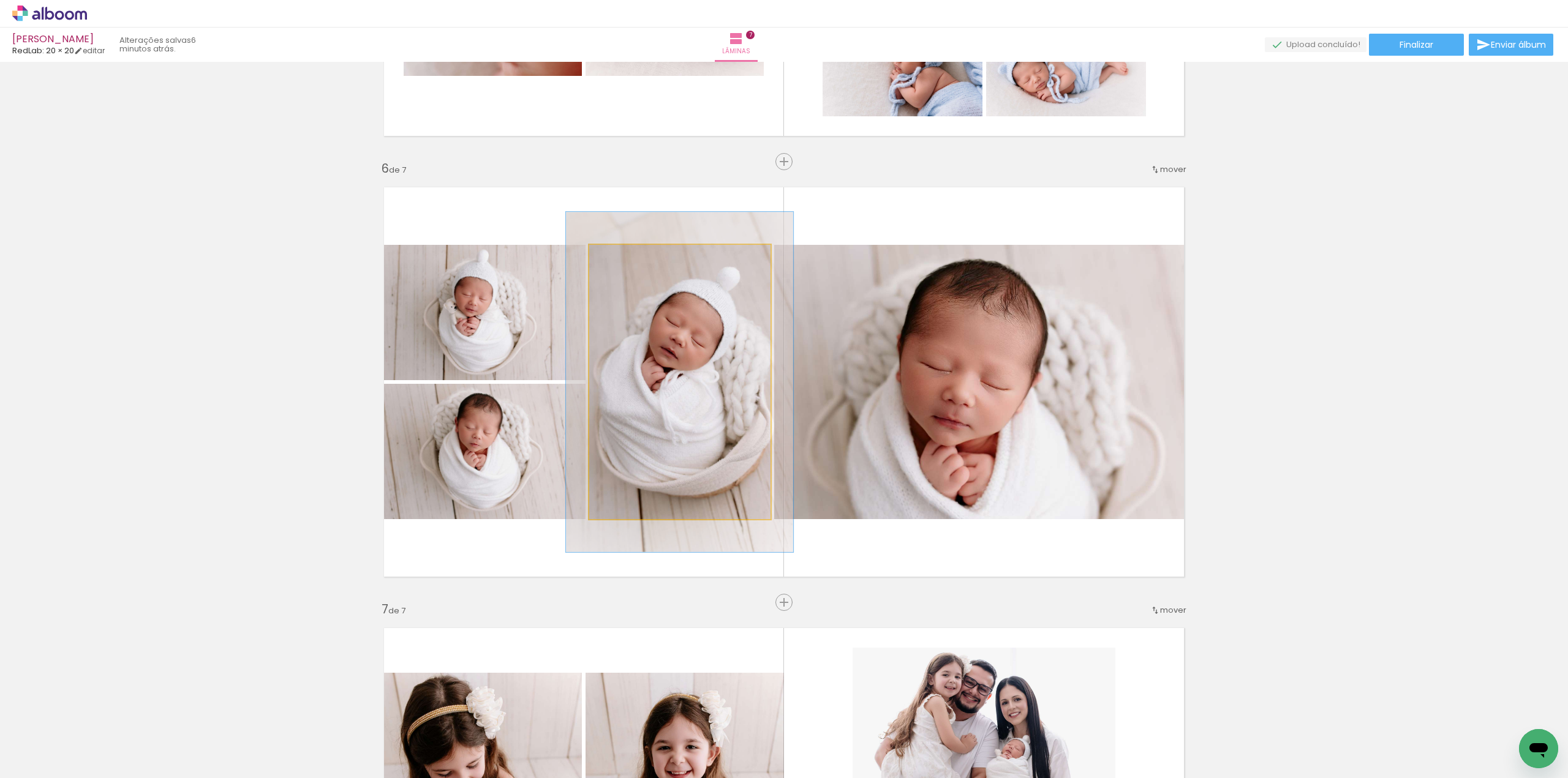
drag, startPoint x: 620, startPoint y: 255, endPoint x: 631, endPoint y: 260, distance: 12.1
type paper-slider "124"
click at [631, 260] on div at bounding box center [628, 257] width 19 height 19
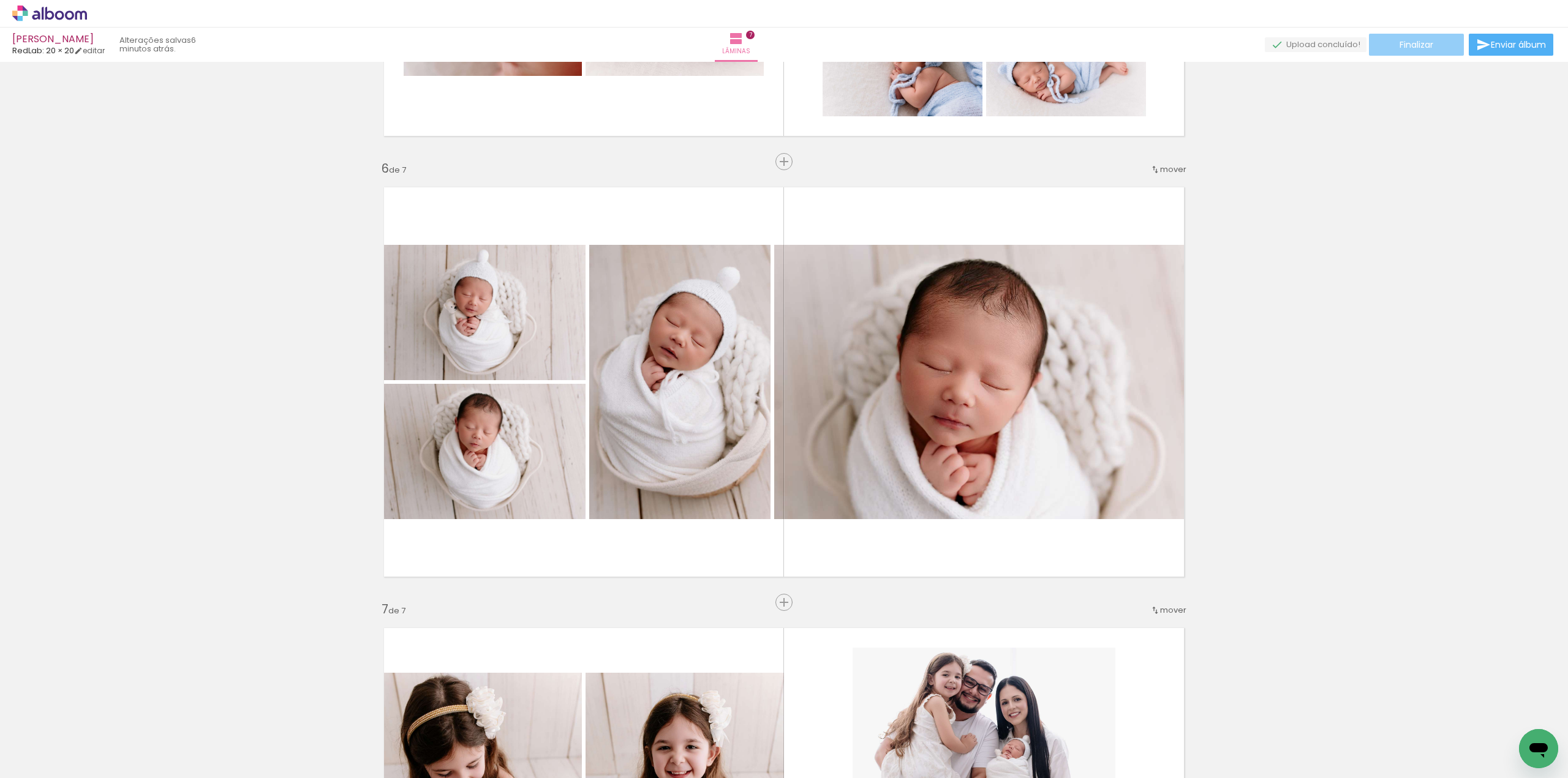
click at [1423, 43] on span "Finalizar" at bounding box center [1416, 44] width 34 height 9
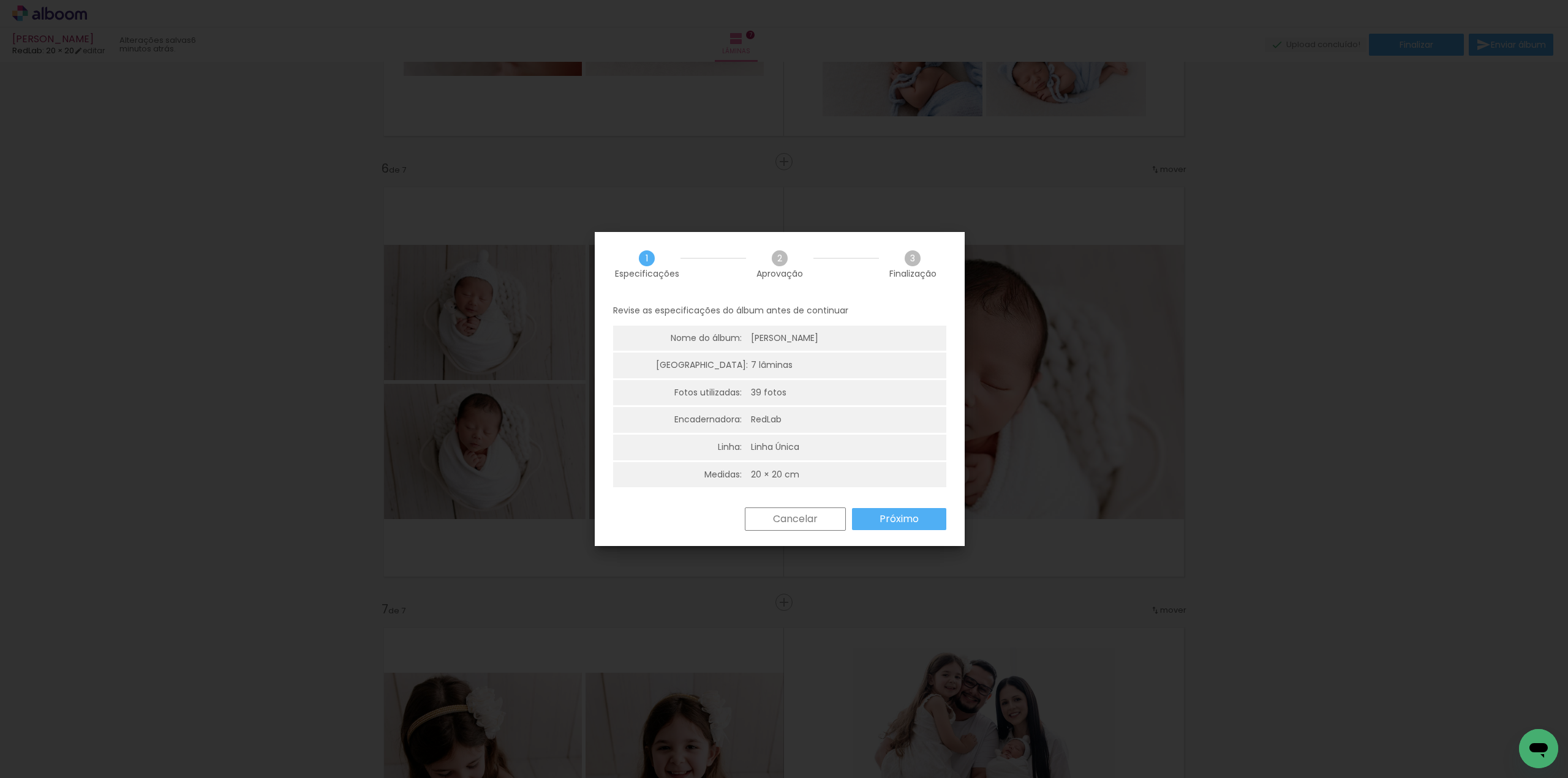
click at [0, 0] on slot "Próximo" at bounding box center [0, 0] width 0 height 0
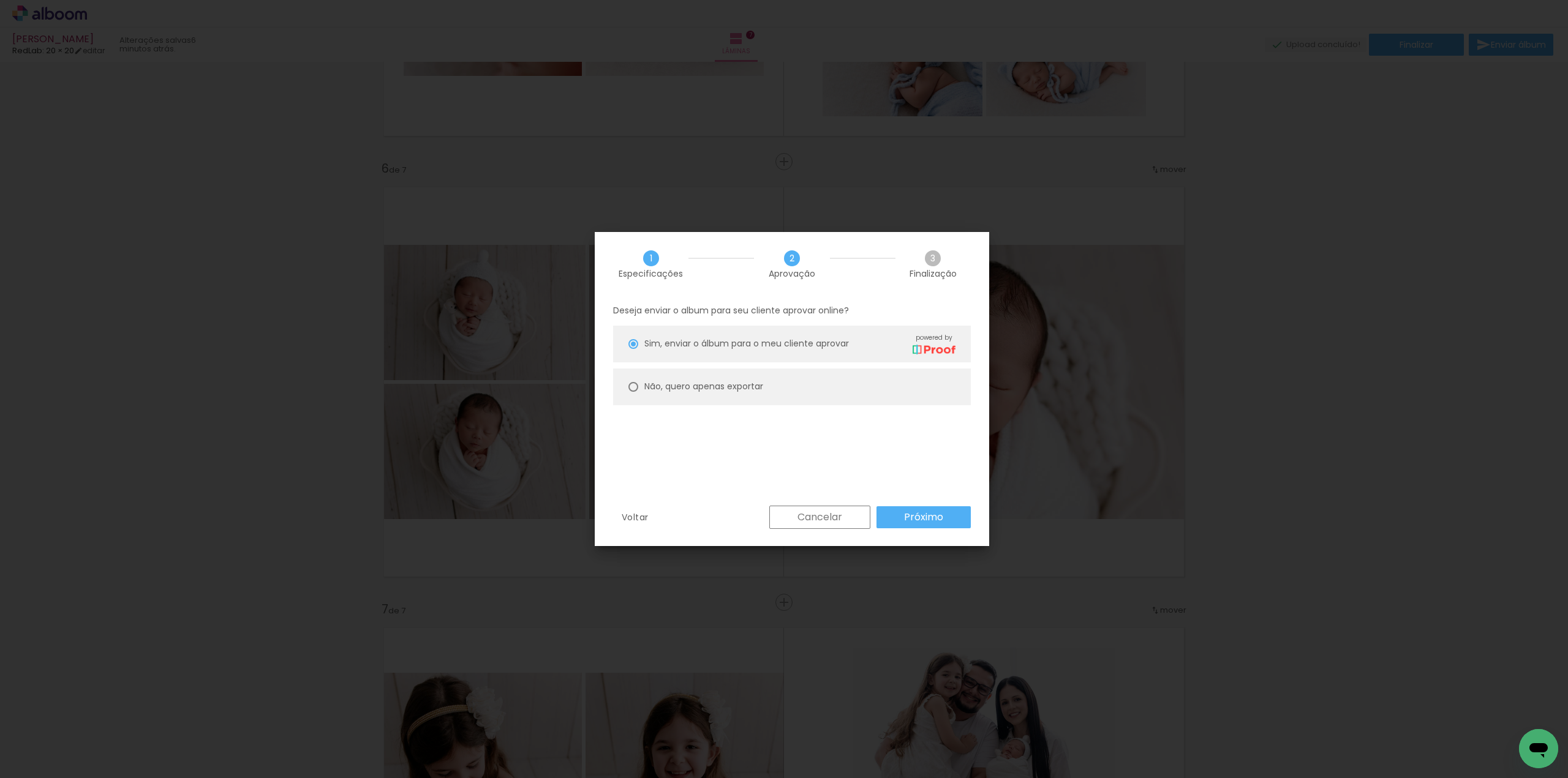
click at [872, 383] on paper-radio-button "Não, quero apenas exportar" at bounding box center [792, 387] width 358 height 37
type paper-radio-button "on"
click at [933, 534] on div "Voltar Cancelar Próximo" at bounding box center [792, 527] width 395 height 42
click at [0, 0] on slot "Próximo" at bounding box center [0, 0] width 0 height 0
type input "Alta, 300 DPI"
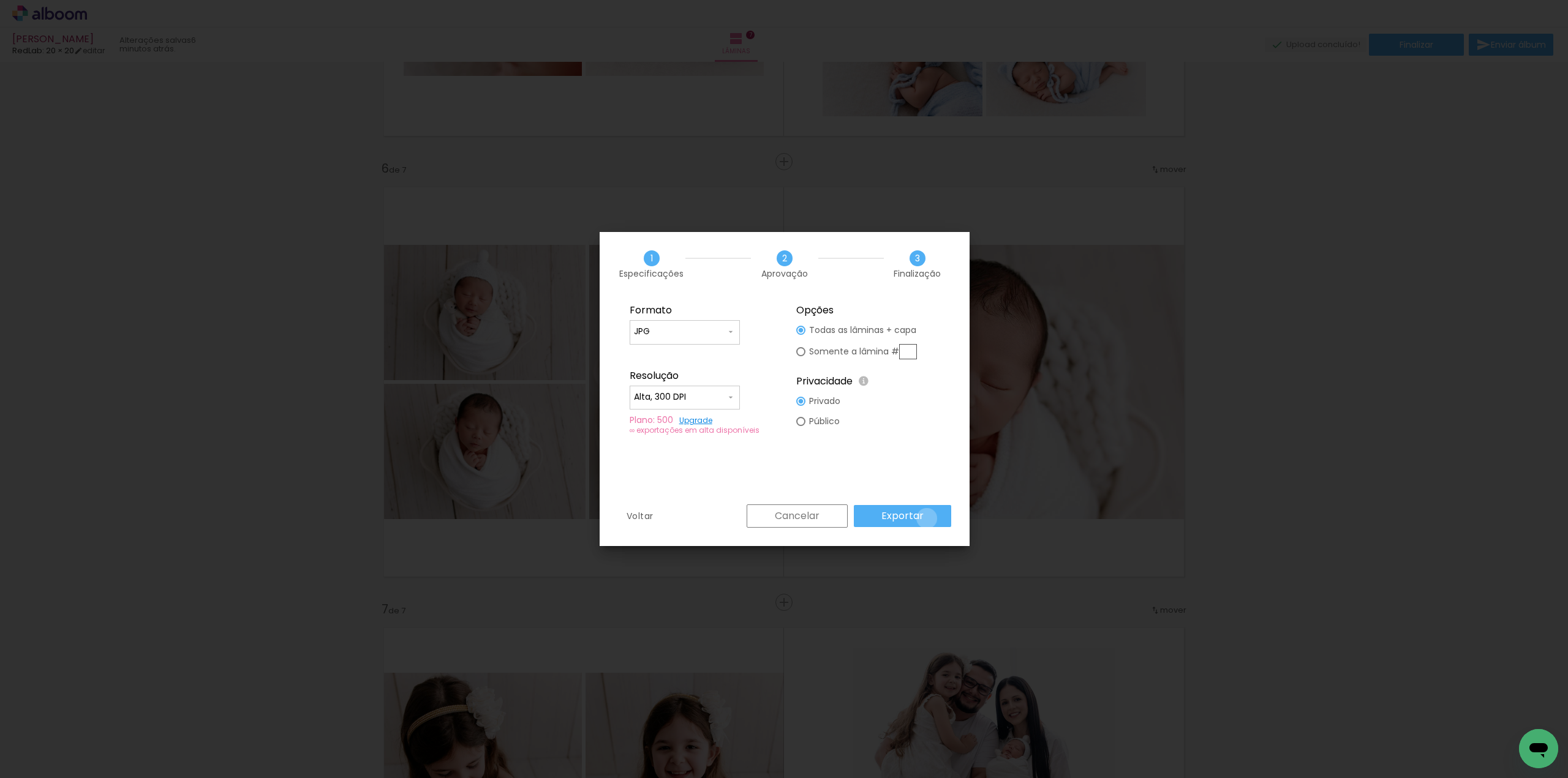
click at [928, 518] on paper-button "Exportar" at bounding box center [903, 516] width 97 height 22
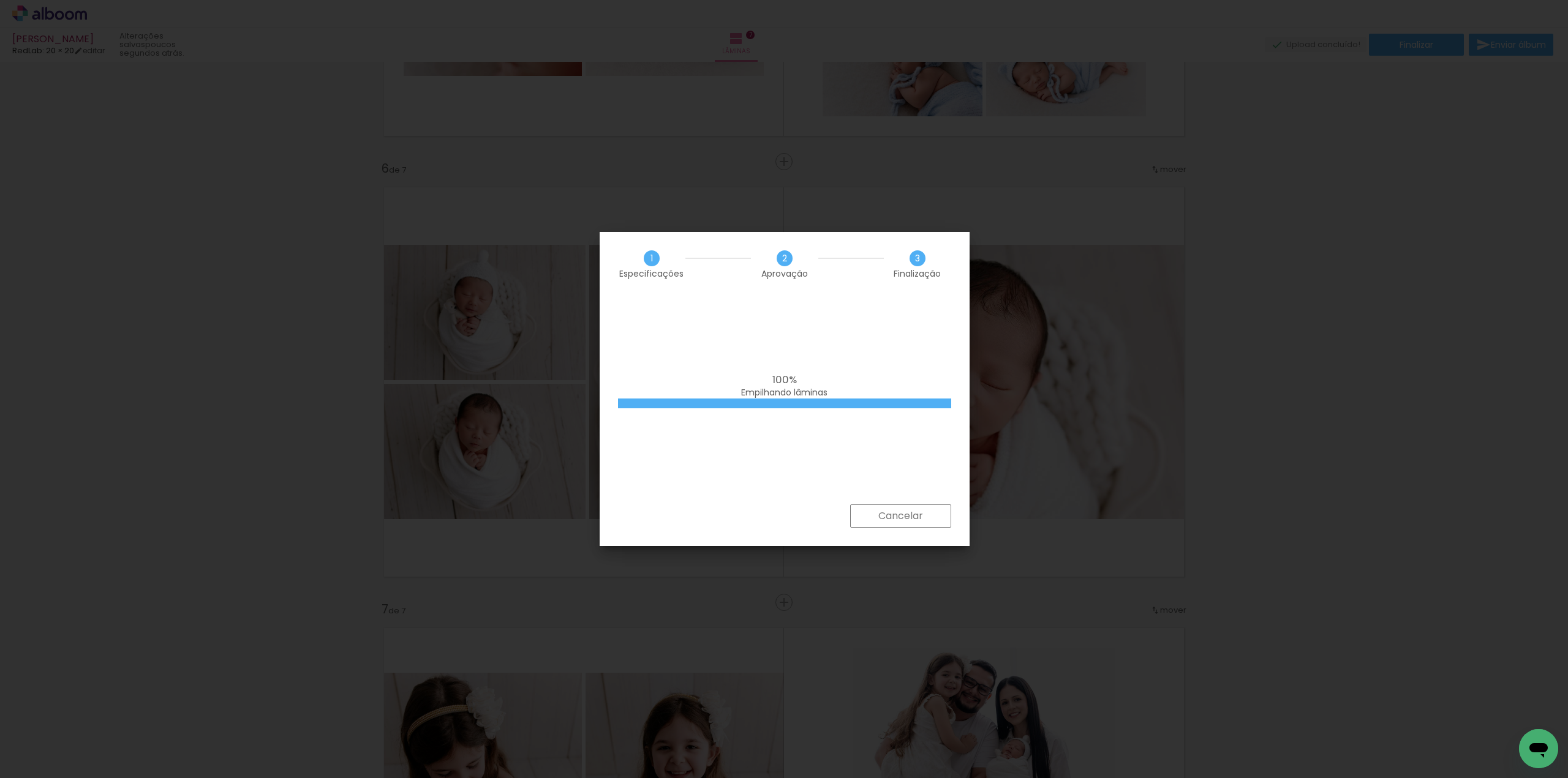
scroll to position [0, 1212]
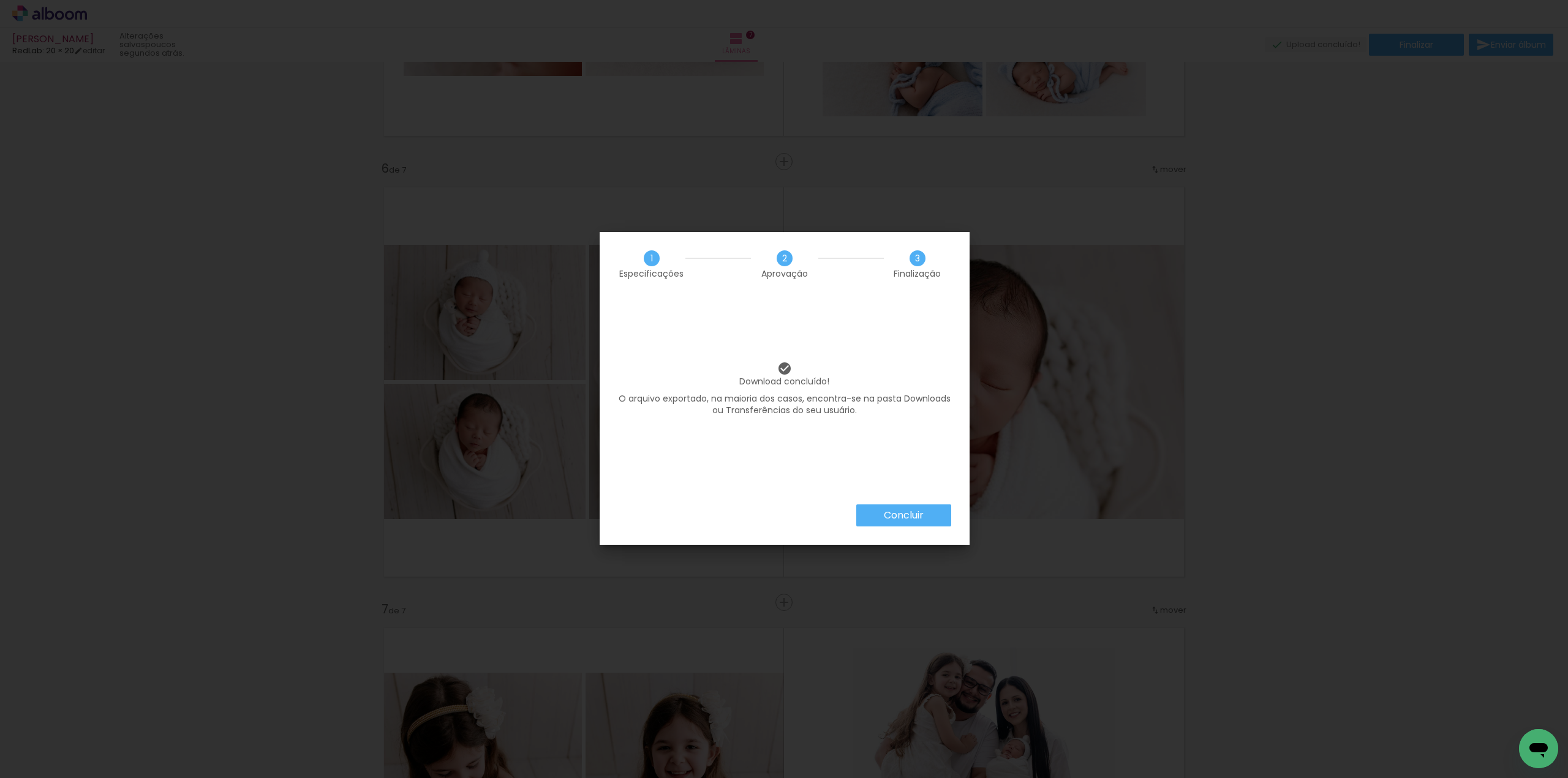
scroll to position [0, 1212]
click at [0, 0] on slot "Concluir" at bounding box center [0, 0] width 0 height 0
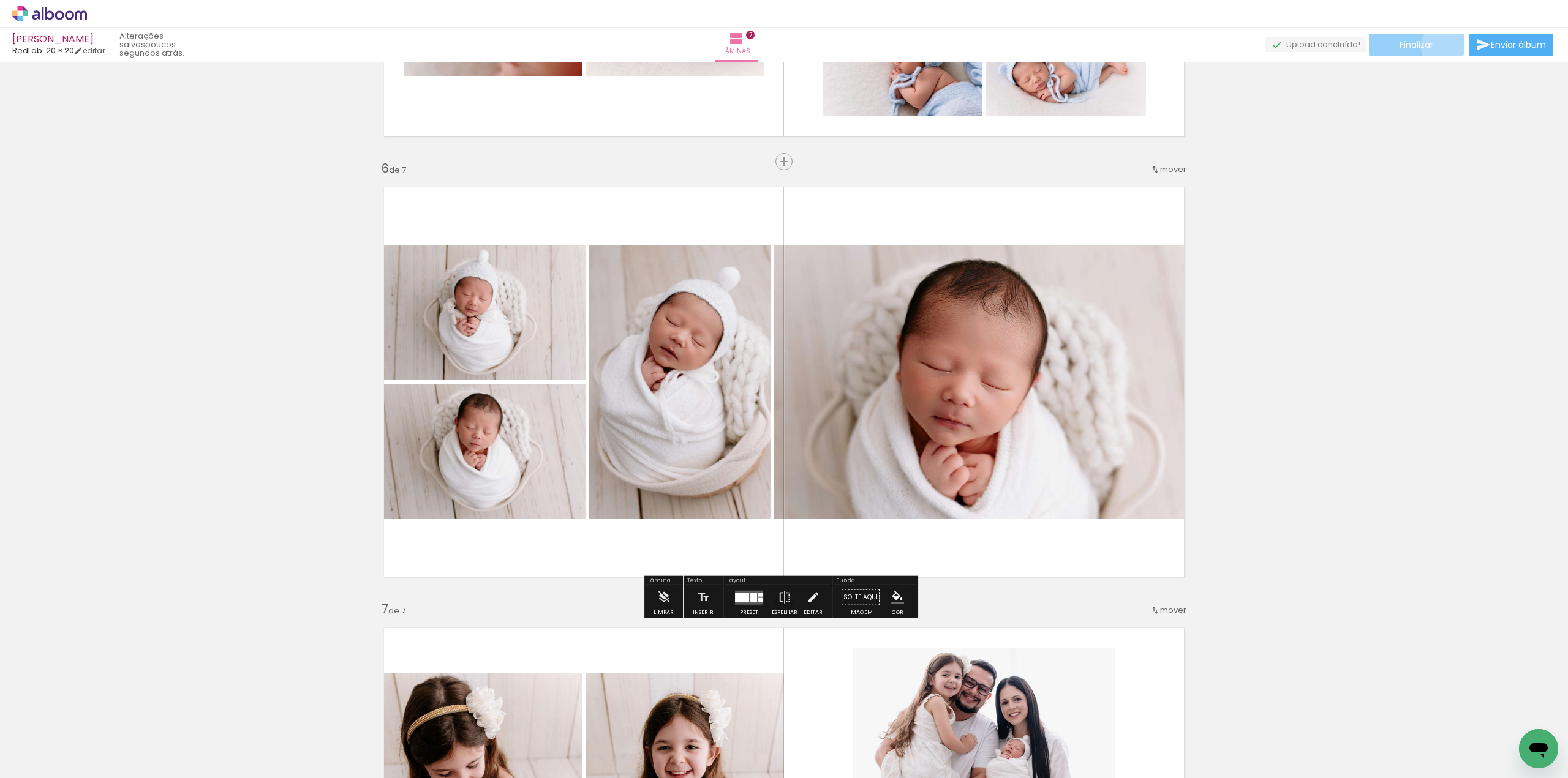
click at [1443, 46] on paper-button "Finalizar" at bounding box center [1417, 44] width 95 height 22
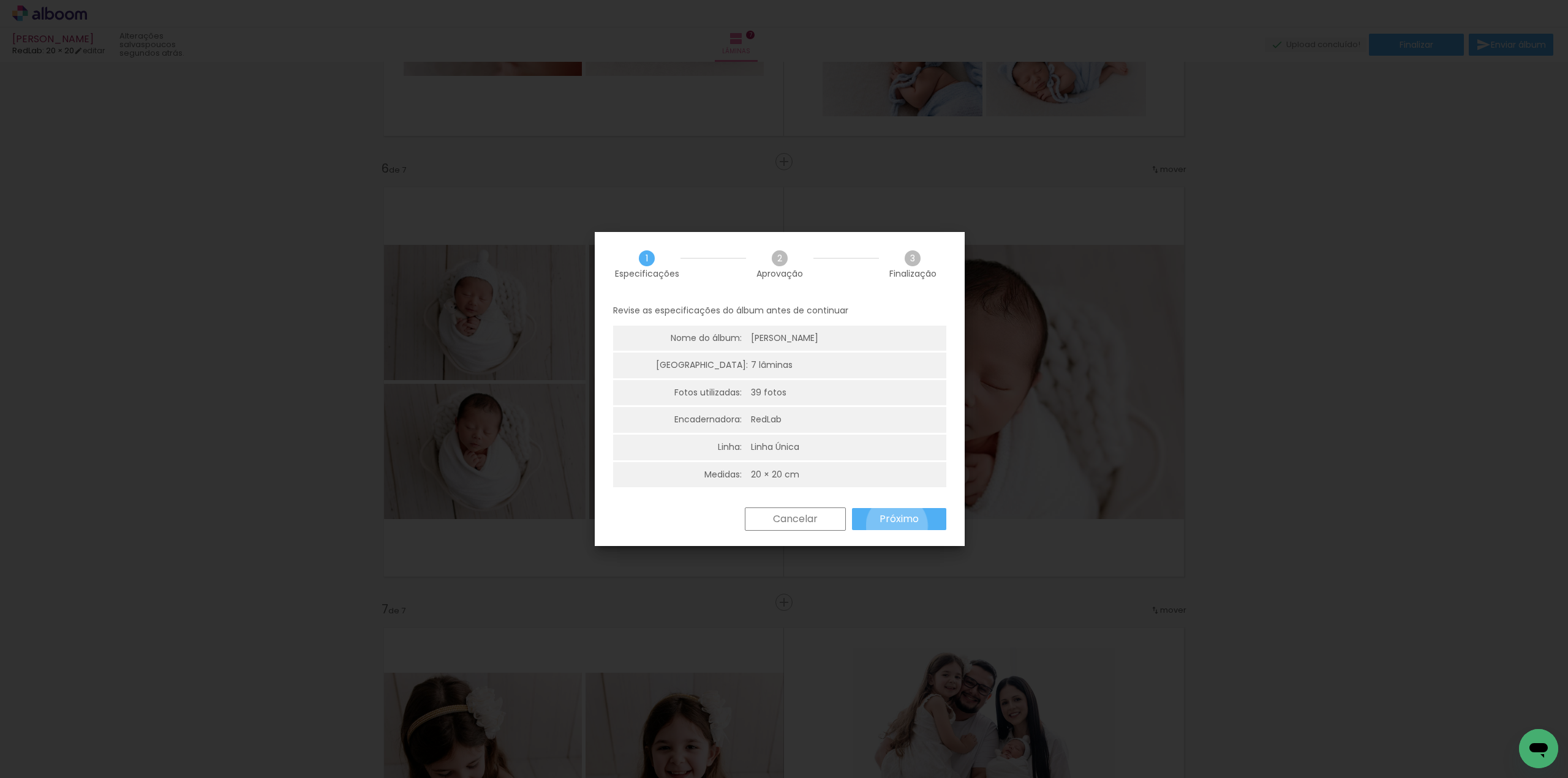
click at [896, 526] on paper-button "Próximo" at bounding box center [899, 519] width 95 height 22
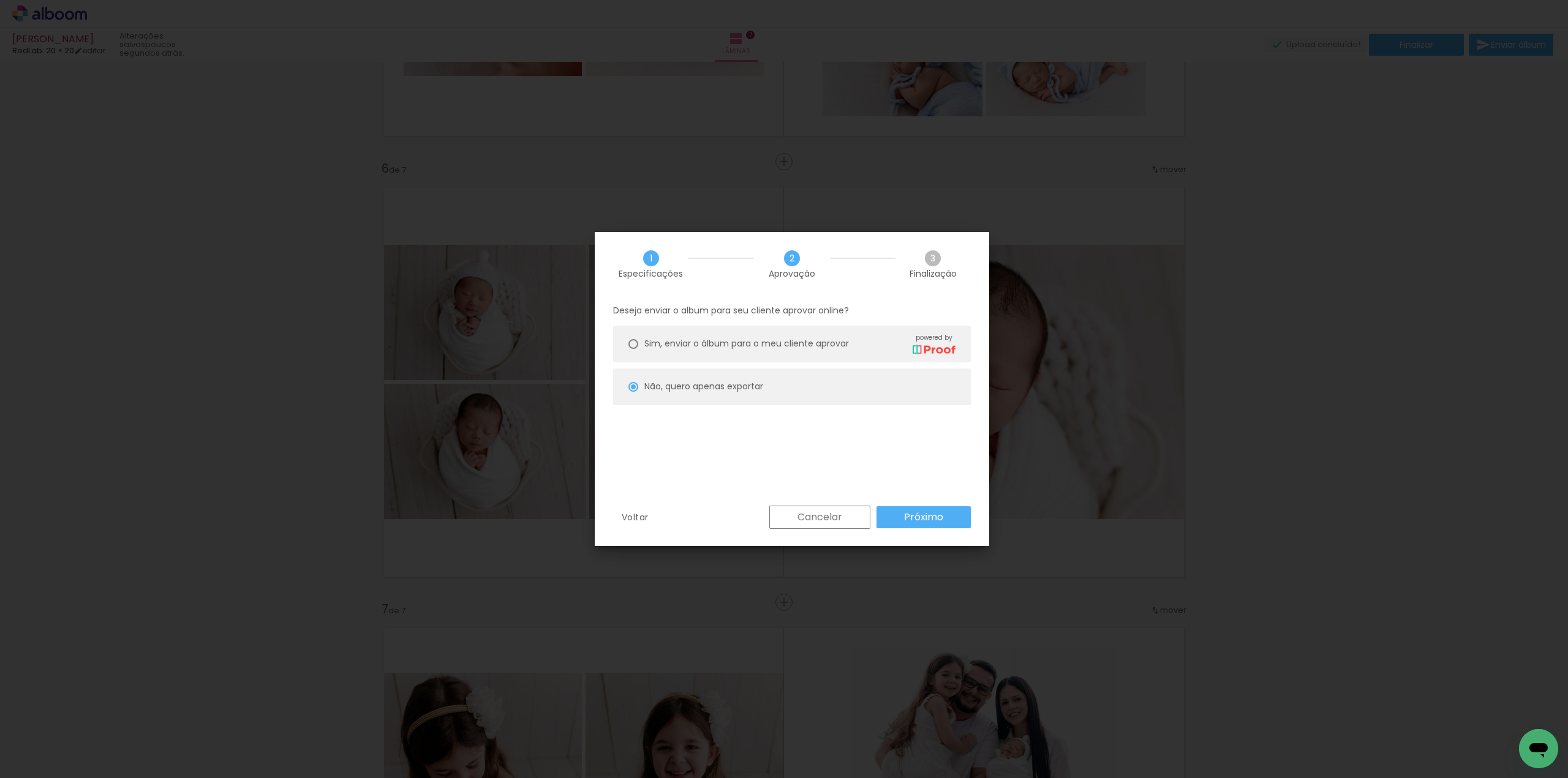
click at [757, 345] on span "Sim, enviar o álbum para o meu cliente aprovar" at bounding box center [747, 344] width 205 height 13
type paper-radio-button "on"
click at [0, 0] on slot "Próximo" at bounding box center [0, 0] width 0 height 0
